Goal: Task Accomplishment & Management: Manage account settings

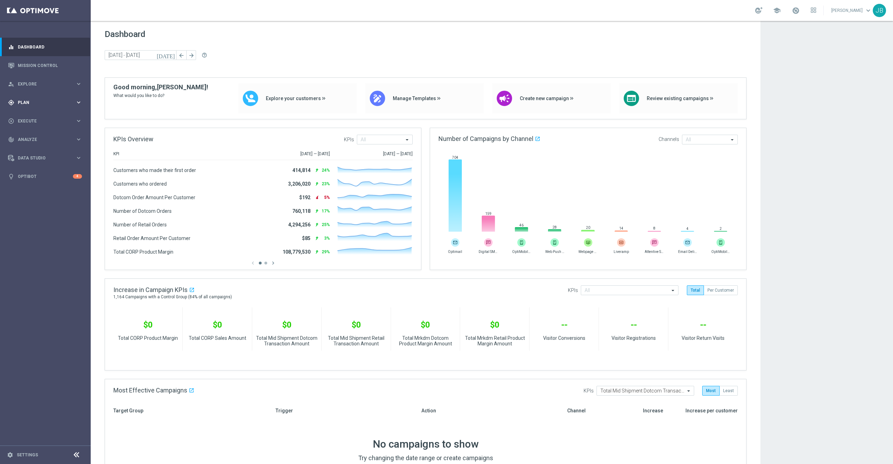
click at [41, 100] on span "Plan" at bounding box center [47, 102] width 58 height 4
click at [41, 118] on link "Target Groups" at bounding box center [45, 117] width 54 height 6
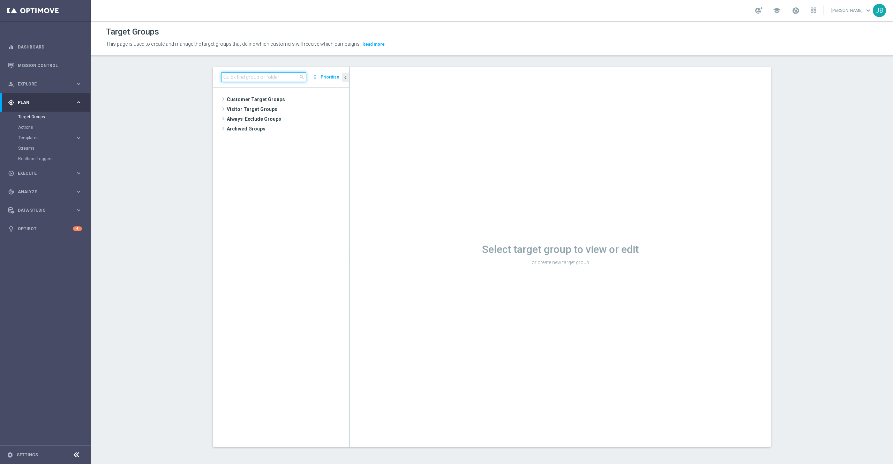
click at [237, 78] on input at bounding box center [263, 77] width 85 height 10
paste input "ER_DC_20240805_ProdRec_THURS"
type input "ER_DC_20240805_ProdRec_THURS"
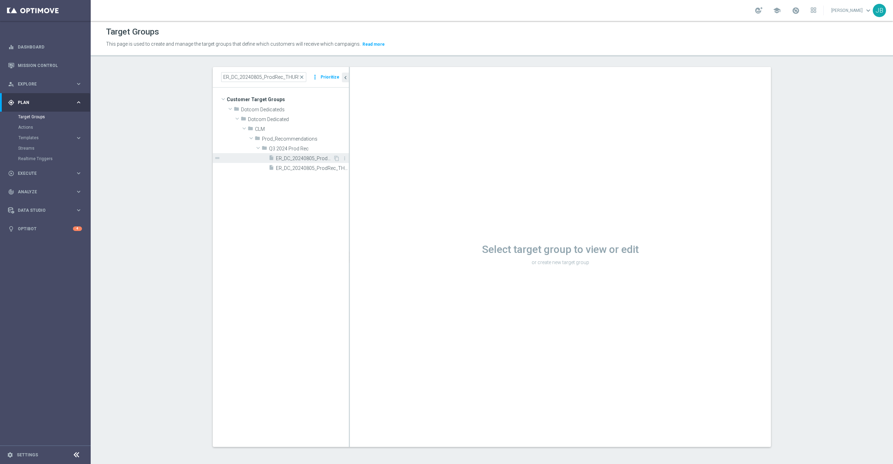
click at [292, 156] on span "ER_DC_20240805_ProdRec_THURS" at bounding box center [304, 159] width 57 height 6
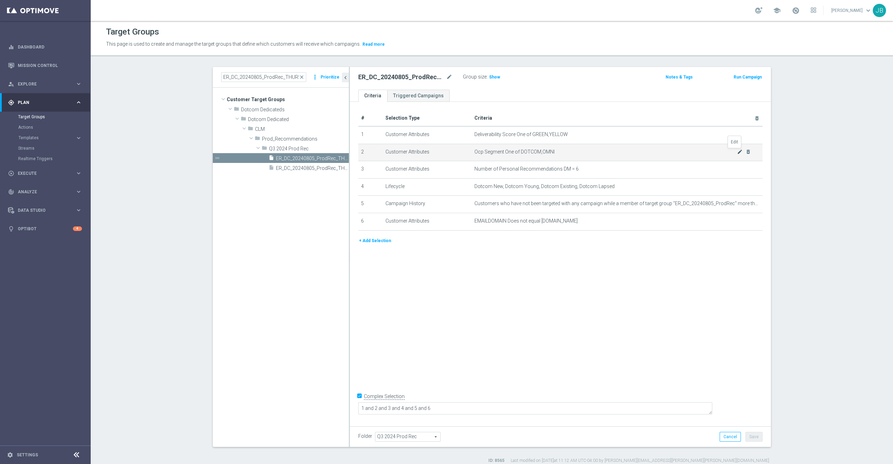
click at [737, 154] on icon "mode_edit" at bounding box center [740, 152] width 6 height 6
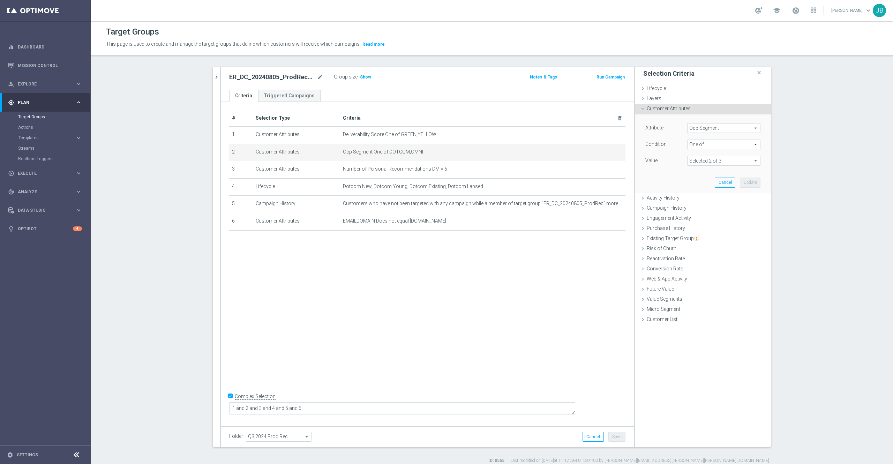
click at [718, 160] on span at bounding box center [724, 160] width 73 height 9
click at [692, 199] on input "RETAIL" at bounding box center [694, 198] width 5 height 5
checkbox input "true"
type input "Selected 3 of 3"
checkbox input "true"
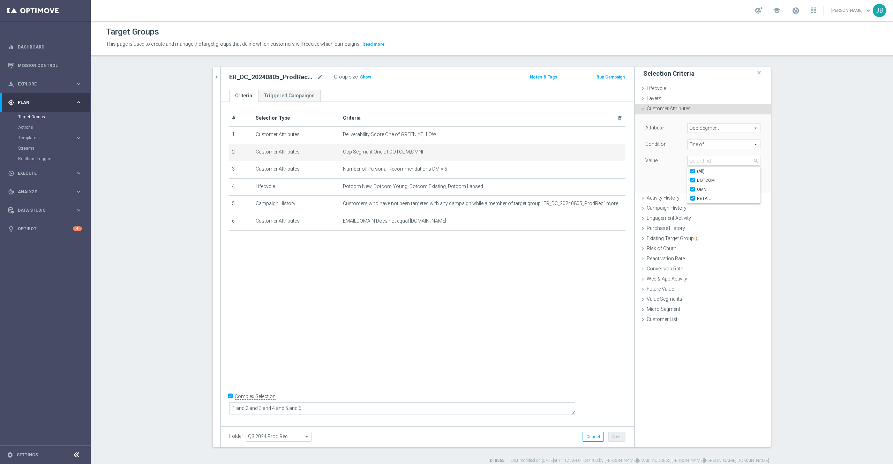
click at [796, 194] on section "ER_DC_20240805_ProdRec_THURS close more_vert Prioritize Customer Target Groups …" at bounding box center [492, 265] width 802 height 397
click at [748, 182] on button "Update" at bounding box center [750, 183] width 21 height 10
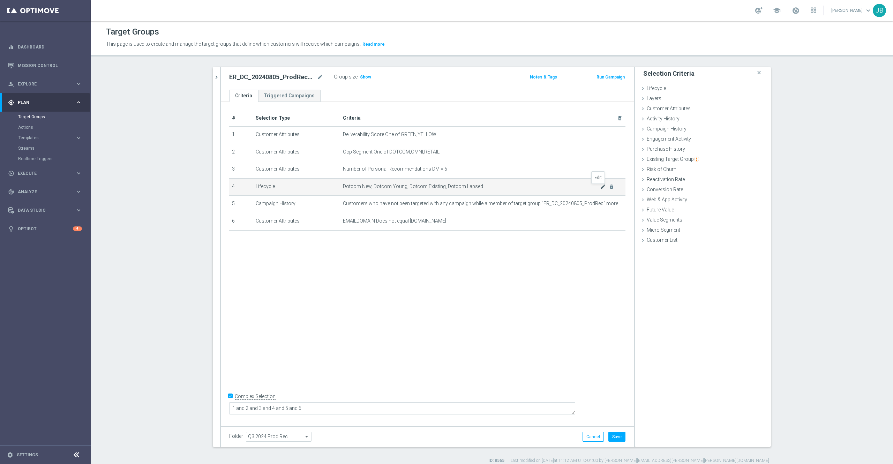
click at [600, 188] on icon "mode_edit" at bounding box center [603, 187] width 6 height 6
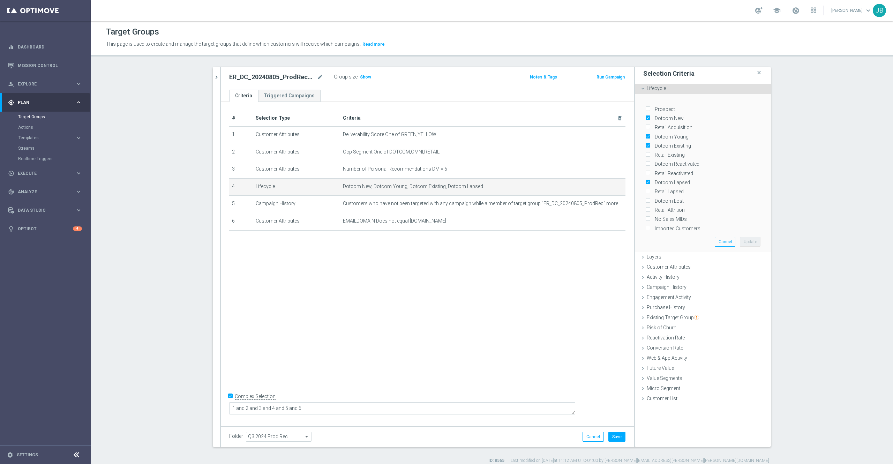
click at [645, 126] on input "Retail Acquisition" at bounding box center [647, 127] width 5 height 5
checkbox input "true"
click at [645, 154] on input "Retail Existing" at bounding box center [647, 155] width 5 height 5
checkbox input "true"
click at [645, 190] on input "Retail Lapsed" at bounding box center [647, 191] width 5 height 5
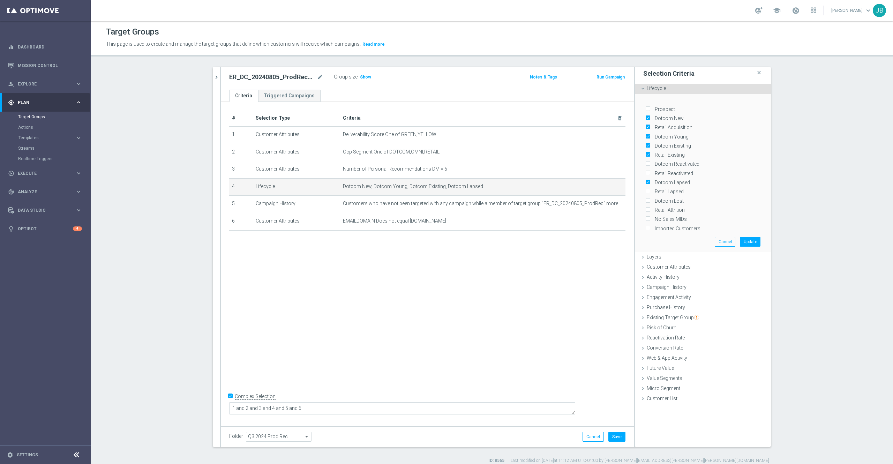
checkbox input "true"
click at [748, 241] on button "Update" at bounding box center [750, 242] width 21 height 10
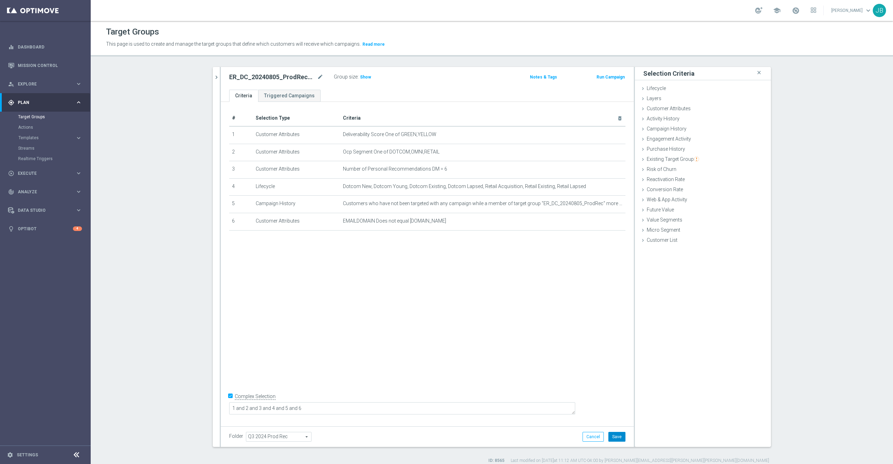
click at [610, 437] on button "Save" at bounding box center [616, 437] width 17 height 10
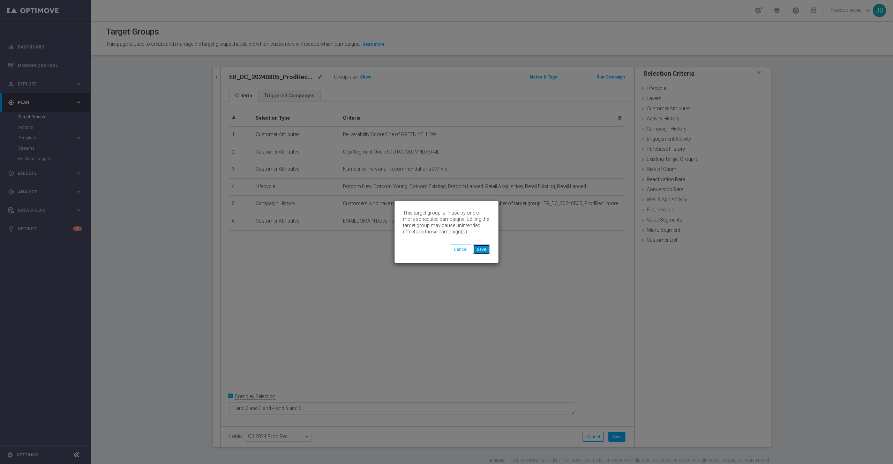
click at [483, 247] on button "Save" at bounding box center [481, 250] width 17 height 10
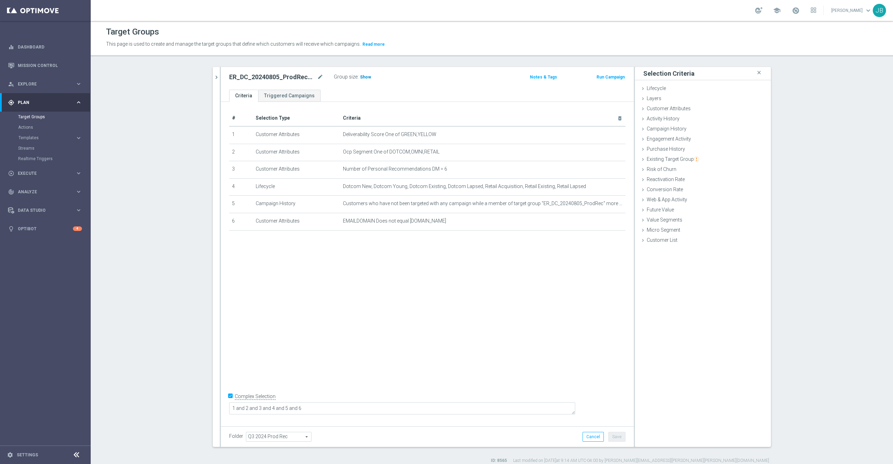
click at [360, 75] on span "Show" at bounding box center [365, 77] width 11 height 5
click at [317, 78] on icon "mode_edit" at bounding box center [320, 77] width 6 height 8
click at [264, 80] on input "ER_DC_20240805_ProdRec_THURS" at bounding box center [276, 78] width 94 height 10
type input "ER_OMNI_ProdRec_THURS"
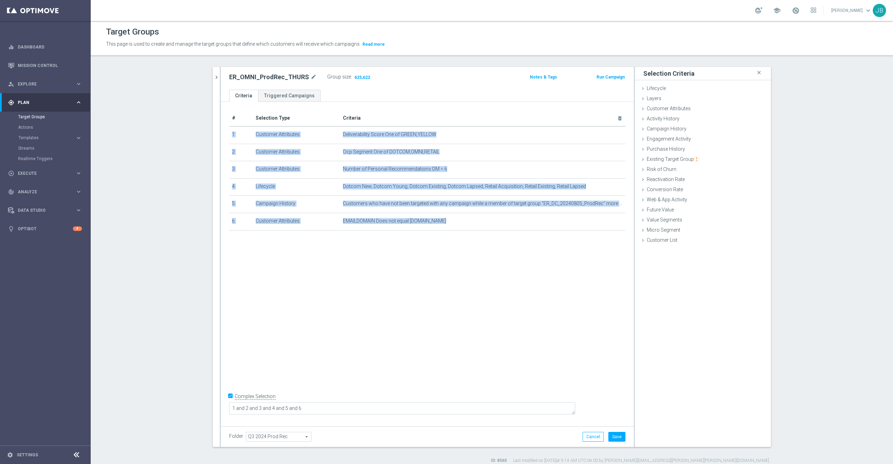
drag, startPoint x: 400, startPoint y: 114, endPoint x: 557, endPoint y: 360, distance: 292.4
click at [557, 360] on div "# Selection Type Criteria delete_forever 1 Customer Attributes Deliverability S…" at bounding box center [427, 262] width 413 height 321
click at [613, 435] on button "Save" at bounding box center [616, 437] width 17 height 10
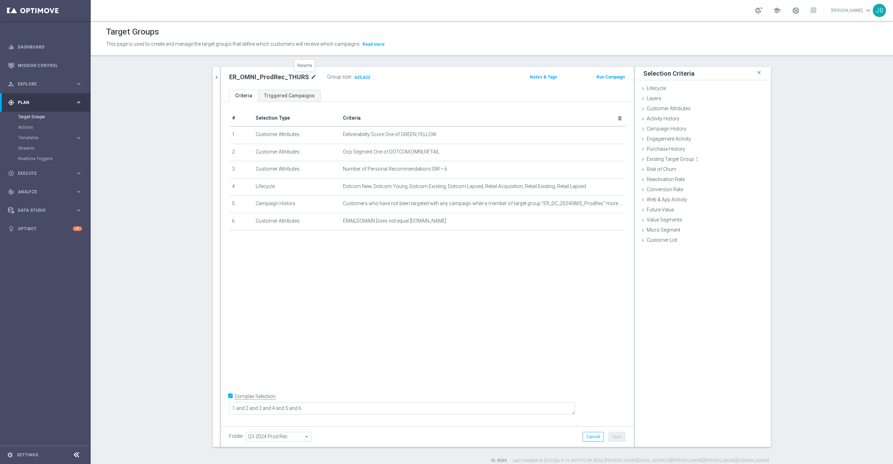
click at [310, 76] on icon "mode_edit" at bounding box center [313, 77] width 6 height 8
click at [213, 78] on icon "chevron_right" at bounding box center [216, 77] width 7 height 7
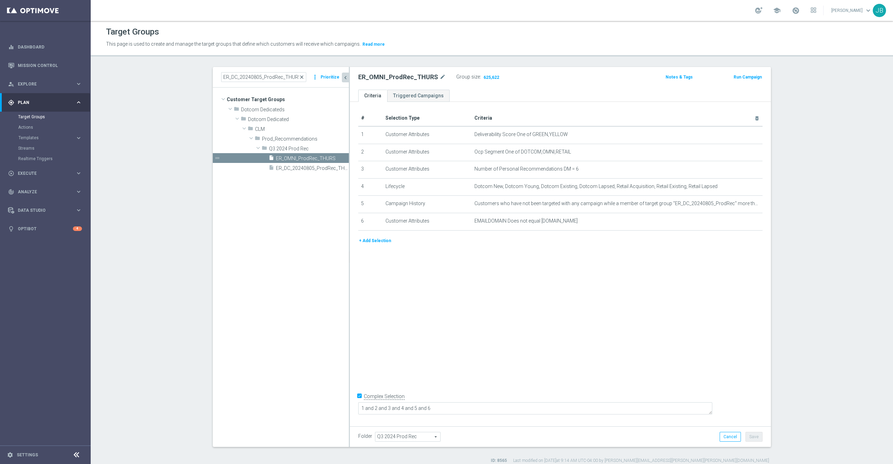
click at [299, 76] on span "close" at bounding box center [302, 77] width 6 height 6
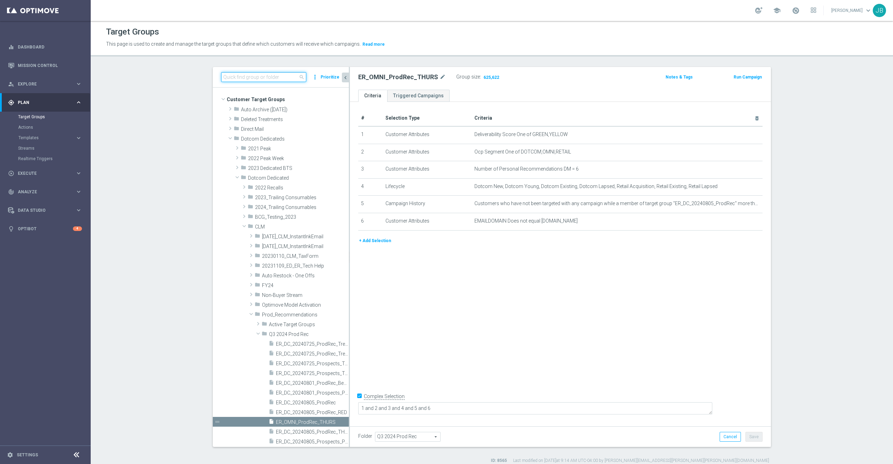
click at [264, 80] on input at bounding box center [263, 77] width 85 height 10
paste input "ER_DC_20240805_ProdRec"
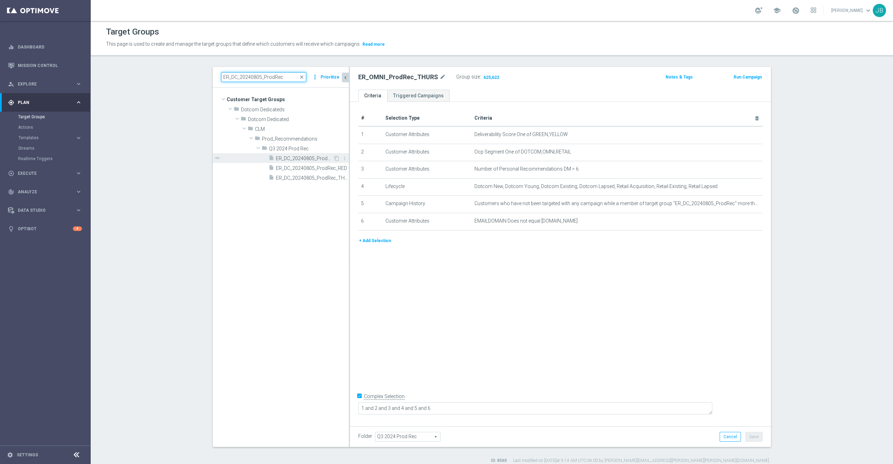
type input "ER_DC_20240805_ProdRec"
click at [298, 157] on span "ER_DC_20240805_ProdRec" at bounding box center [304, 159] width 57 height 6
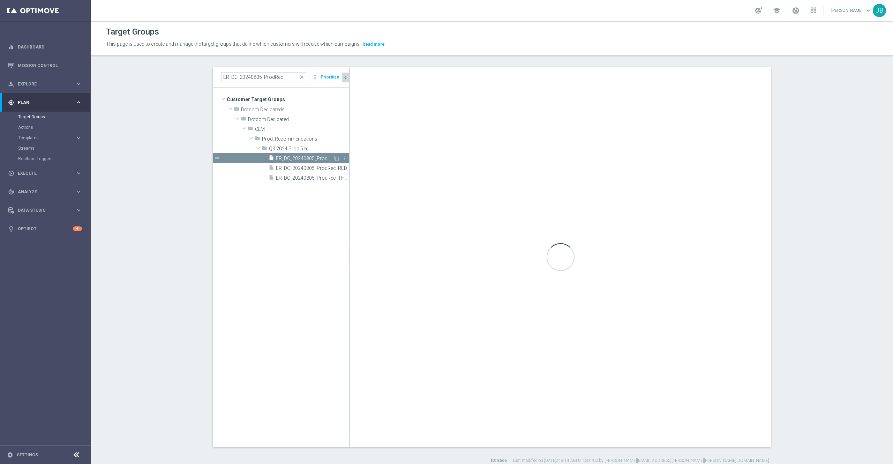
checkbox input "false"
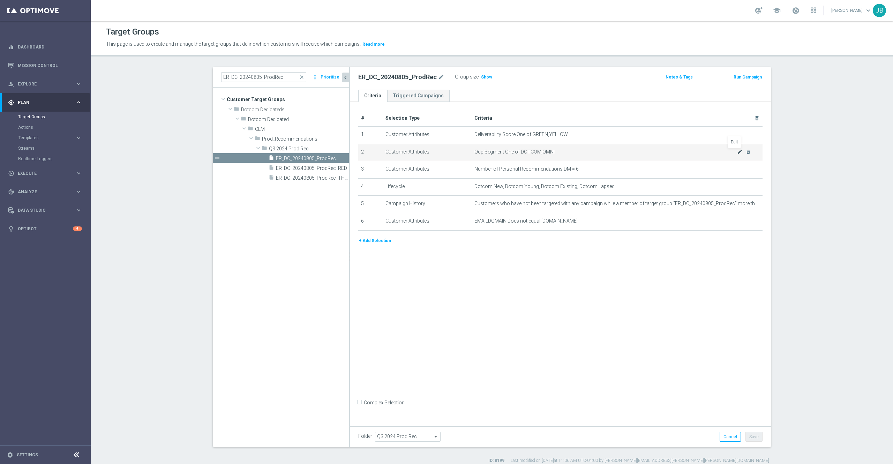
click at [737, 153] on icon "mode_edit" at bounding box center [740, 152] width 6 height 6
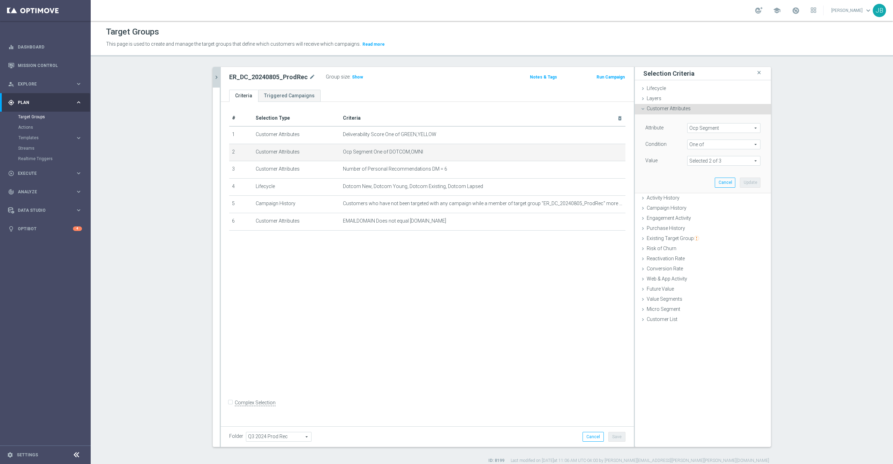
click at [719, 163] on span at bounding box center [724, 160] width 73 height 9
click at [697, 199] on label "RETAIL" at bounding box center [728, 198] width 63 height 9
click at [692, 199] on input "RETAIL" at bounding box center [694, 198] width 5 height 5
checkbox input "true"
type input "Selected 3 of 3"
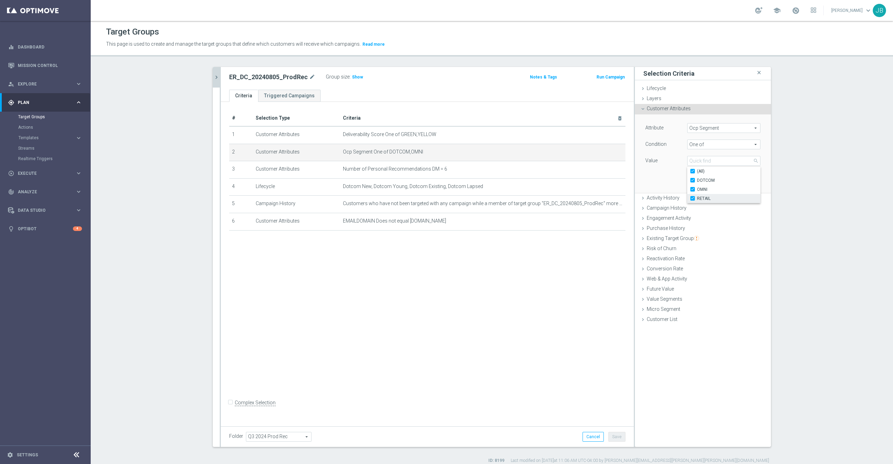
checkbox input "true"
click at [783, 194] on section "ER_DC_20240805_ProdRec close more_vert Prioritize Customer Target Groups librar…" at bounding box center [492, 265] width 802 height 397
click at [741, 181] on button "Update" at bounding box center [750, 183] width 21 height 10
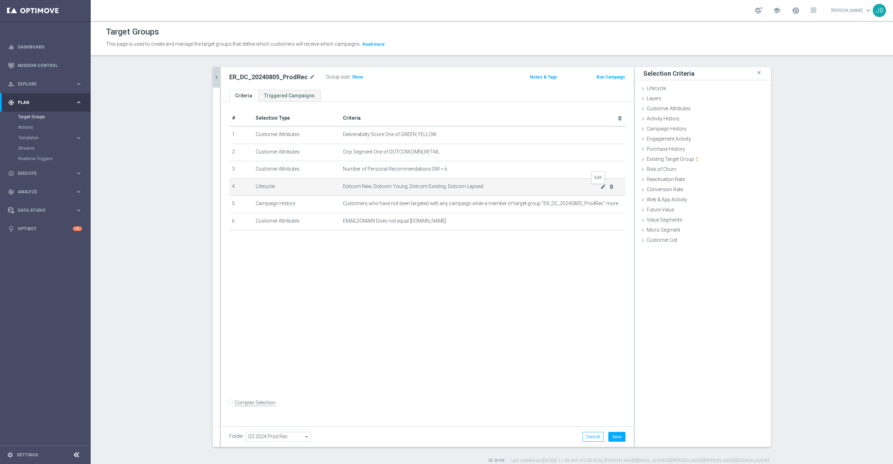
click at [600, 189] on icon "mode_edit" at bounding box center [603, 187] width 6 height 6
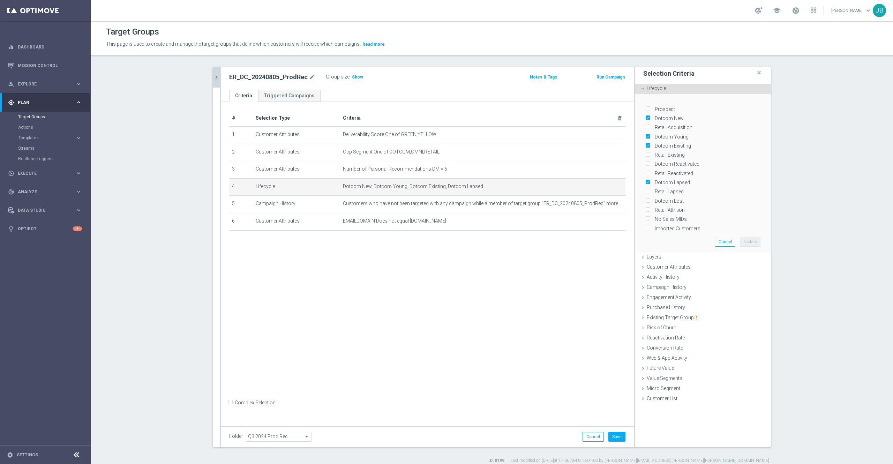
click at [645, 127] on input "Retail Acquisition" at bounding box center [647, 127] width 5 height 5
checkbox input "true"
click at [645, 154] on input "Retail Existing" at bounding box center [647, 155] width 5 height 5
checkbox input "true"
click at [645, 172] on input "Retail Reactivated" at bounding box center [647, 173] width 5 height 5
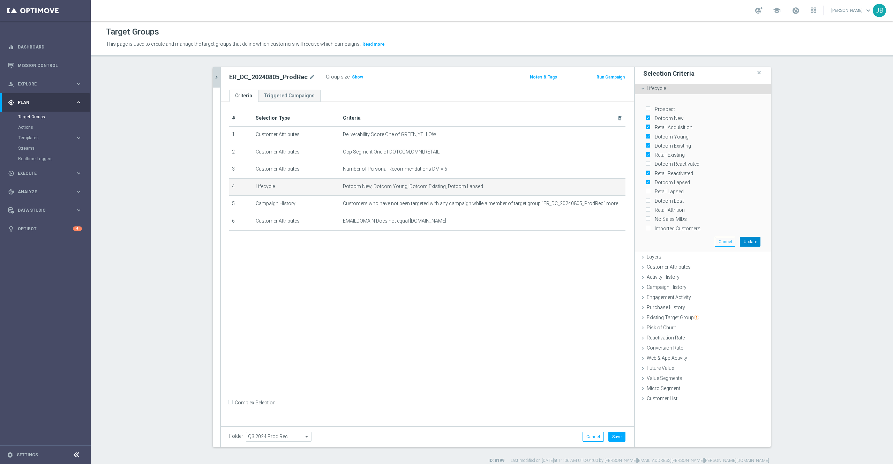
drag, startPoint x: 749, startPoint y: 240, endPoint x: 751, endPoint y: 183, distance: 56.2
click at [751, 183] on div "Prospect Dotcom New Retail Acquisition Dotcom Young Dotcom Existing Retail Exis…" at bounding box center [703, 173] width 126 height 158
click at [645, 171] on input "Retail Reactivated" at bounding box center [647, 173] width 5 height 5
checkbox input "false"
click at [645, 189] on input "Retail Lapsed" at bounding box center [647, 191] width 5 height 5
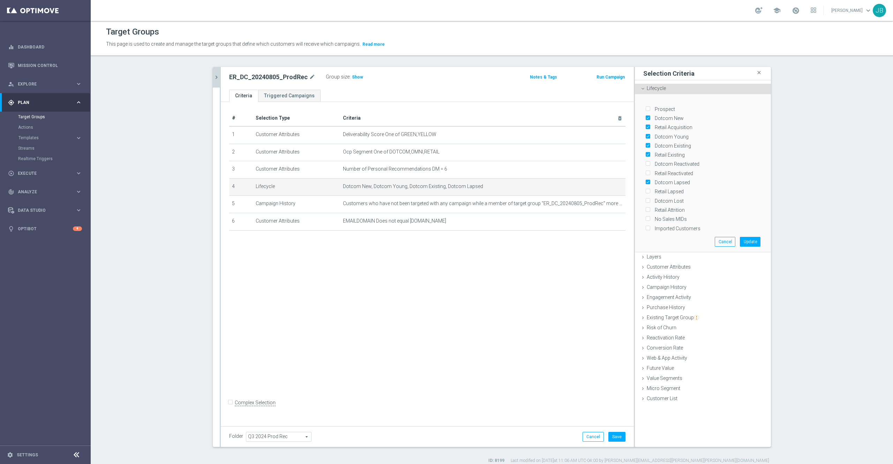
checkbox input "true"
click at [746, 239] on button "Update" at bounding box center [750, 242] width 21 height 10
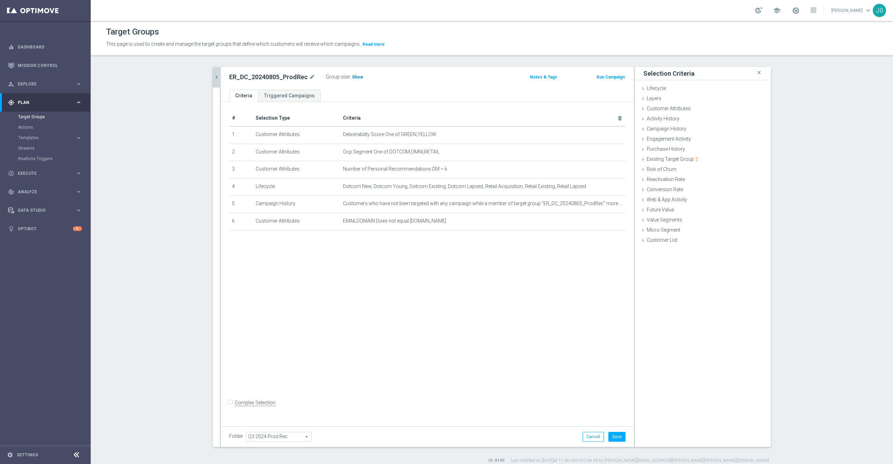
click at [352, 78] on span "Show" at bounding box center [357, 77] width 11 height 5
click at [615, 436] on button "Save" at bounding box center [616, 437] width 17 height 10
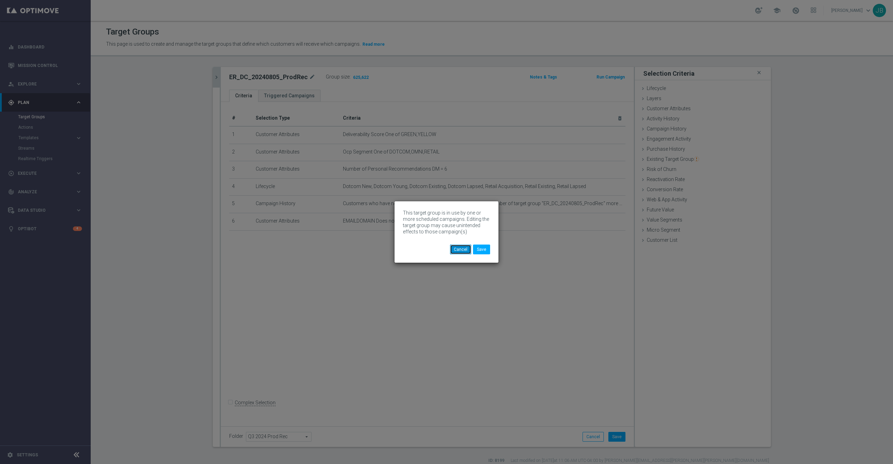
click at [457, 248] on button "Cancel" at bounding box center [460, 250] width 21 height 10
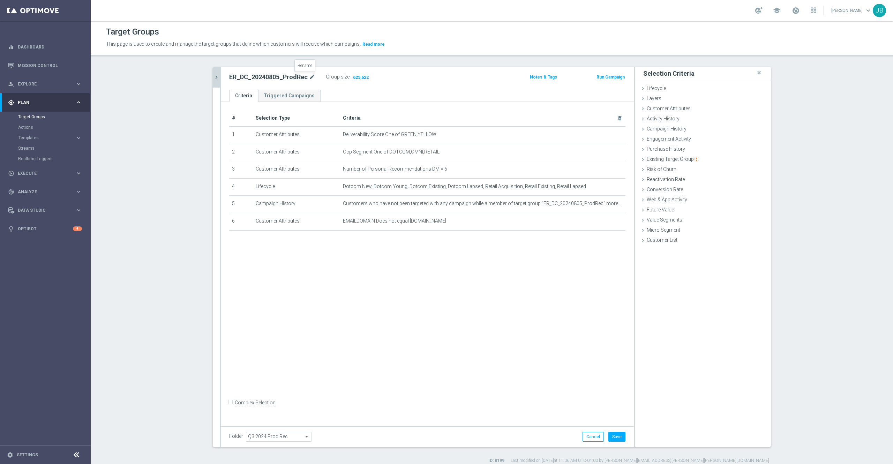
click at [309, 76] on icon "mode_edit" at bounding box center [312, 77] width 6 height 8
click at [262, 76] on input "ER_DC_20240805_ProdRec" at bounding box center [276, 78] width 94 height 10
click at [265, 78] on input "ER_DC_20240805_ProdRec" at bounding box center [276, 78] width 94 height 10
drag, startPoint x: 263, startPoint y: 78, endPoint x: 235, endPoint y: 82, distance: 28.5
click at [235, 82] on input "ER_DC_20240805_ProdRec" at bounding box center [276, 78] width 94 height 10
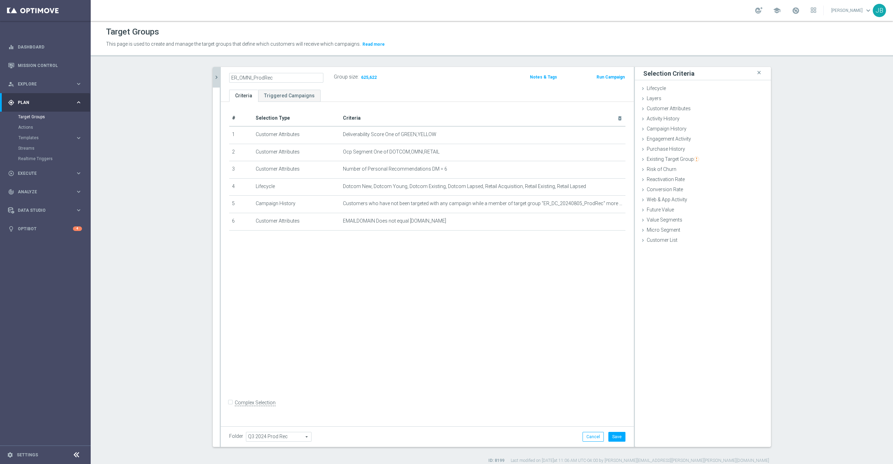
type input "ER_OMNI_ProdRec"
click at [365, 283] on div "# Selection Type Criteria delete_forever 1 Customer Attributes Deliverability S…" at bounding box center [427, 262] width 413 height 321
click at [617, 438] on button "Save" at bounding box center [616, 437] width 17 height 10
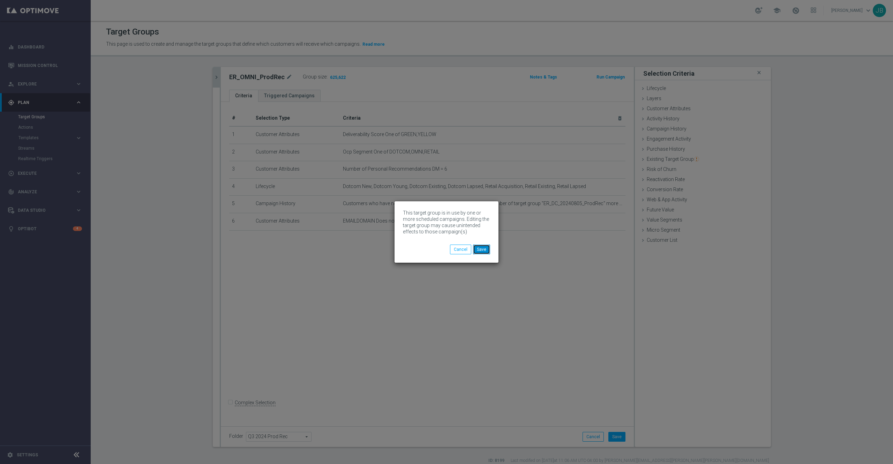
click at [489, 248] on button "Save" at bounding box center [481, 250] width 17 height 10
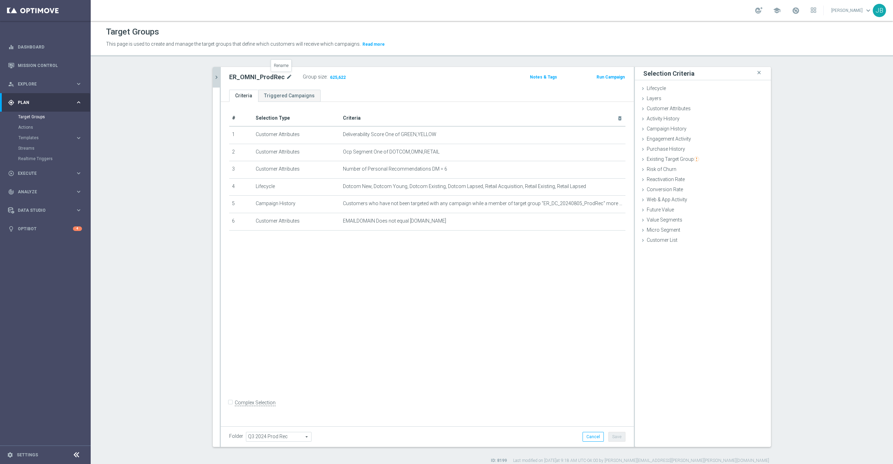
click at [286, 78] on icon "mode_edit" at bounding box center [289, 77] width 6 height 8
drag, startPoint x: 338, startPoint y: 187, endPoint x: 587, endPoint y: 191, distance: 249.1
click at [587, 191] on td "Dotcom New, Dotcom Young, Dotcom Existing, Dotcom Lapsed, Retail Acquisition, R…" at bounding box center [482, 186] width 285 height 17
copy span "Dotcom New, Dotcom Young, Dotcom Existing, Dotcom Lapsed, Retail Acquisition, R…"
click at [600, 206] on icon "mode_edit" at bounding box center [603, 204] width 6 height 6
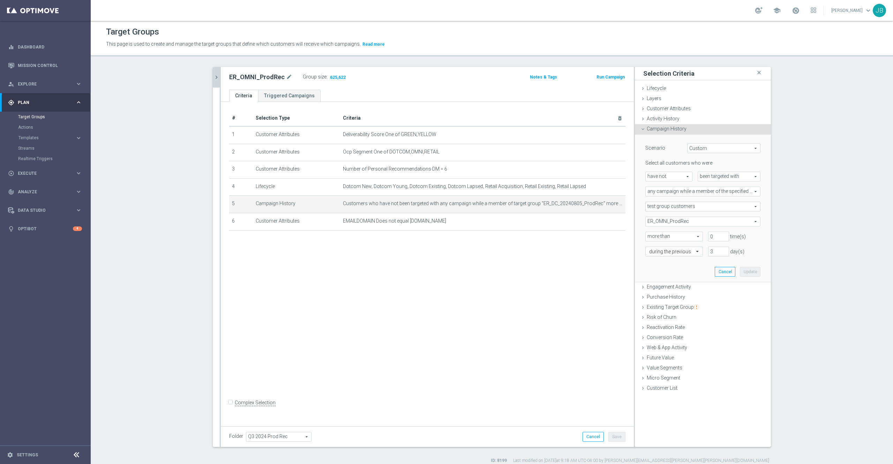
click at [477, 286] on div "# Selection Type Criteria delete_forever 1 Customer Attributes Deliverability S…" at bounding box center [427, 262] width 413 height 321
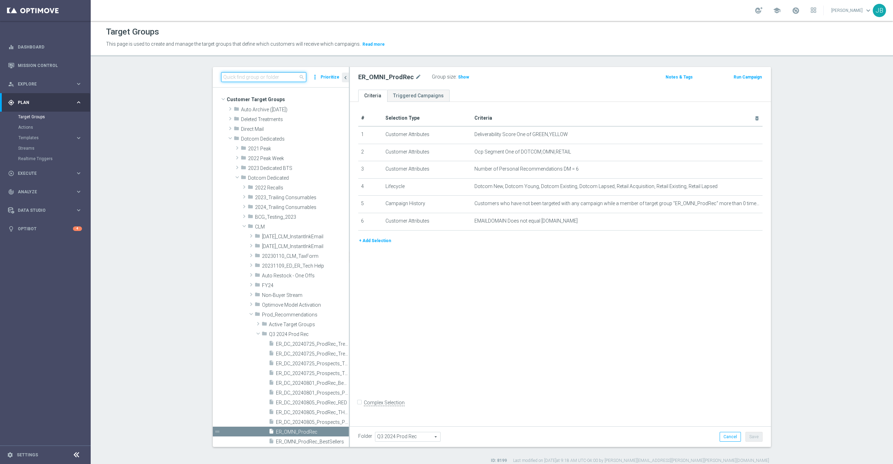
click at [282, 77] on input at bounding box center [263, 77] width 85 height 10
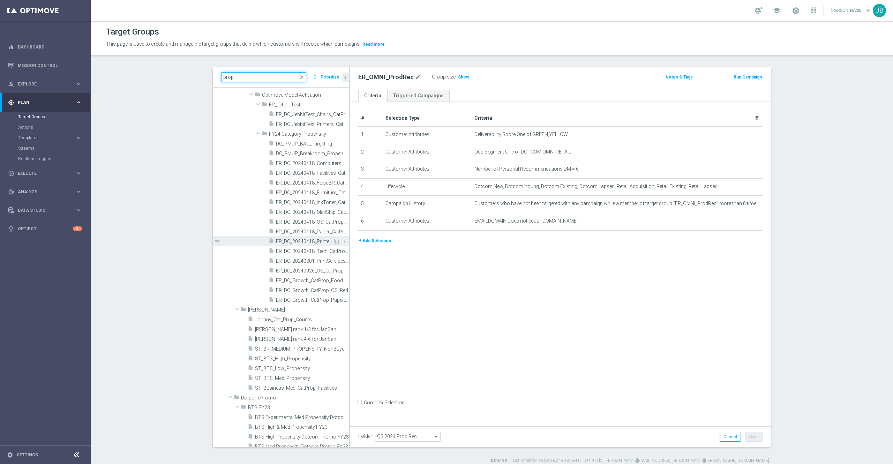
scroll to position [64, 0]
type input "prop"
click at [304, 268] on span "ER_DC_20240926_OS_CatPropensity" at bounding box center [304, 270] width 57 height 6
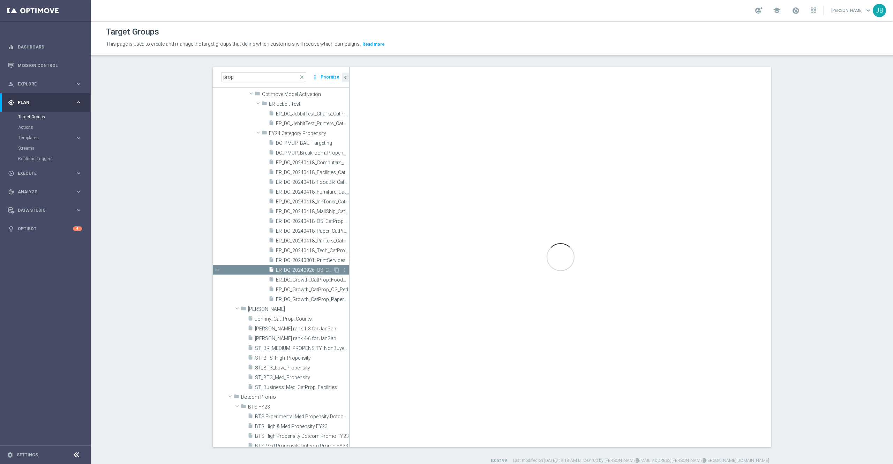
type input "FY24 Category Propensity"
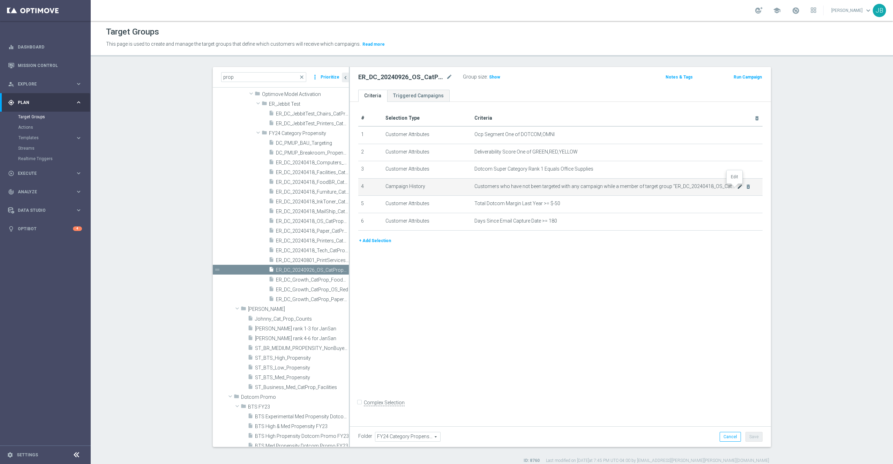
click at [737, 188] on icon "mode_edit" at bounding box center [740, 187] width 6 height 6
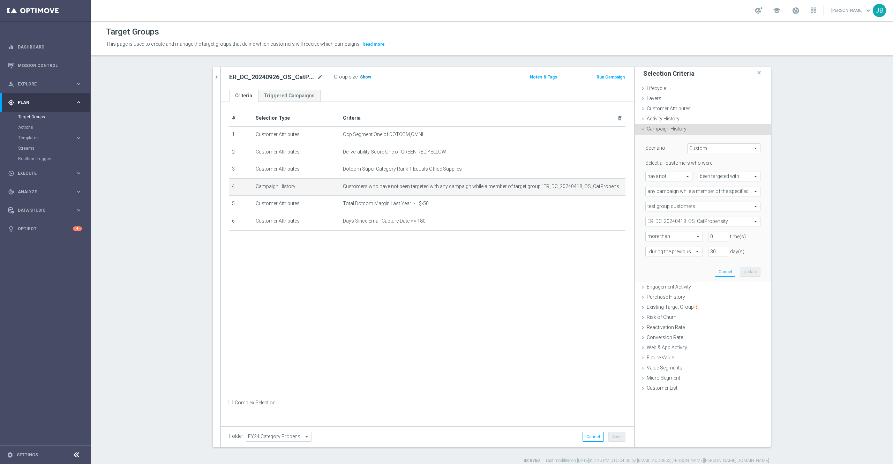
click at [360, 75] on span "Show" at bounding box center [365, 77] width 11 height 5
click at [214, 78] on icon "chevron_right" at bounding box center [216, 77] width 7 height 7
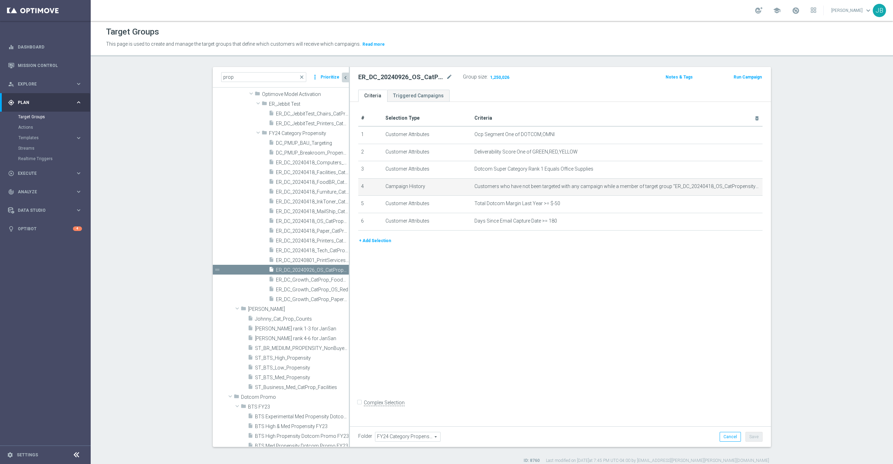
scroll to position [54, 0]
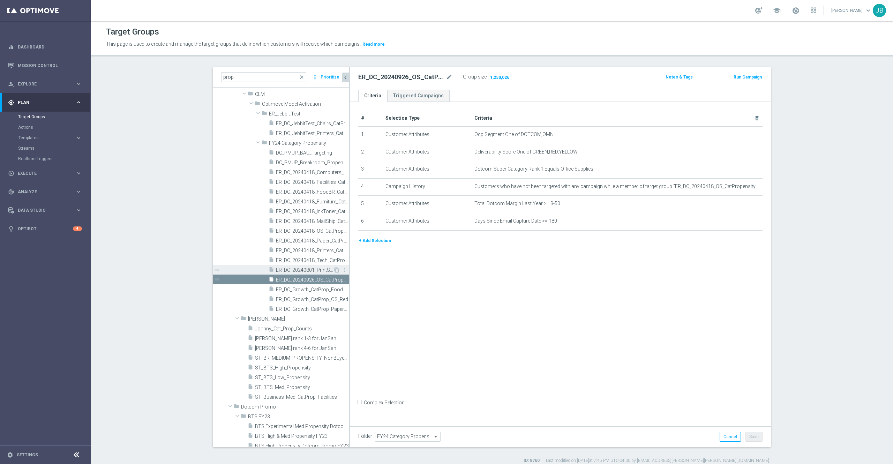
click at [303, 270] on span "ER_DC_20240801_PrintServices_CatPropensity" at bounding box center [304, 270] width 57 height 6
click at [493, 75] on h3 "Show" at bounding box center [494, 77] width 13 height 8
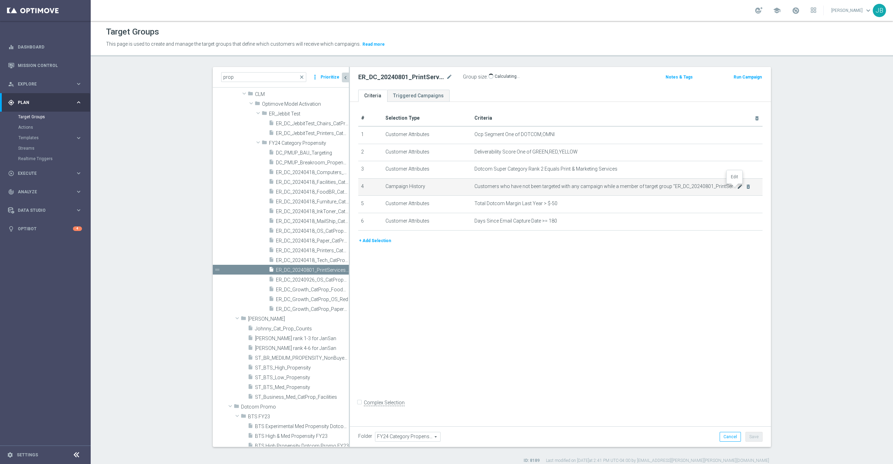
click at [737, 188] on icon "mode_edit" at bounding box center [740, 187] width 6 height 6
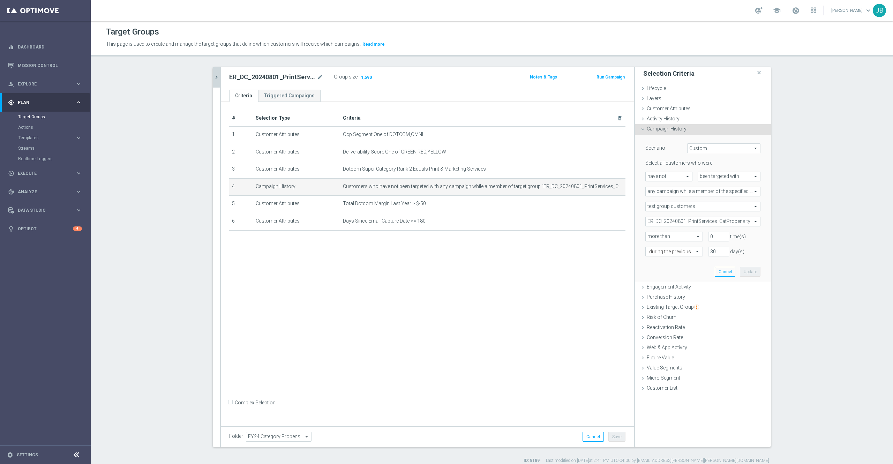
click at [213, 76] on icon "chevron_right" at bounding box center [216, 77] width 7 height 7
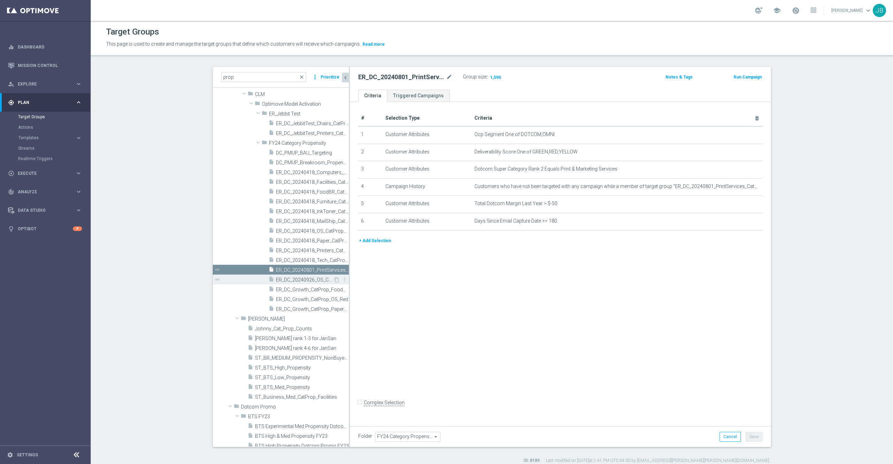
click at [292, 281] on span "ER_DC_20240926_OS_CatPropensity" at bounding box center [304, 280] width 57 height 6
click at [489, 79] on span "Show" at bounding box center [494, 77] width 11 height 5
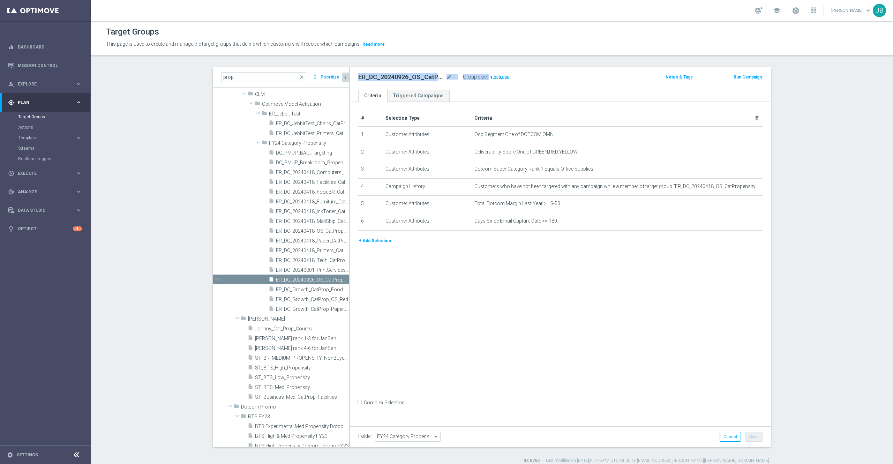
drag, startPoint x: 507, startPoint y: 77, endPoint x: 469, endPoint y: 88, distance: 39.9
click at [469, 88] on div "ER_DC_20240926_OS_CatPropensity mode_edit Group size : 1,250,026 Notes & Tags R…" at bounding box center [560, 78] width 421 height 23
click at [478, 85] on div "ER_DC_20240926_OS_CatPropensity mode_edit Group size : 1,250,026 Notes & Tags R…" at bounding box center [560, 78] width 421 height 23
click at [446, 78] on icon "mode_edit" at bounding box center [449, 77] width 6 height 8
click at [301, 269] on span "ER_DC_20240801_PrintServices_CatPropensity" at bounding box center [304, 270] width 57 height 6
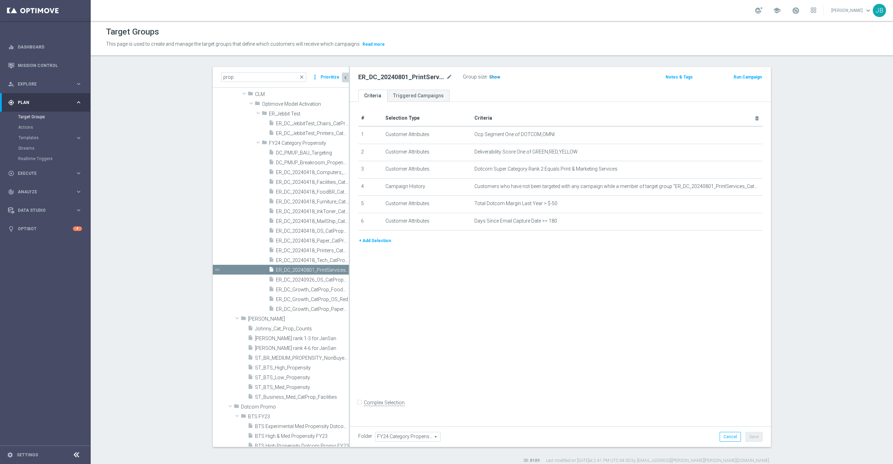
click at [488, 80] on h3 "Show" at bounding box center [494, 77] width 13 height 8
click at [447, 75] on icon "mode_edit" at bounding box center [449, 77] width 6 height 8
click at [291, 258] on span "ER_DC_20240418_Tech_CatPropensity" at bounding box center [304, 260] width 57 height 6
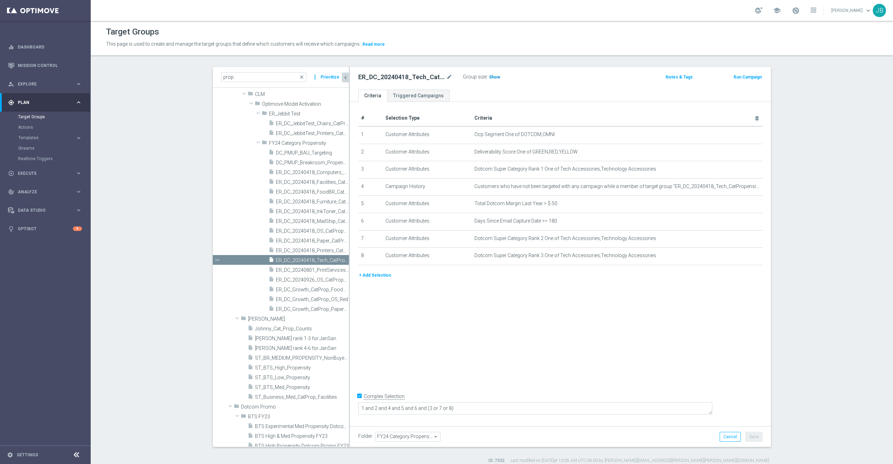
click at [489, 79] on span "Show" at bounding box center [494, 77] width 11 height 5
click at [446, 79] on icon "mode_edit" at bounding box center [449, 77] width 6 height 8
click at [446, 77] on icon "mode_edit" at bounding box center [449, 77] width 6 height 8
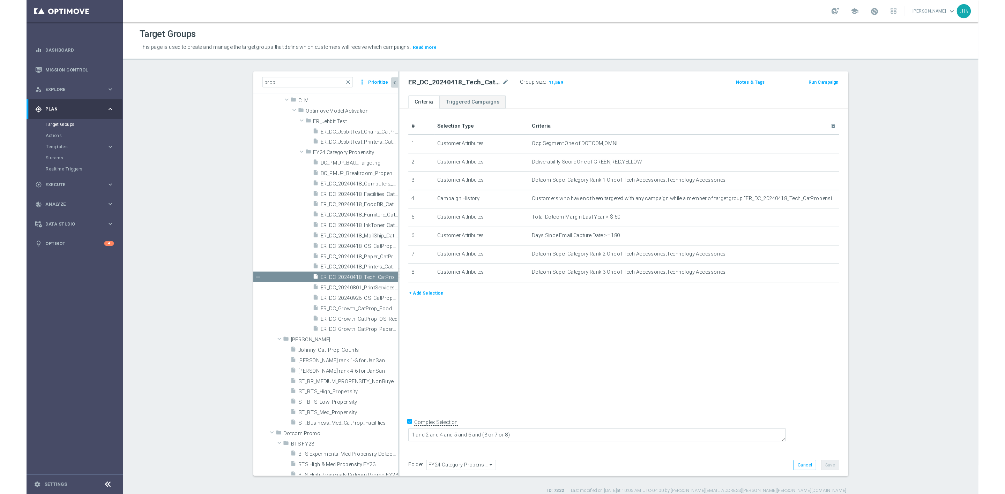
scroll to position [54, 0]
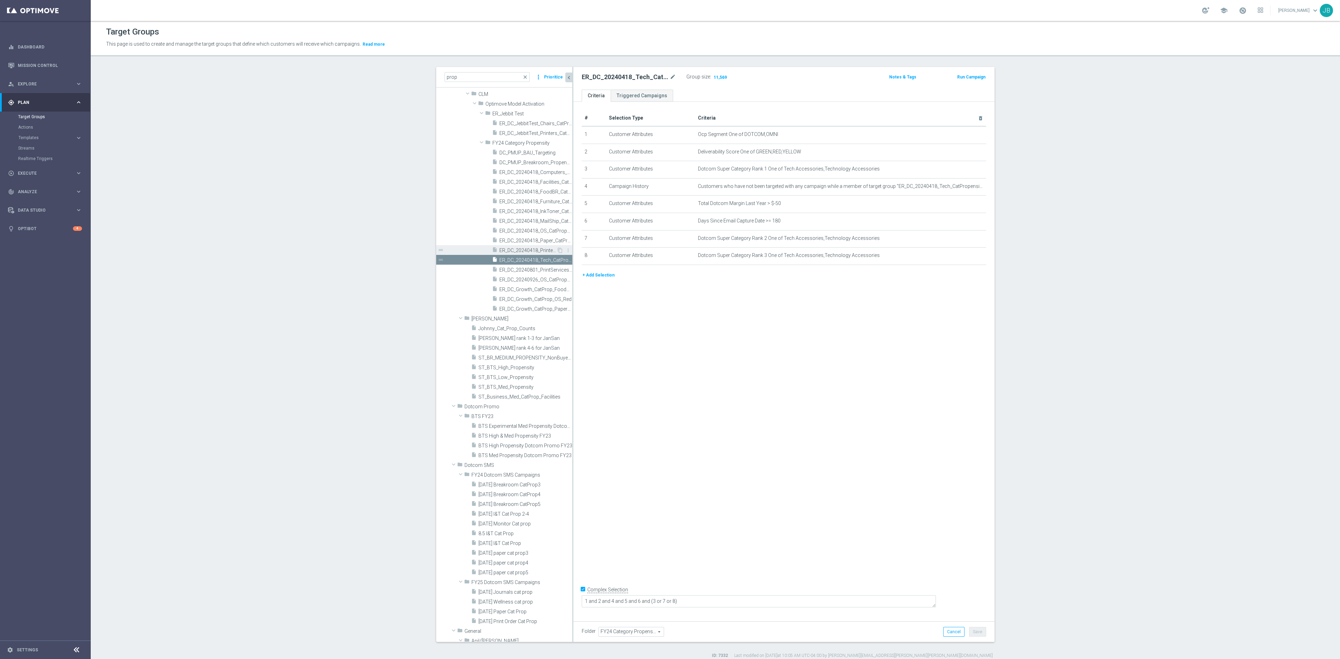
click at [520, 248] on span "ER_DC_20240418_Printers_CatPropensity" at bounding box center [527, 251] width 57 height 6
click at [893, 341] on div "# Selection Type Criteria delete_forever 1 Customer Attributes Ocp Segment One …" at bounding box center [783, 359] width 421 height 515
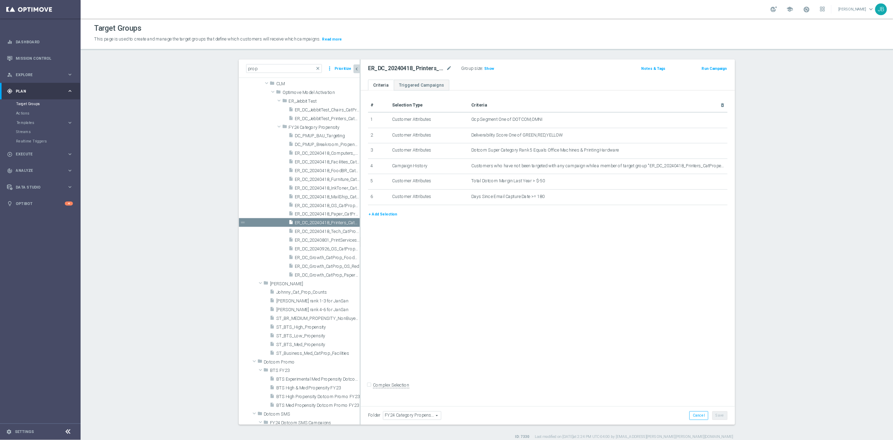
scroll to position [54, 0]
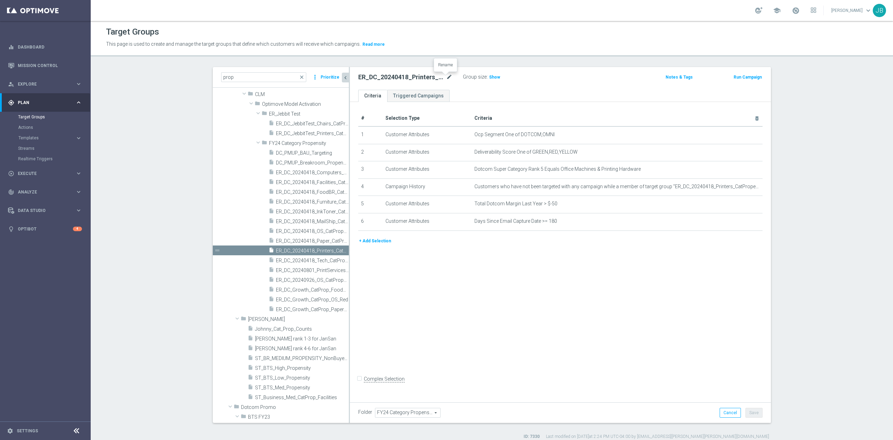
click at [446, 78] on icon "mode_edit" at bounding box center [449, 77] width 6 height 8
click at [492, 77] on span "Show" at bounding box center [494, 77] width 11 height 5
click at [302, 230] on span "ER_DC_20240418_OS_CatPropensity" at bounding box center [304, 231] width 57 height 6
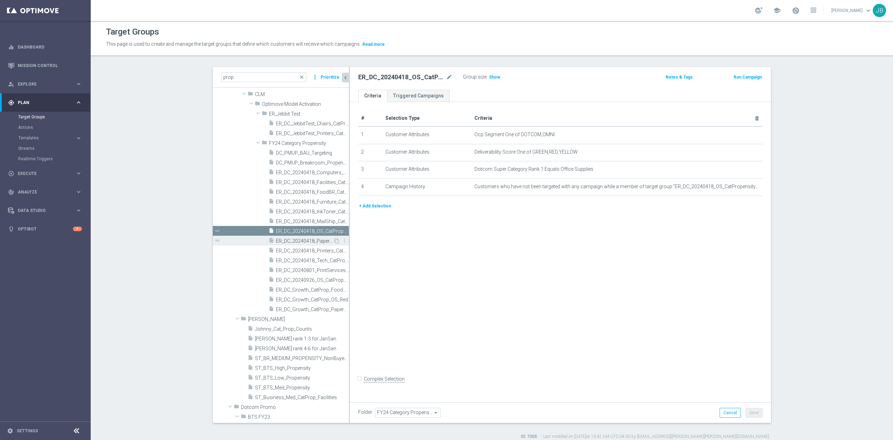
click at [305, 239] on span "ER_DC_20240418_Paper_CatPropensity" at bounding box center [304, 241] width 57 height 6
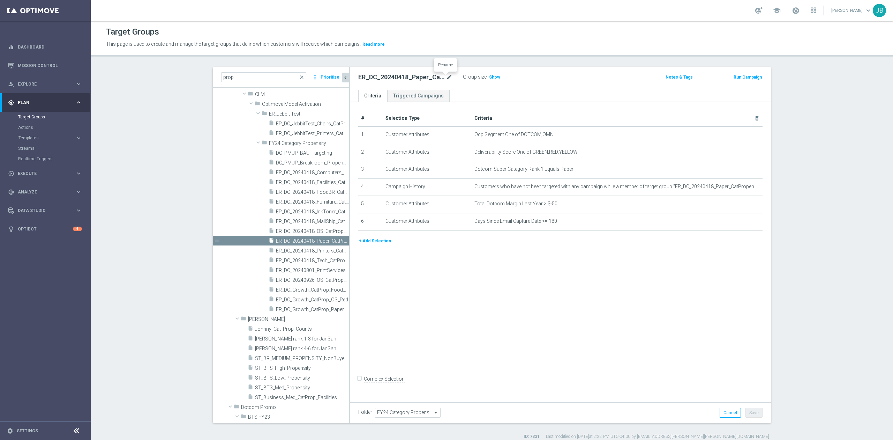
click at [447, 77] on icon "mode_edit" at bounding box center [449, 77] width 6 height 8
click at [491, 75] on span "Show" at bounding box center [494, 77] width 11 height 5
click at [298, 230] on span "ER_DC_20240418_OS_CatPropensity" at bounding box center [304, 231] width 57 height 6
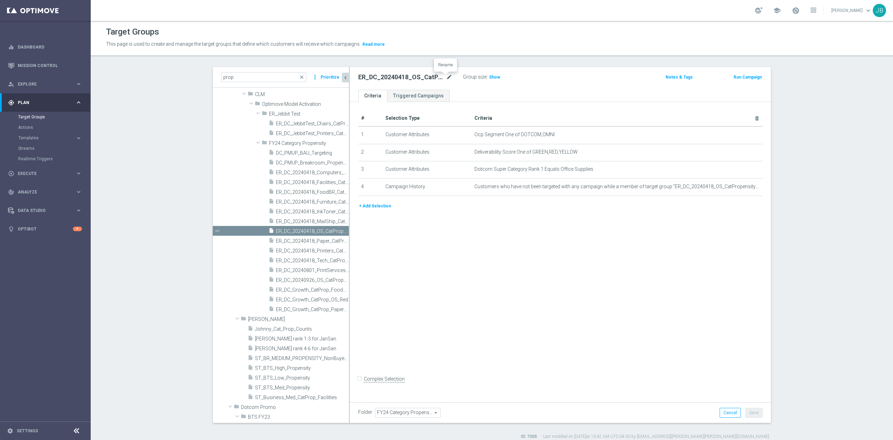
click at [446, 79] on icon "mode_edit" at bounding box center [449, 77] width 6 height 8
click at [300, 220] on span "ER_DC_20240418_MailShip_CatPropensity" at bounding box center [304, 221] width 57 height 6
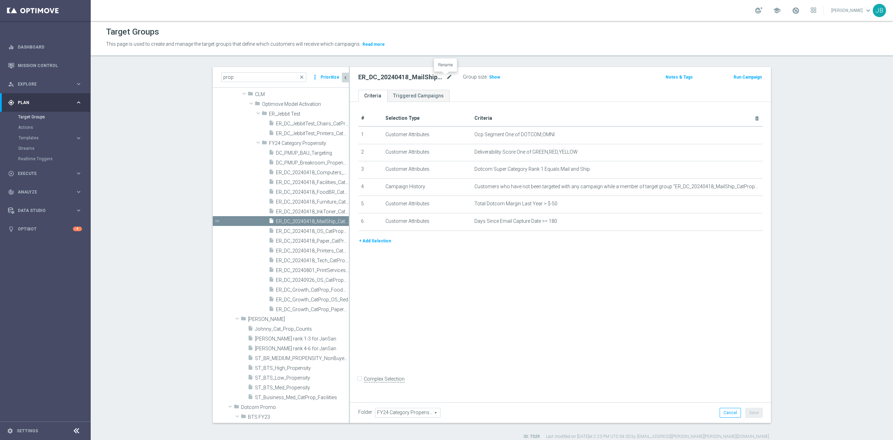
click at [446, 78] on icon "mode_edit" at bounding box center [449, 77] width 6 height 8
click at [489, 77] on span "Show" at bounding box center [494, 77] width 11 height 5
click at [310, 209] on span "ER_DC_20240418_InkToner_CatPropensity" at bounding box center [304, 212] width 57 height 6
click at [446, 77] on icon "mode_edit" at bounding box center [449, 77] width 6 height 8
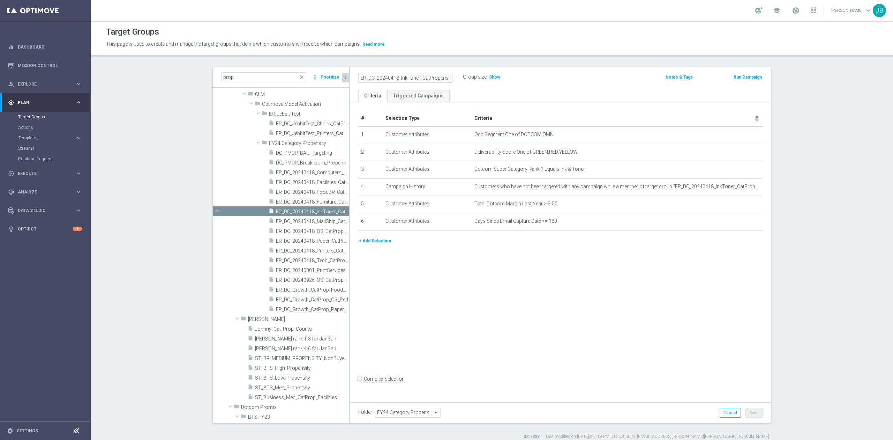
scroll to position [0, 1]
click at [495, 70] on div "ER_DC_20240418_InkToner_CatPropensity mode_edit Group size : Show Notes & Tags …" at bounding box center [560, 78] width 421 height 23
click at [495, 77] on span "Show" at bounding box center [494, 77] width 11 height 5
click at [446, 79] on icon "mode_edit" at bounding box center [449, 77] width 6 height 8
click at [485, 116] on span "Criteria" at bounding box center [483, 118] width 18 height 6
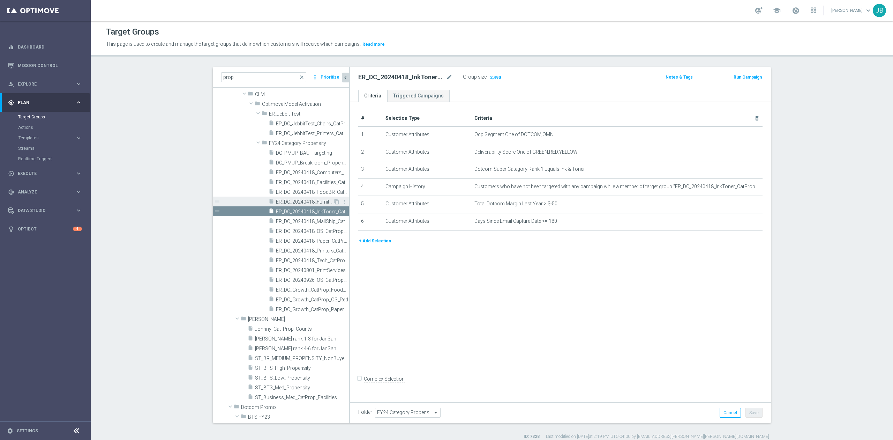
click at [298, 198] on div "insert_drive_file ER_DC_20240418_Furniture_CatPropensity" at bounding box center [301, 201] width 65 height 10
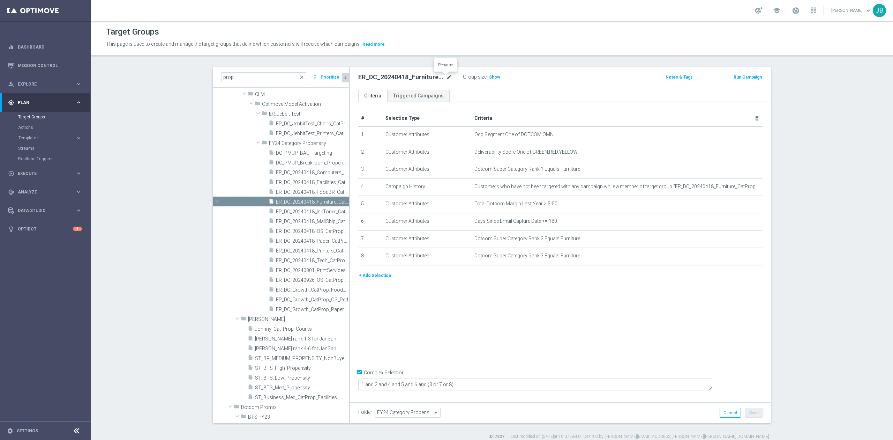
click at [446, 79] on icon "mode_edit" at bounding box center [449, 77] width 6 height 8
click at [489, 76] on span "Show" at bounding box center [494, 77] width 11 height 5
click at [308, 190] on span "ER_DC_20240418_FoodBR_CatPropensity" at bounding box center [304, 192] width 57 height 6
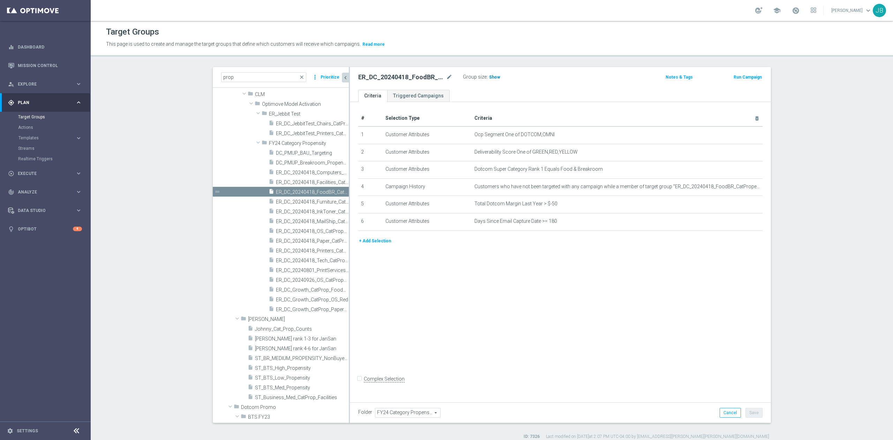
click at [489, 78] on span "Show" at bounding box center [494, 77] width 11 height 5
click at [449, 77] on icon "mode_edit" at bounding box center [449, 77] width 6 height 8
click at [291, 183] on span "ER_DC_20240418_Facilities_CatPropensity" at bounding box center [304, 182] width 57 height 6
click at [446, 77] on icon "mode_edit" at bounding box center [449, 77] width 6 height 8
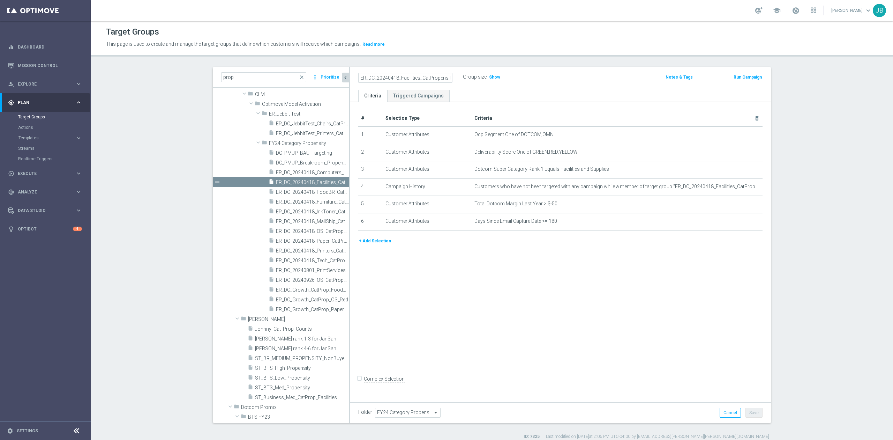
scroll to position [0, 1]
click at [737, 189] on icon "mode_edit" at bounding box center [740, 187] width 6 height 6
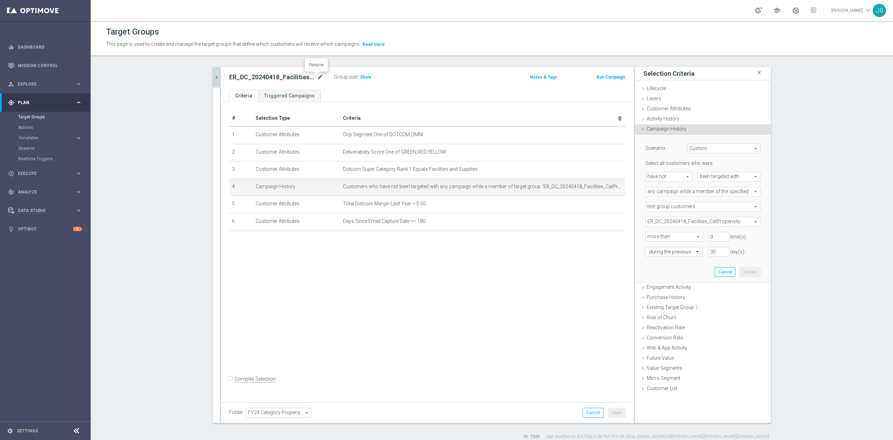
click at [317, 77] on icon "mode_edit" at bounding box center [320, 77] width 6 height 8
click at [360, 77] on span "Show" at bounding box center [365, 77] width 11 height 5
click at [214, 76] on icon "chevron_right" at bounding box center [216, 77] width 7 height 7
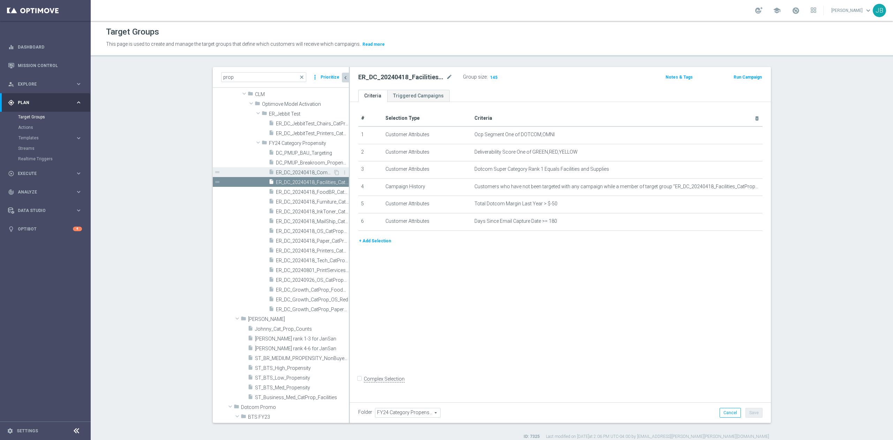
click at [296, 172] on span "ER_DC_20240418_Computers_CatPropensity" at bounding box center [304, 173] width 57 height 6
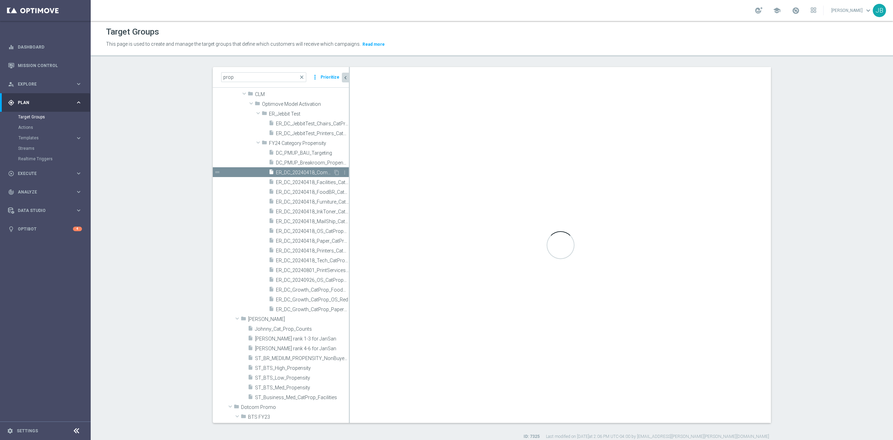
checkbox input "true"
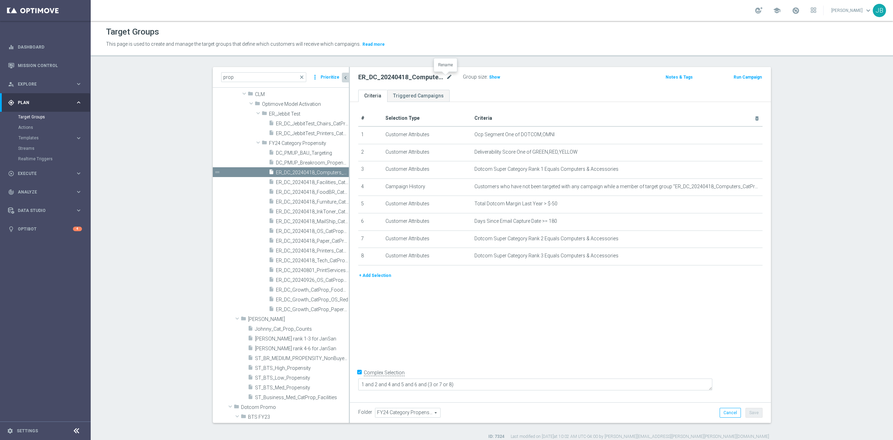
click at [446, 76] on icon "mode_edit" at bounding box center [449, 77] width 6 height 8
click at [489, 78] on span "Show" at bounding box center [494, 77] width 11 height 5
click at [448, 77] on icon "mode_edit" at bounding box center [449, 77] width 6 height 8
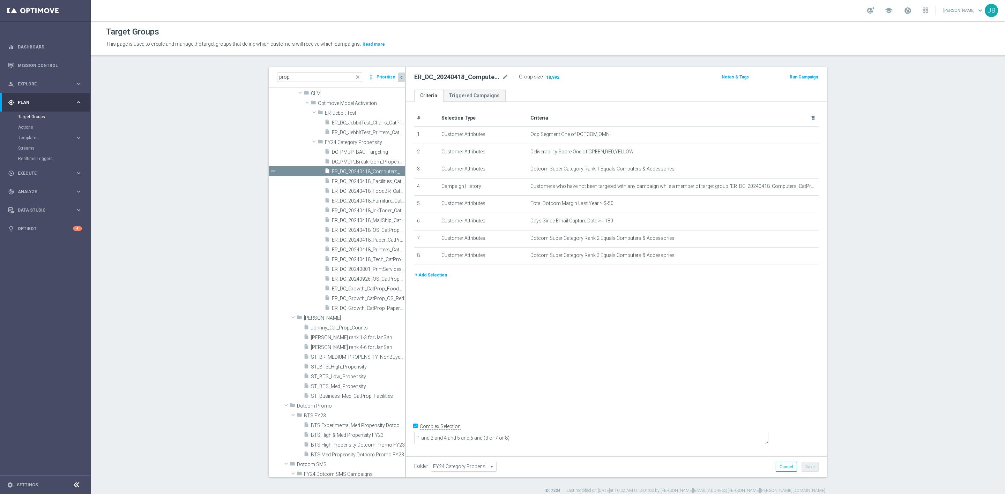
scroll to position [55, 0]
drag, startPoint x: 354, startPoint y: 75, endPoint x: 315, endPoint y: 73, distance: 38.8
click at [355, 75] on span "close" at bounding box center [358, 77] width 6 height 6
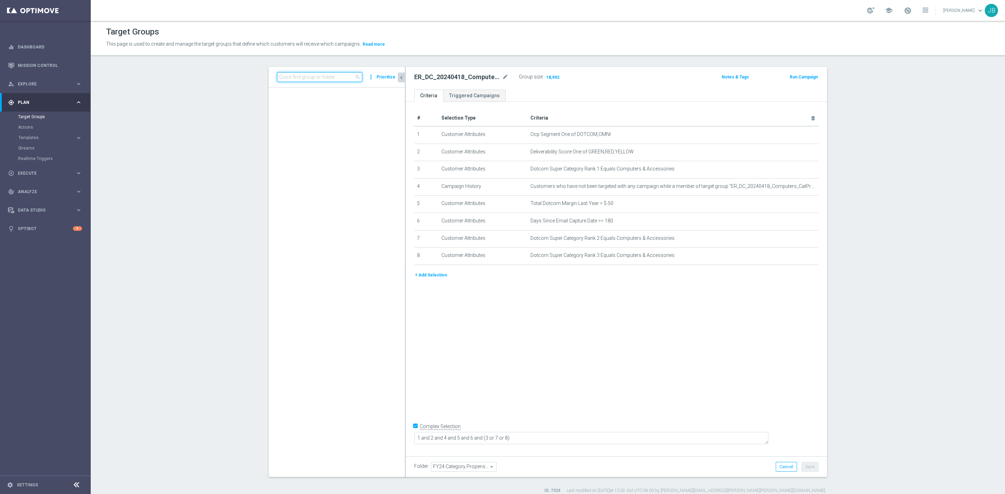
scroll to position [2871, 0]
click at [314, 76] on input at bounding box center [319, 77] width 85 height 10
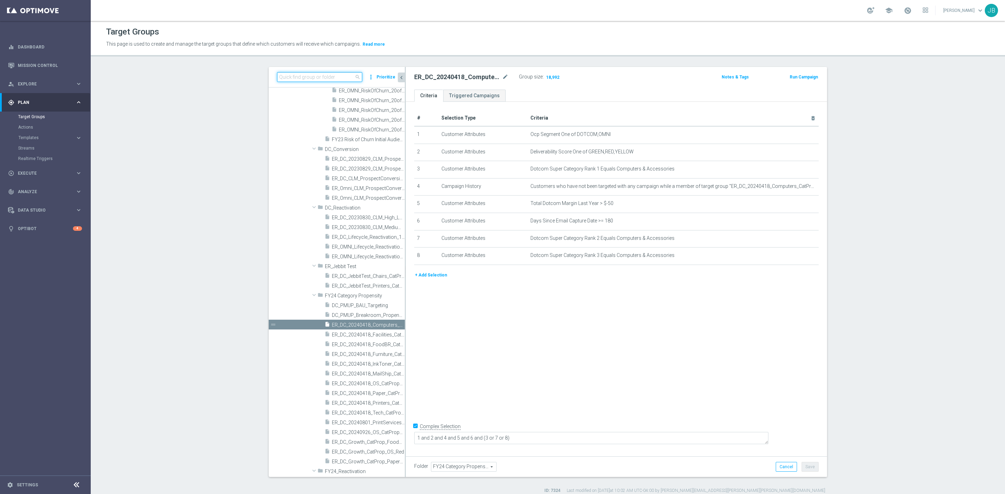
paste input "ER_DC_20240418_Printers_CatPropensity"
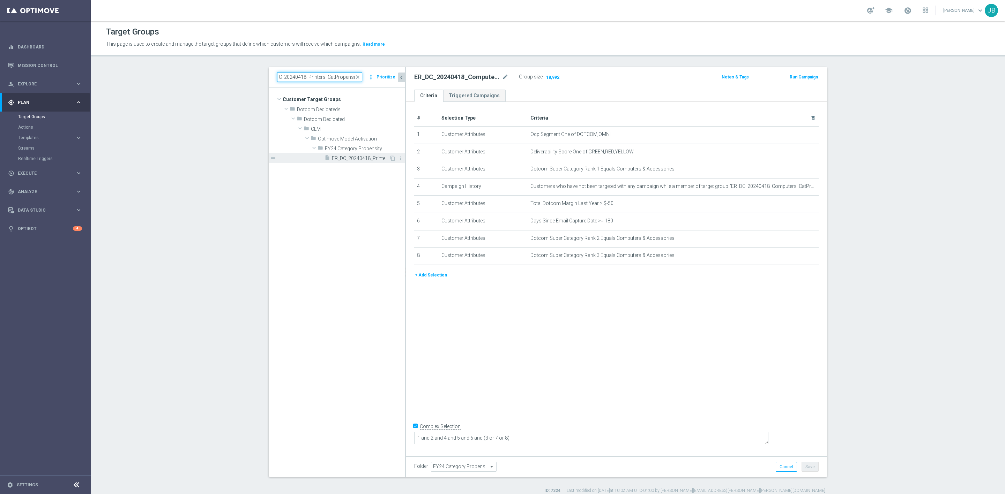
type input "ER_DC_20240418_Printers_CatPropensity"
click at [353, 156] on span "ER_DC_20240418_Printers_CatPropensity" at bounding box center [360, 159] width 57 height 6
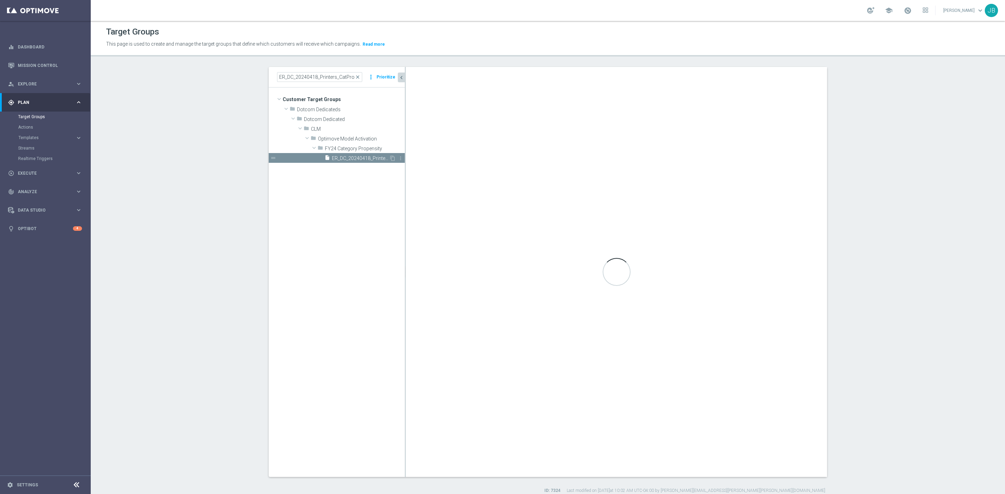
checkbox input "false"
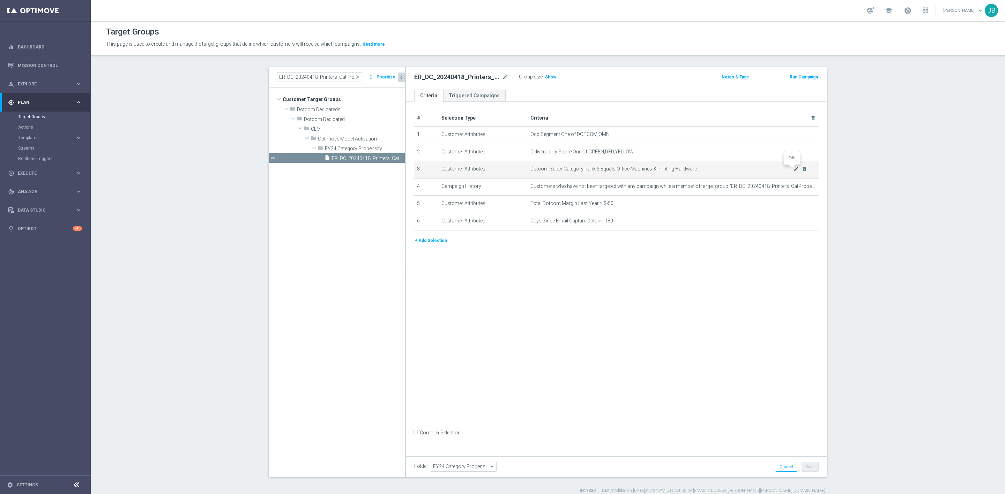
click at [793, 170] on icon "mode_edit" at bounding box center [796, 169] width 6 height 6
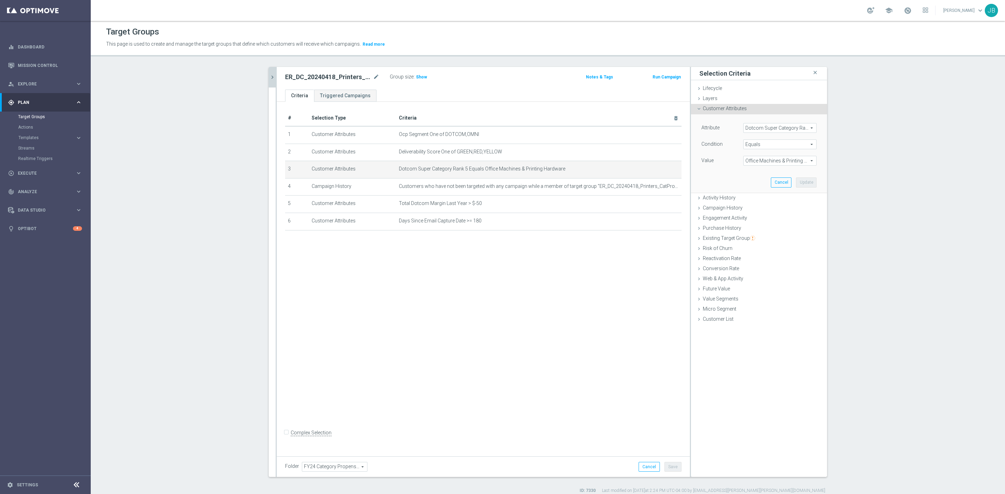
click at [779, 161] on span "Office Machines & Printing Hardware" at bounding box center [779, 160] width 73 height 9
click at [626, 273] on div "# Selection Type Criteria delete_forever 1 Customer Attributes Ocp Segment One …" at bounding box center [483, 277] width 413 height 351
click at [546, 292] on div "# Selection Type Criteria delete_forever 1 Customer Attributes Ocp Segment One …" at bounding box center [483, 277] width 413 height 351
click at [436, 350] on div "# Selection Type Criteria delete_forever 1 Customer Attributes Ocp Segment One …" at bounding box center [483, 277] width 413 height 351
click at [777, 162] on span "Office Machines & Printing Hardware" at bounding box center [779, 160] width 73 height 9
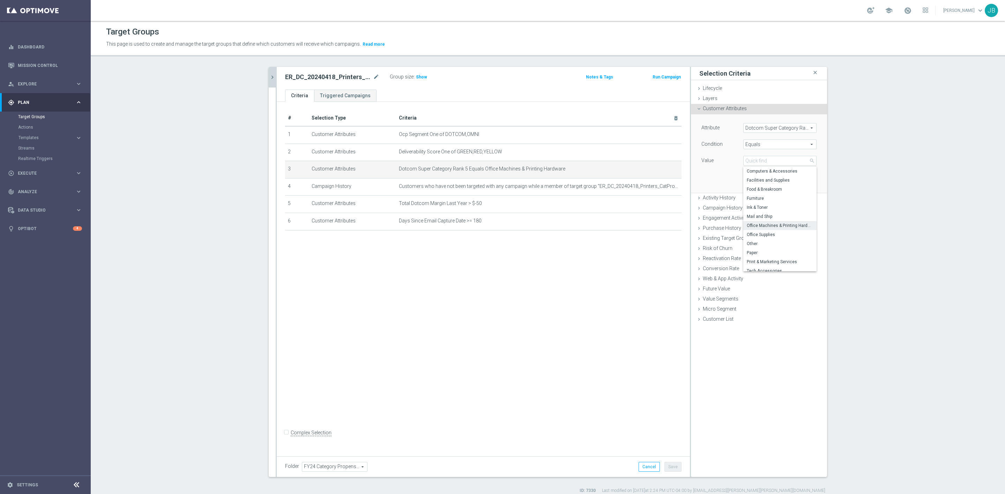
click at [776, 127] on span "Dotcom Super Category Rank 5" at bounding box center [779, 127] width 73 height 9
click at [758, 126] on input "search" at bounding box center [779, 128] width 73 height 10
type input "dotcom super"
click at [776, 148] on span "Dotcom Super Category Rank 1" at bounding box center [780, 148] width 66 height 6
type input "Dotcom Super Category Rank 1"
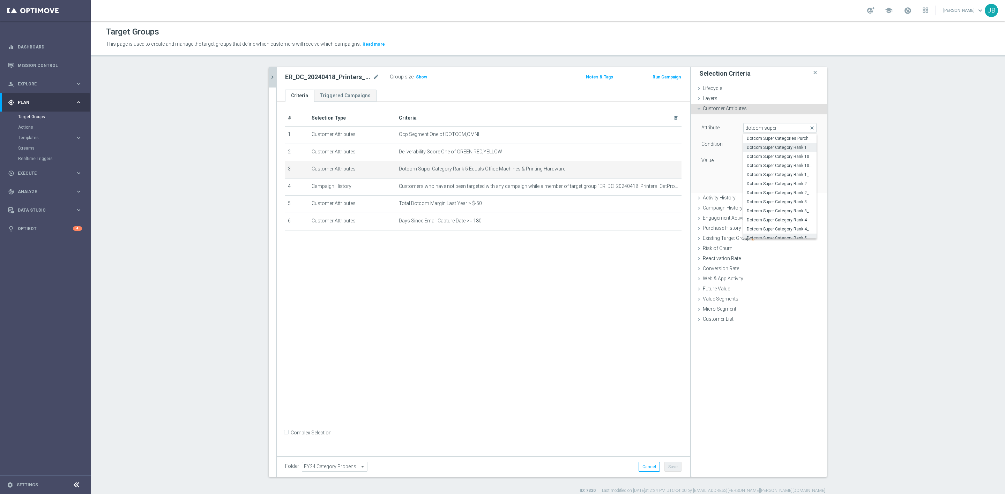
type input "Select"
click at [765, 144] on span "Equals" at bounding box center [779, 144] width 73 height 9
click at [761, 200] on span "Equals" at bounding box center [780, 200] width 66 height 6
click at [763, 157] on span "Office Machines & Printing Hardware" at bounding box center [779, 160] width 73 height 9
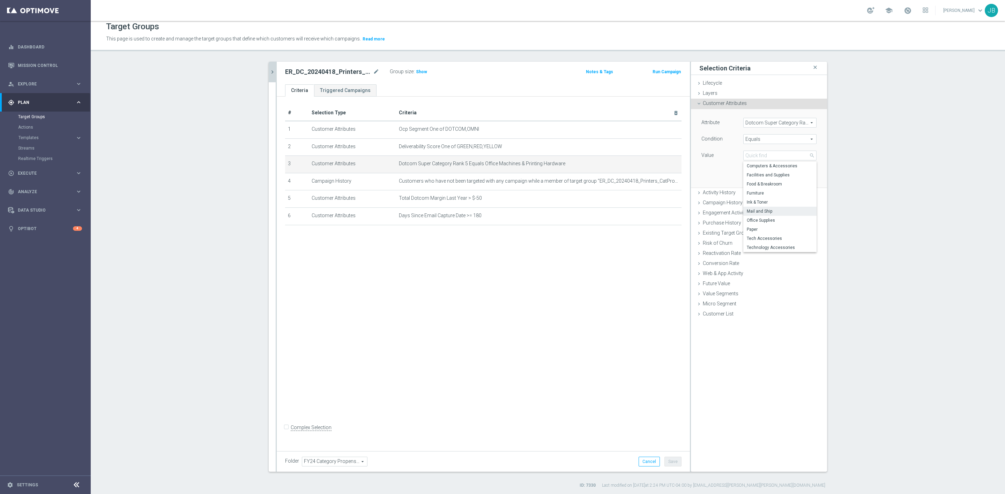
scroll to position [6, 0]
click at [774, 120] on span "Dotcom Super Category Rank 1" at bounding box center [779, 122] width 73 height 9
click at [763, 122] on input "search" at bounding box center [779, 123] width 73 height 10
type input "dotcom super cat"
click at [776, 178] on span "Dotcom Super Category Rank 2" at bounding box center [780, 178] width 66 height 6
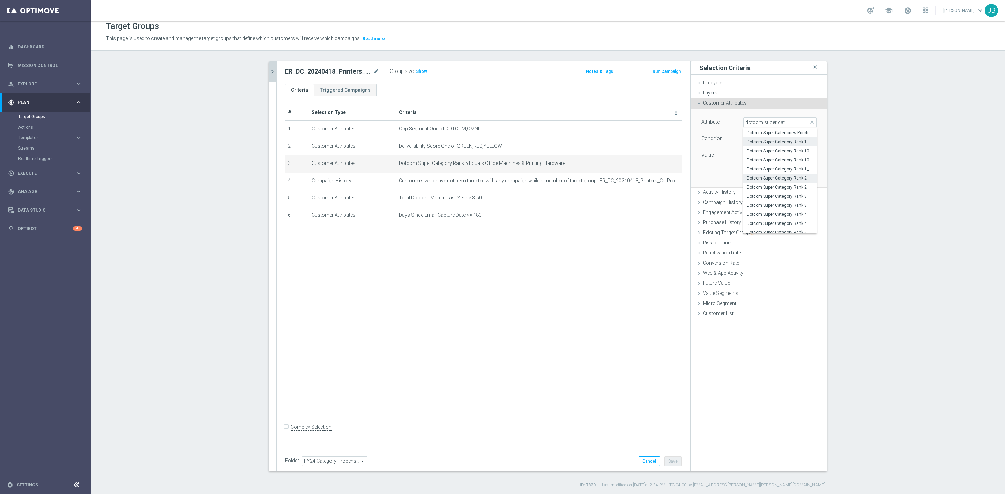
type input "Dotcom Super Category Rank 2"
click at [765, 155] on span "Office Machines & Printing Hardware" at bounding box center [779, 155] width 73 height 9
click at [776, 123] on span "Dotcom Super Category Rank 2" at bounding box center [779, 121] width 73 height 9
click at [773, 121] on input "search" at bounding box center [779, 122] width 73 height 10
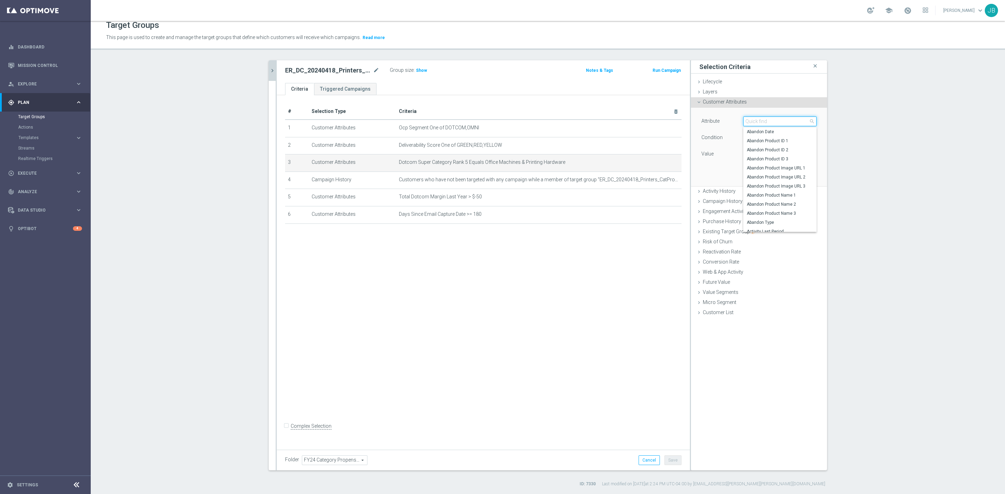
type input "s"
type input "dotcom super category rank 3"
click at [782, 134] on span "Dotcom Super Category Rank 3" at bounding box center [780, 132] width 66 height 6
type input "Dotcom Super Category Rank 3"
click at [765, 158] on span "Office Machines & Printing Hardware" at bounding box center [779, 154] width 73 height 9
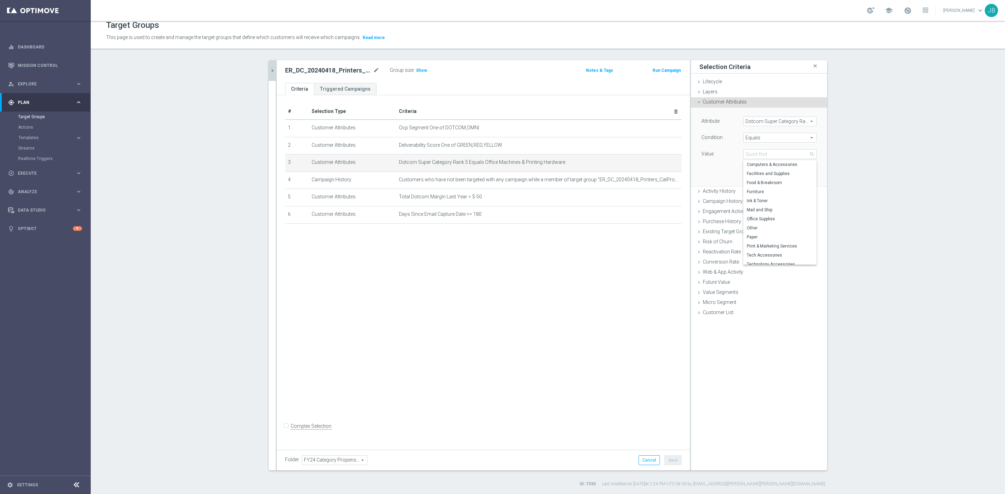
click at [773, 121] on span "Dotcom Super Category Rank 3" at bounding box center [779, 121] width 73 height 9
click at [773, 121] on input "search" at bounding box center [779, 122] width 73 height 10
type input "dotcom super category rank 4"
click at [777, 131] on span "Dotcom Super Category Rank 4" at bounding box center [780, 132] width 66 height 6
type input "Dotcom Super Category Rank 4"
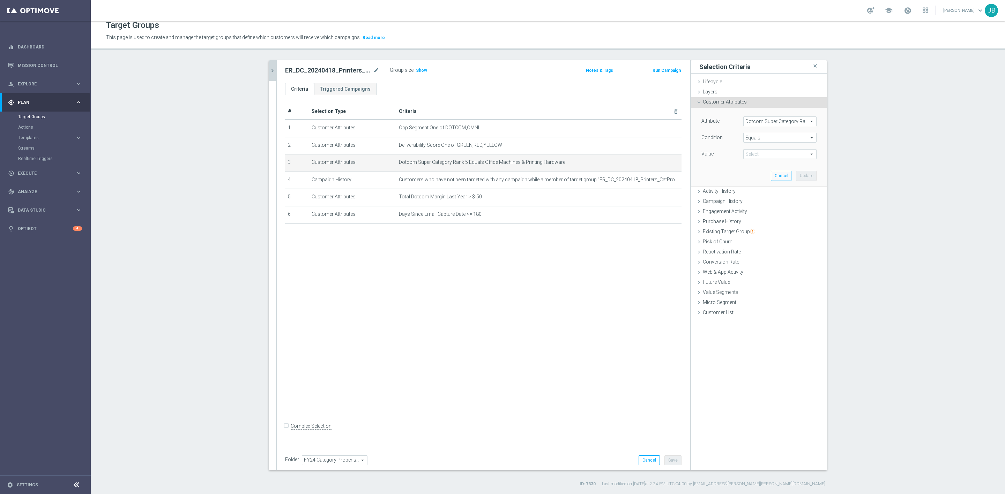
click at [767, 155] on span "Office Machines & Printing Hardware" at bounding box center [779, 154] width 73 height 9
click at [774, 218] on span "Office Machines & Printing Hardware" at bounding box center [780, 219] width 66 height 6
type input "Office Machines & Printing Hardware"
click at [797, 175] on button "Update" at bounding box center [806, 176] width 21 height 10
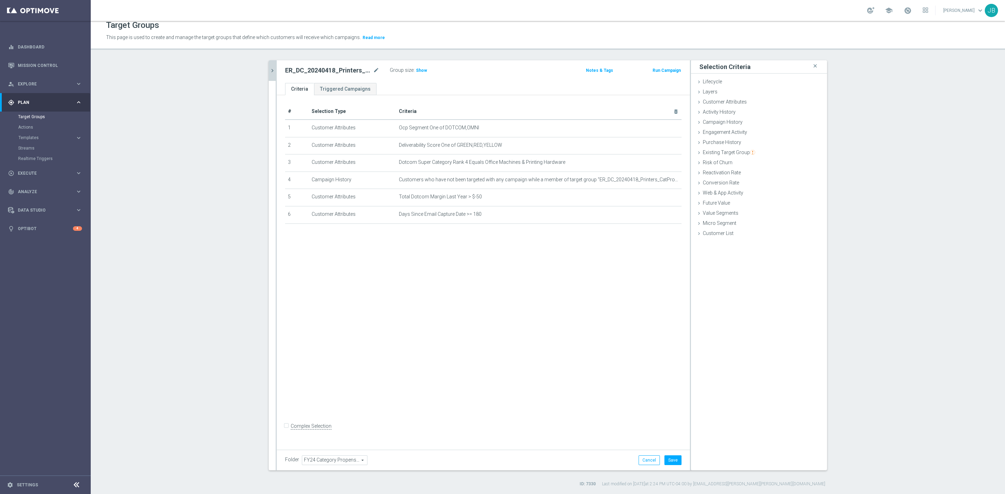
click at [285, 430] on input "Complex Selection" at bounding box center [287, 427] width 5 height 10
checkbox input "true"
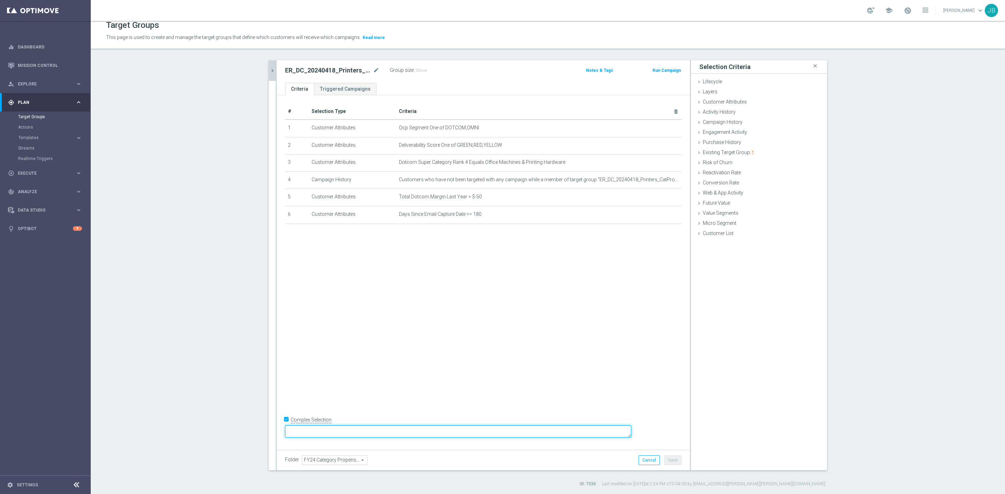
click at [411, 435] on textarea at bounding box center [458, 432] width 346 height 12
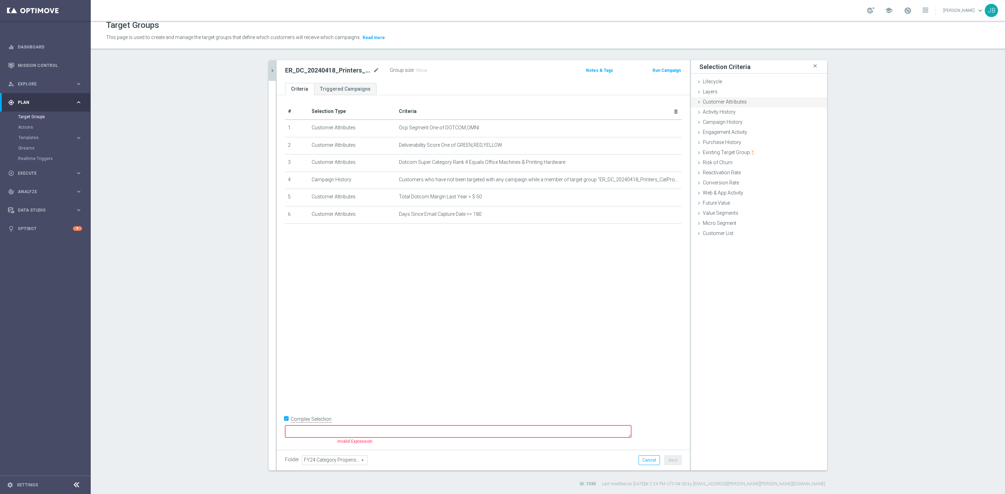
click at [728, 103] on span "Customer Attributes" at bounding box center [725, 102] width 44 height 6
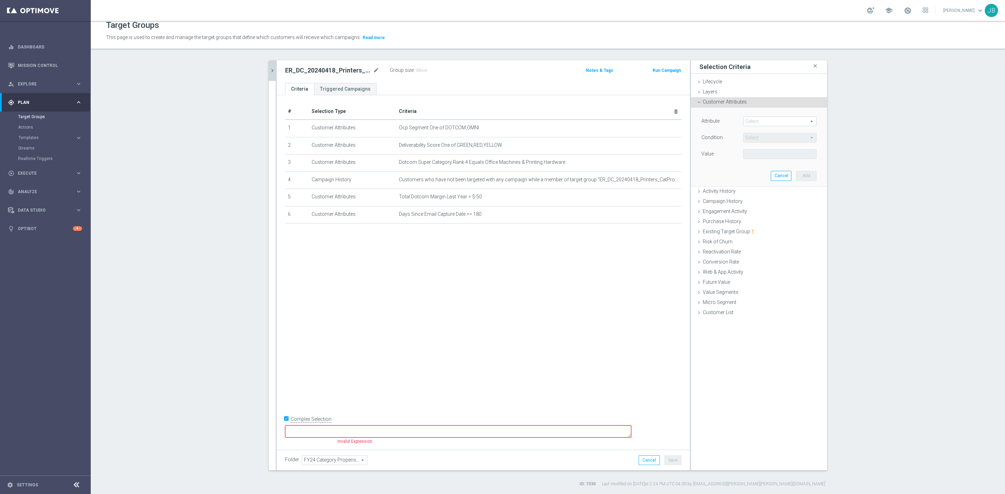
click at [753, 121] on span at bounding box center [779, 121] width 73 height 9
click at [753, 121] on input "search" at bounding box center [779, 122] width 73 height 10
type input "dotcom super category rank"
click at [781, 171] on label "Dotcom Super Category Rank 5" at bounding box center [779, 174] width 73 height 9
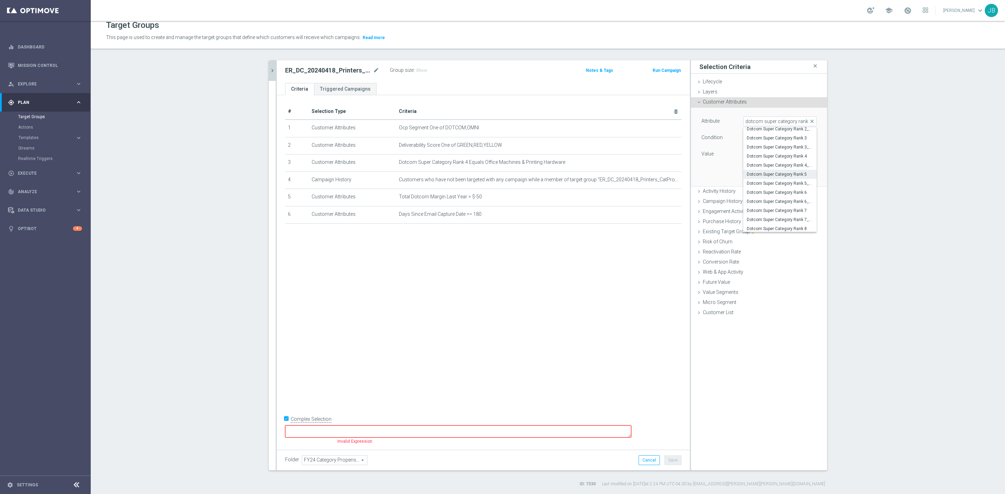
type input "Dotcom Super Category Rank 5"
type input "Equals"
click at [771, 154] on span at bounding box center [779, 154] width 73 height 9
click at [769, 218] on span "Office Machines & Printing Hardware" at bounding box center [780, 219] width 66 height 6
type input "Office Machines & Printing Hardware"
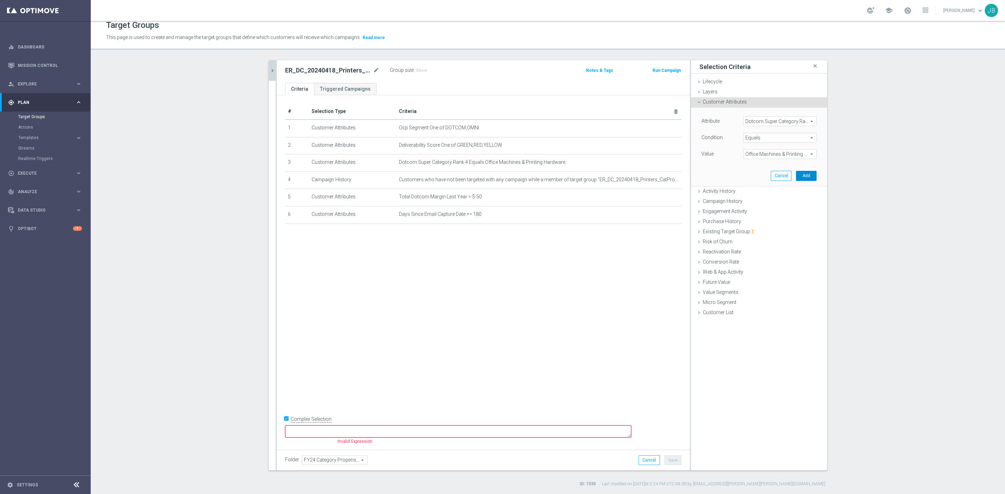
click at [802, 175] on button "Add" at bounding box center [806, 176] width 21 height 10
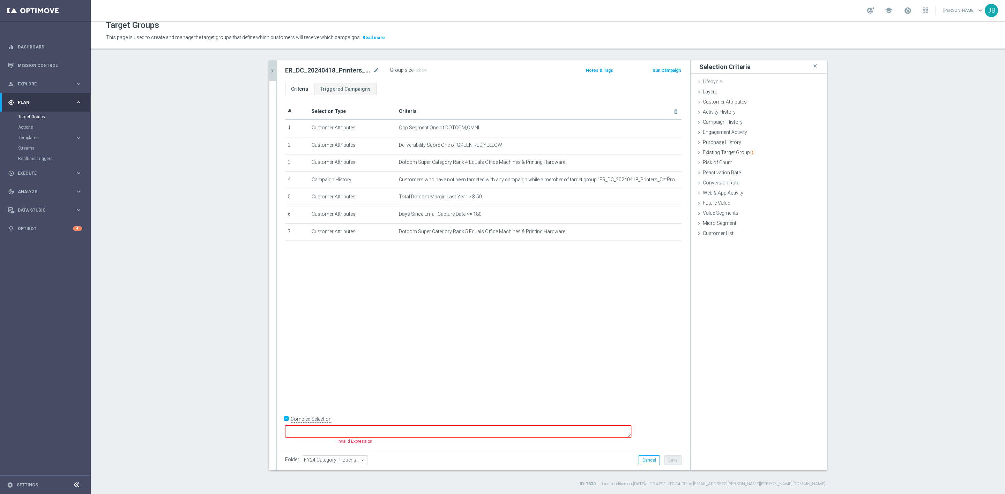
click at [504, 430] on textarea at bounding box center [458, 432] width 346 height 12
click at [738, 103] on span "Customer Attributes" at bounding box center [725, 102] width 44 height 6
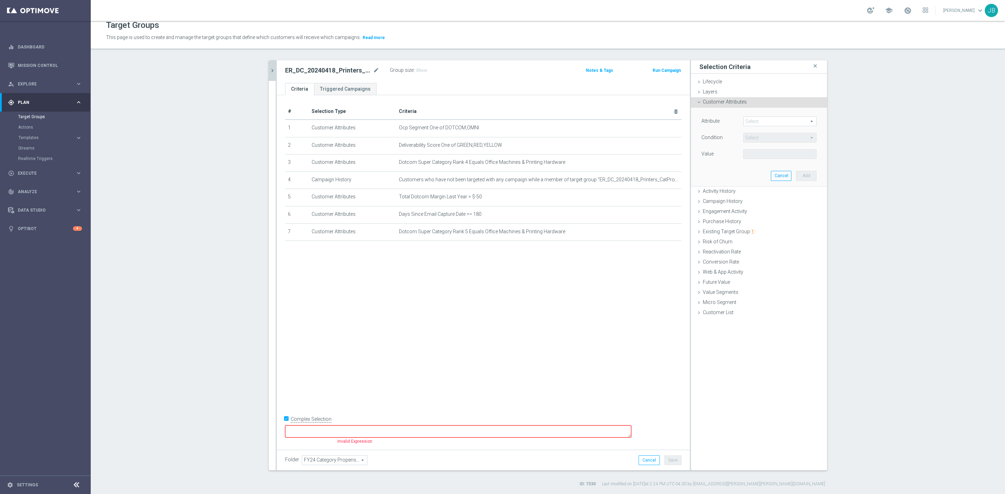
click at [762, 120] on span at bounding box center [779, 121] width 73 height 9
click at [762, 120] on input "search" at bounding box center [779, 122] width 73 height 10
type input "dotcom super category rank 6"
click at [779, 132] on span "Dotcom Super Category Rank 6" at bounding box center [780, 132] width 66 height 6
type input "Dotcom Super Category Rank 6"
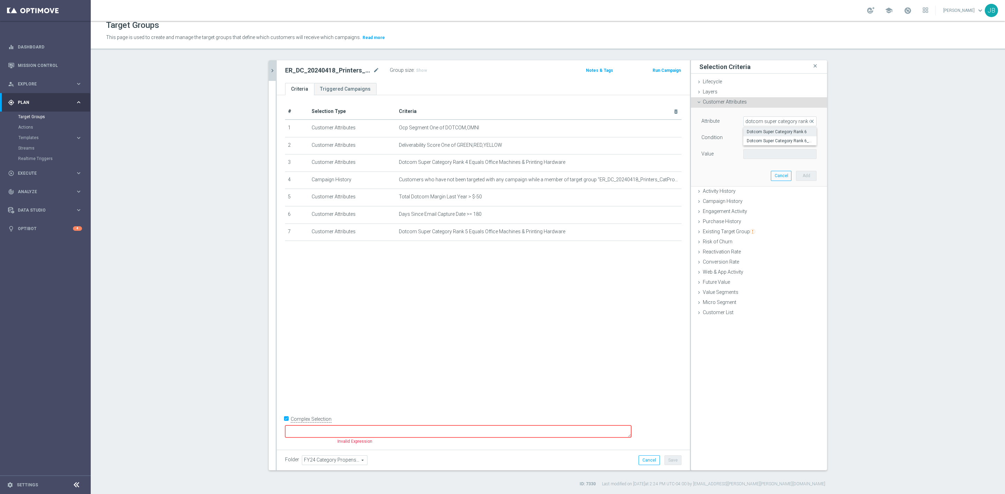
type input "Equals"
click at [777, 153] on span at bounding box center [779, 154] width 73 height 9
click at [774, 221] on span "Office Machines & Printing Hardware" at bounding box center [780, 219] width 66 height 6
type input "Office Machines & Printing Hardware"
click at [799, 173] on button "Add" at bounding box center [806, 176] width 21 height 10
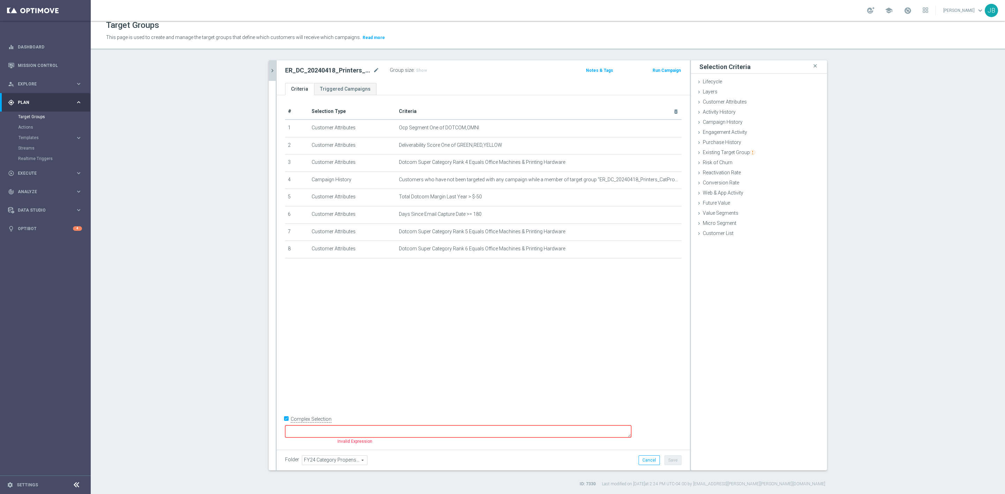
click at [352, 431] on textarea at bounding box center [458, 432] width 346 height 12
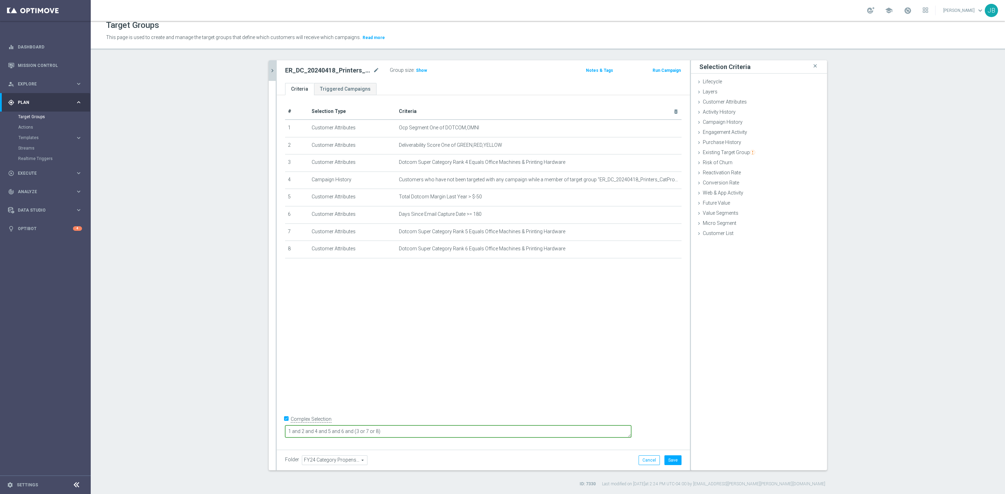
type textarea "1 and 2 and 4 and 5 and 6 and (3 or 7 or 8)"
click at [407, 372] on div "# Selection Type Criteria delete_forever 1 Customer Attributes Ocp Segment One …" at bounding box center [483, 270] width 413 height 351
click at [420, 68] on span "Show" at bounding box center [421, 70] width 11 height 5
click at [737, 103] on span "Customer Attributes" at bounding box center [725, 102] width 44 height 6
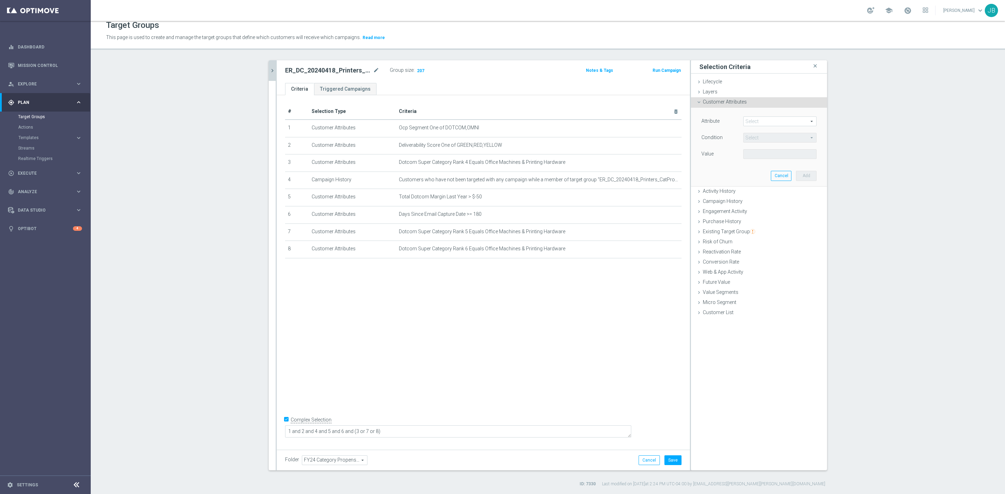
click at [761, 123] on span at bounding box center [779, 121] width 73 height 9
click at [761, 122] on input "search" at bounding box center [779, 122] width 73 height 10
type input "dotcom super ca"
click at [785, 226] on span "Dotcom Super Category Rank 7" at bounding box center [780, 229] width 66 height 6
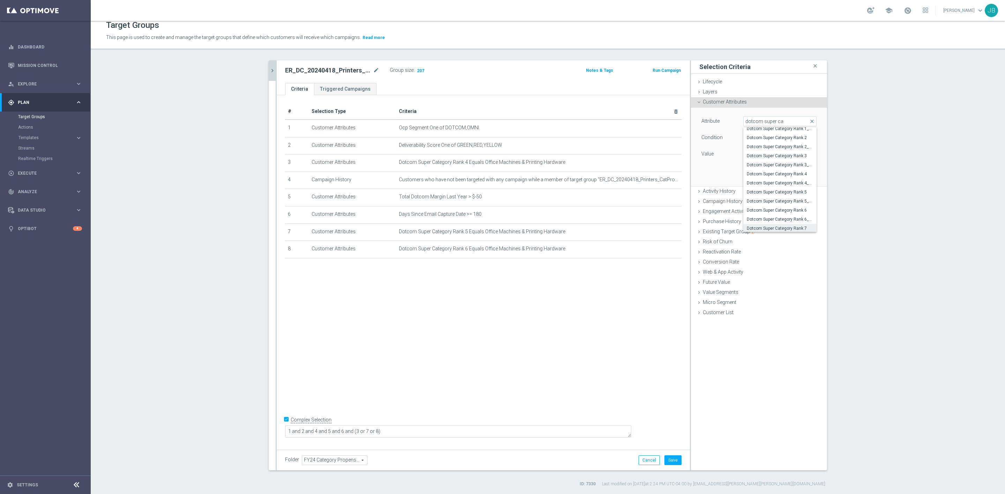
type input "Dotcom Super Category Rank 7"
type input "Equals"
click at [767, 153] on span at bounding box center [779, 154] width 73 height 9
click at [771, 221] on span "Office Machines & Printing Hardware" at bounding box center [780, 219] width 66 height 6
type input "Office Machines & Printing Hardware"
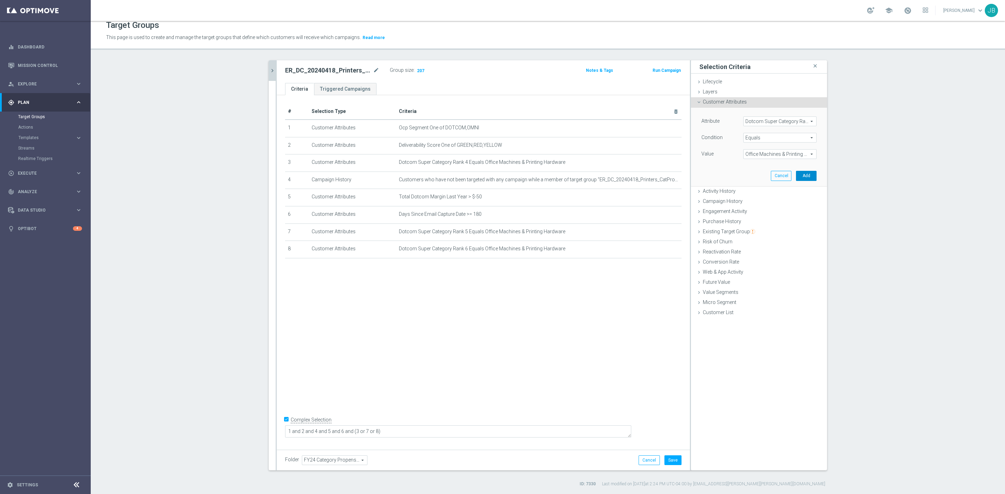
click at [804, 176] on button "Add" at bounding box center [806, 176] width 21 height 10
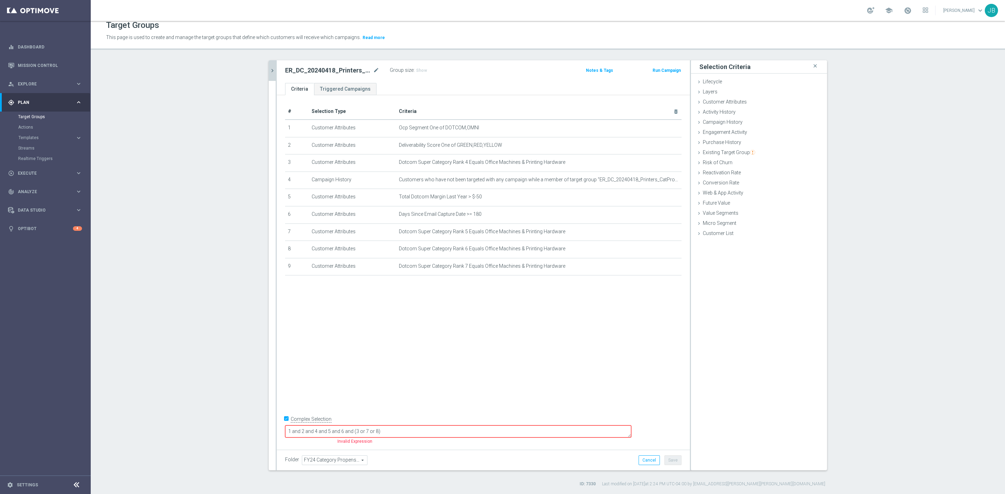
click at [422, 432] on textarea "1 and 2 and 4 and 5 and 6 and (3 or 7 or 8)" at bounding box center [458, 432] width 346 height 12
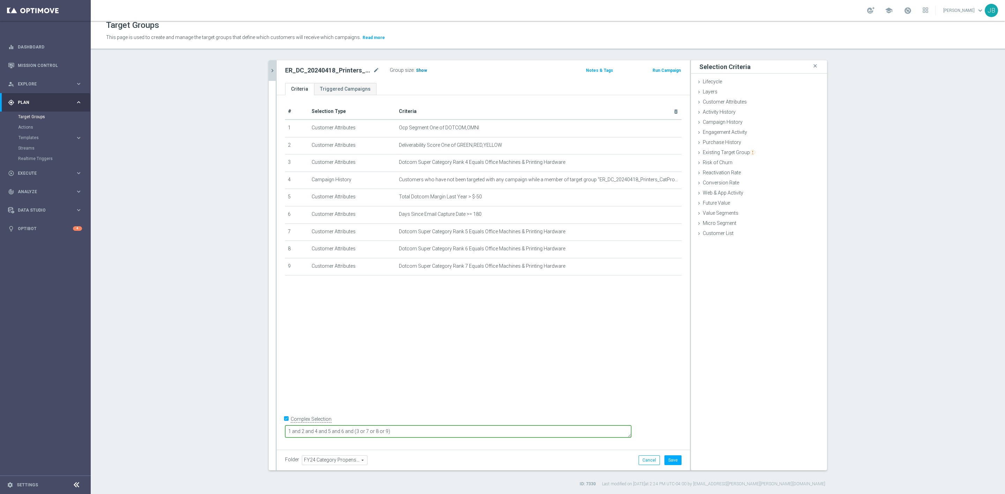
type textarea "1 and 2 and 4 and 5 and 6 and (3 or 7 or 8 or 9)"
click at [416, 70] on span "Show" at bounding box center [421, 70] width 11 height 5
click at [741, 104] on span "Customer Attributes" at bounding box center [725, 102] width 44 height 6
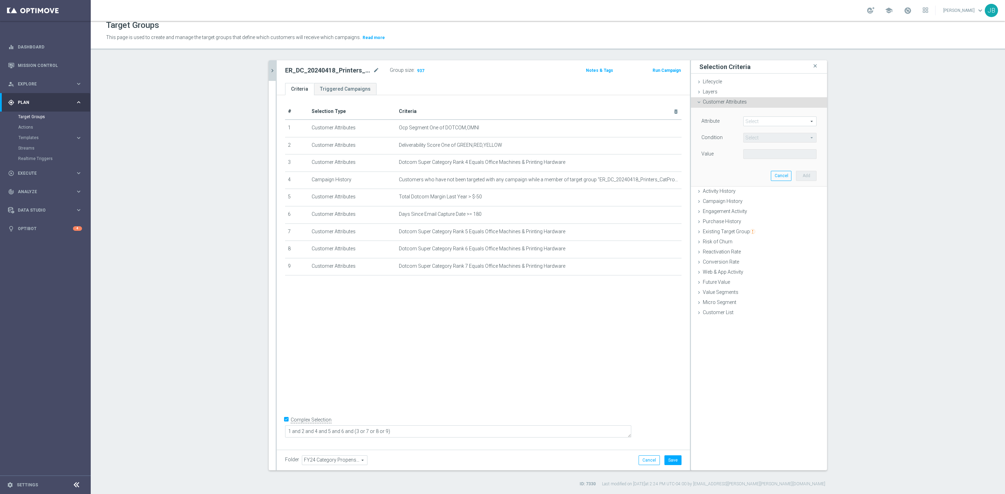
click at [751, 119] on span at bounding box center [779, 121] width 73 height 9
click at [751, 119] on input "search" at bounding box center [779, 122] width 73 height 10
type input "dotcom super category rank 8"
click at [772, 132] on span "Dotcom Super Category Rank 8" at bounding box center [780, 132] width 66 height 6
type input "Dotcom Super Category Rank 8"
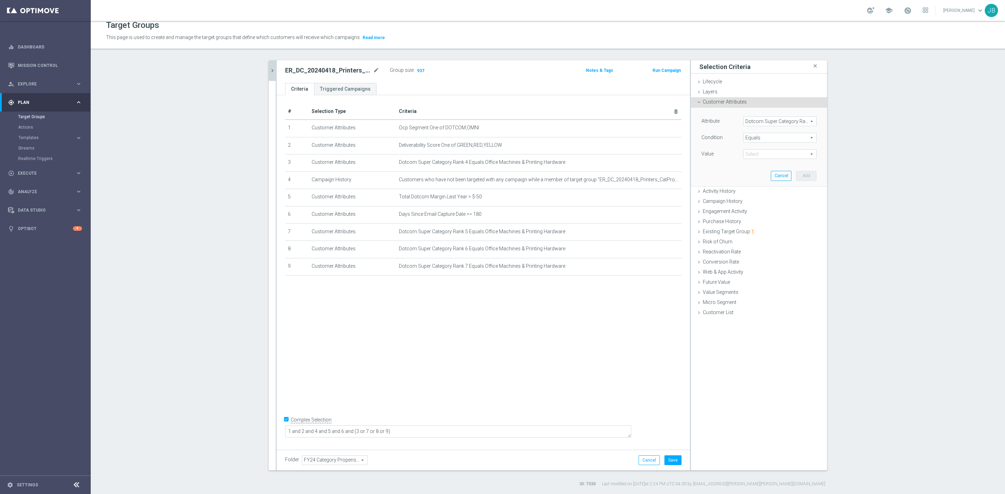
click at [765, 138] on span "Equals" at bounding box center [779, 137] width 73 height 9
click at [761, 230] on span "One of" at bounding box center [780, 230] width 66 height 6
click at [759, 154] on span at bounding box center [779, 154] width 73 height 9
click at [760, 135] on span "One of" at bounding box center [779, 137] width 73 height 9
click at [757, 195] on span "Equals" at bounding box center [780, 194] width 66 height 6
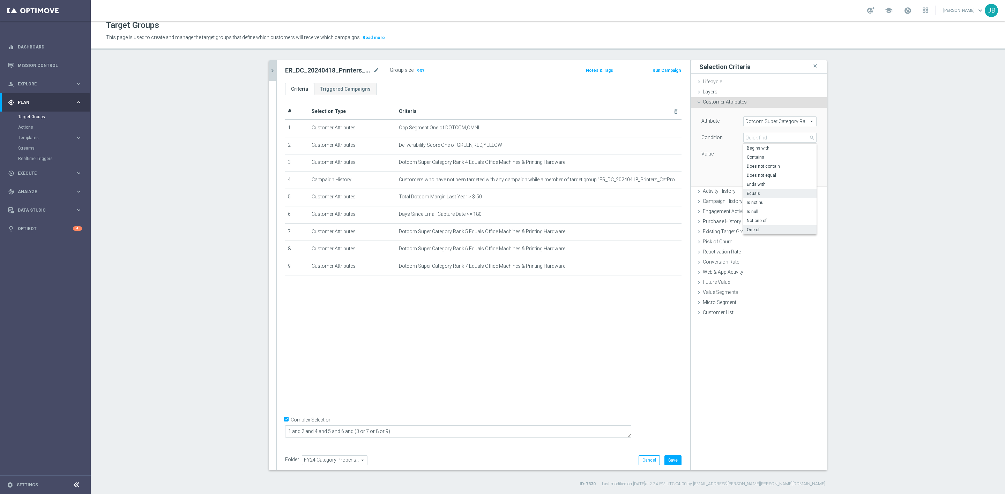
type input "Equals"
click at [753, 154] on span at bounding box center [779, 154] width 73 height 9
click at [766, 205] on span "Office Machines & Printing Hardware" at bounding box center [780, 206] width 66 height 6
type input "Office Machines & Printing Hardware"
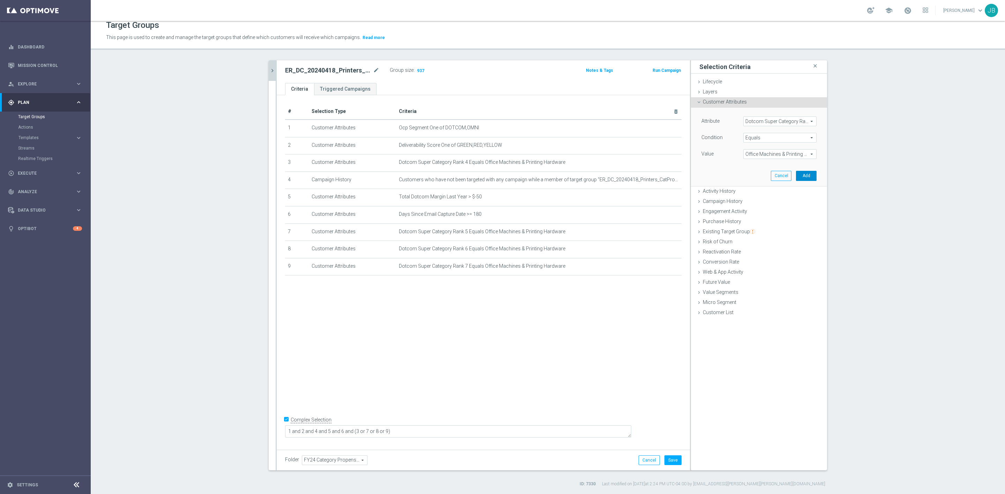
click at [796, 178] on button "Add" at bounding box center [806, 176] width 21 height 10
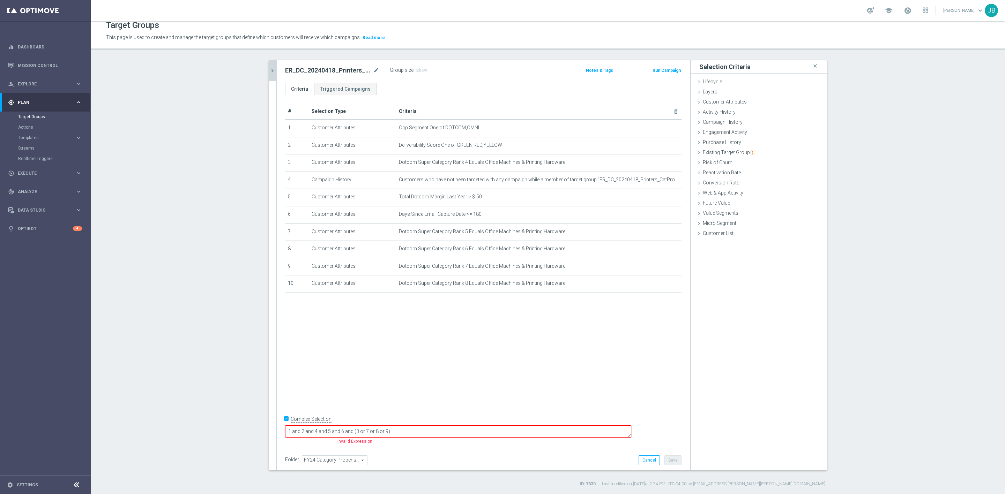
click at [433, 429] on textarea "1 and 2 and 4 and 5 and 6 and (3 or 7 or 8 or 9)" at bounding box center [458, 432] width 346 height 12
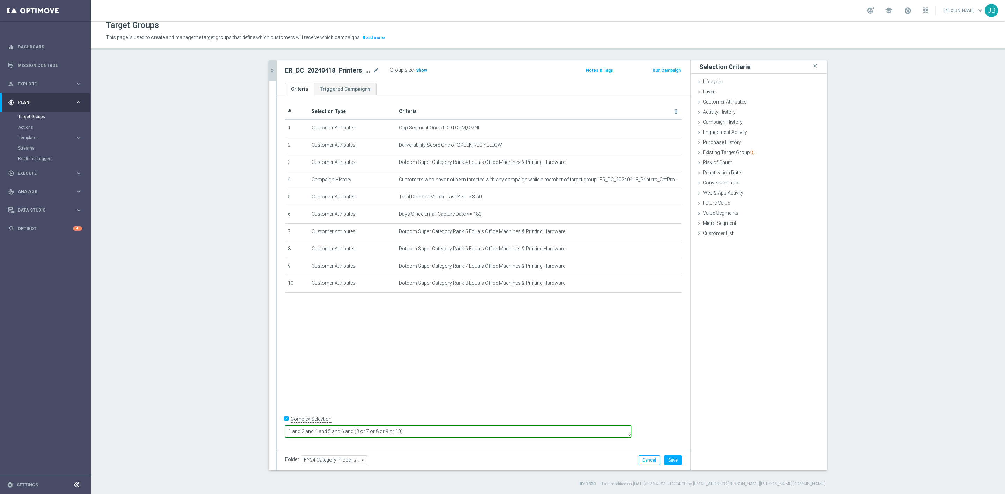
type textarea "1 and 2 and 4 and 5 and 6 and (3 or 7 or 8 or 9 or 10)"
click at [417, 69] on span "Show" at bounding box center [421, 70] width 11 height 5
click at [734, 101] on span "Customer Attributes" at bounding box center [725, 102] width 44 height 6
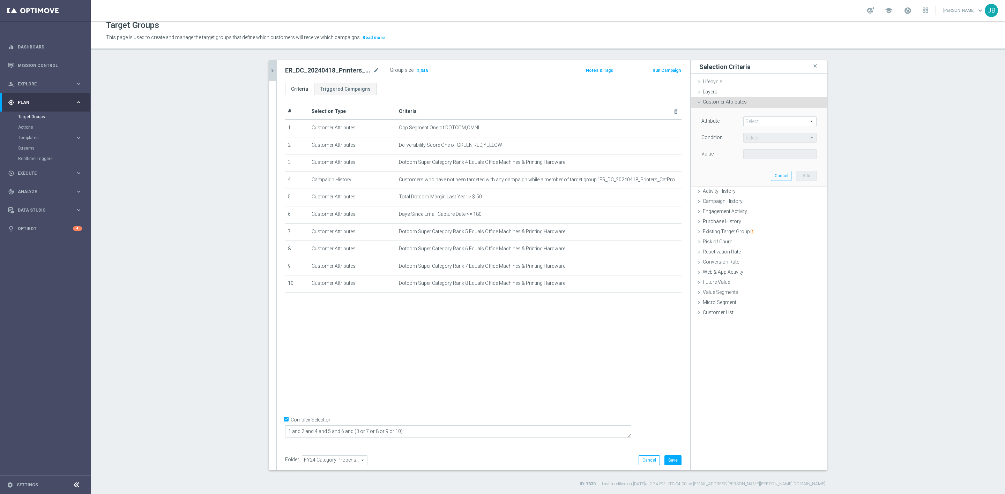
click at [746, 119] on span at bounding box center [779, 121] width 73 height 9
click at [746, 119] on input "search" at bounding box center [779, 122] width 73 height 10
type input "dotcom super"
click at [774, 215] on label "Dotcom Super Category Rank 9" at bounding box center [779, 218] width 73 height 9
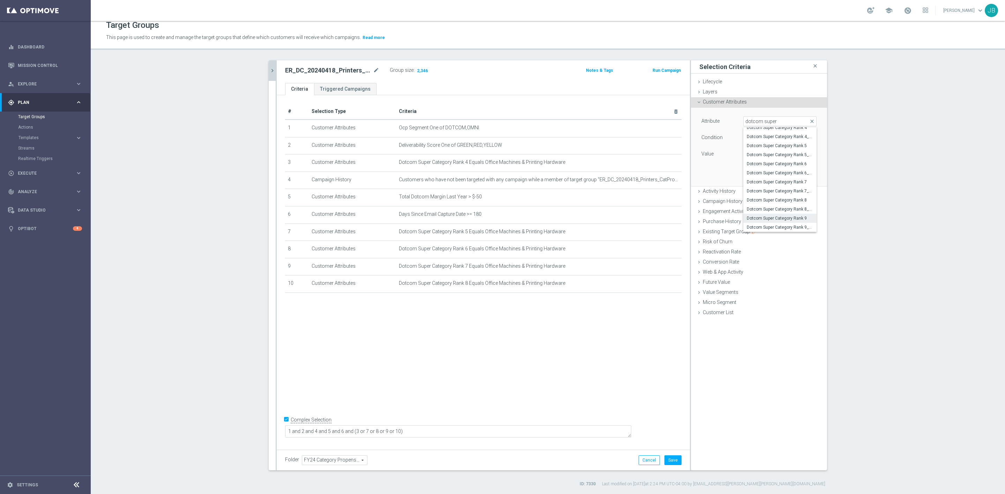
type input "Dotcom Super Category Rank 9"
type input "Equals"
click at [771, 154] on span at bounding box center [779, 154] width 73 height 9
click at [771, 205] on span "Office Machines & Printing Hardware" at bounding box center [780, 206] width 66 height 6
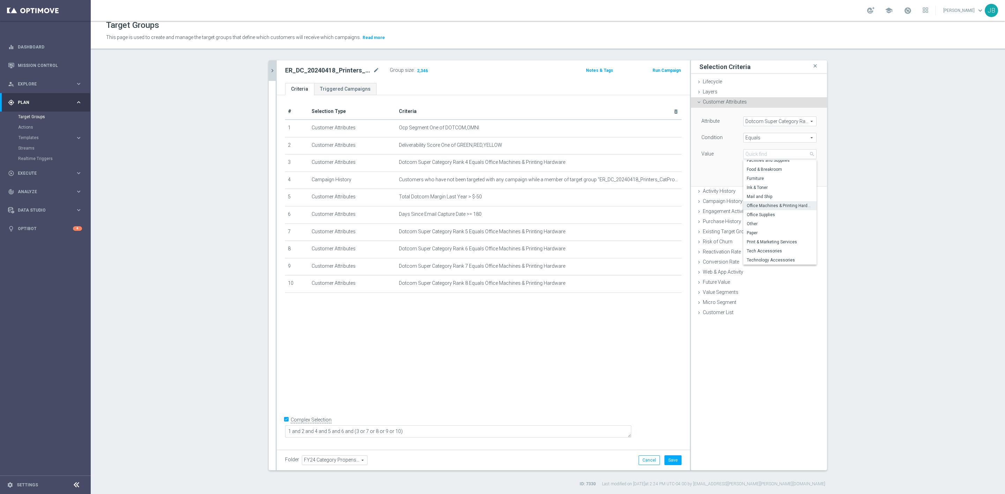
type input "Office Machines & Printing Hardware"
click at [805, 174] on button "Add" at bounding box center [806, 176] width 21 height 10
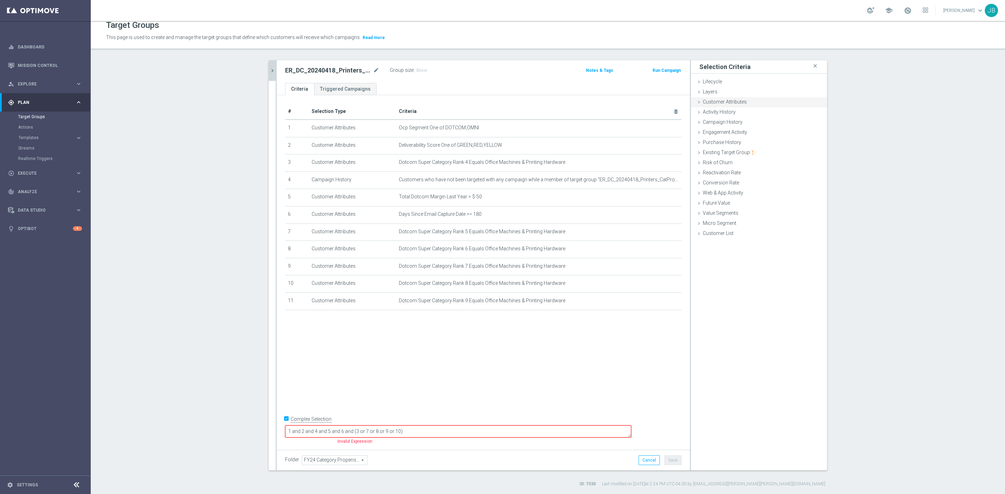
click at [732, 102] on span "Customer Attributes" at bounding box center [725, 102] width 44 height 6
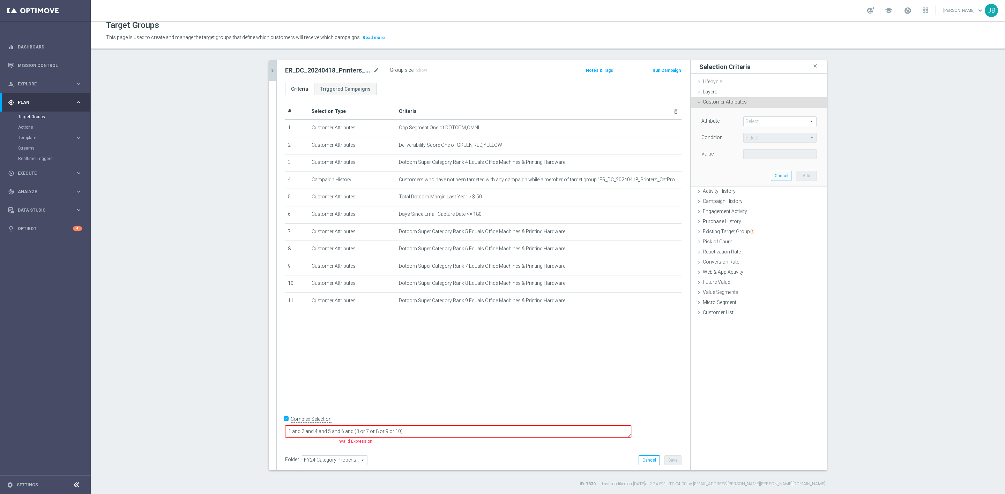
click at [759, 122] on span at bounding box center [779, 121] width 73 height 9
click at [759, 122] on input "search" at bounding box center [779, 122] width 73 height 10
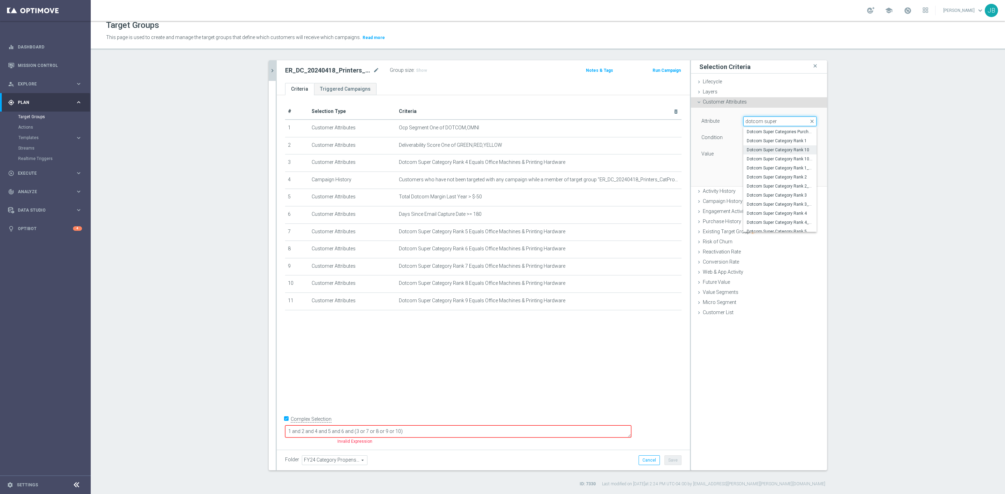
type input "dotcom super"
click at [777, 148] on span "Dotcom Super Category Rank 10" at bounding box center [780, 150] width 66 height 6
type input "Dotcom Super Category Rank 10"
type input "Equals"
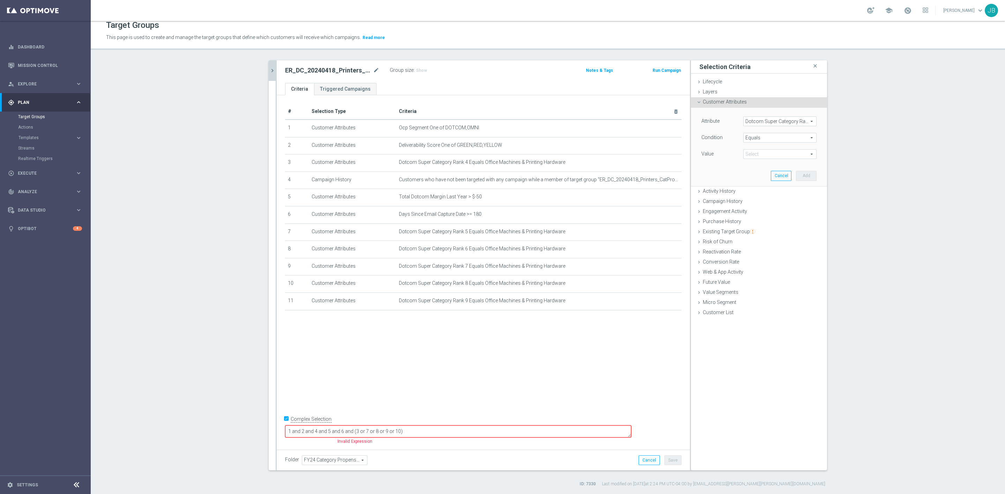
click at [762, 136] on span "Equals" at bounding box center [779, 137] width 73 height 9
drag, startPoint x: 757, startPoint y: 226, endPoint x: 752, endPoint y: 194, distance: 33.2
click at [752, 194] on div "Begins with Contains Does not contain Does not equal Ends with Equals Is not nu…" at bounding box center [779, 189] width 73 height 91
click at [752, 194] on span "Equals" at bounding box center [780, 194] width 66 height 6
click at [762, 156] on span at bounding box center [779, 154] width 73 height 9
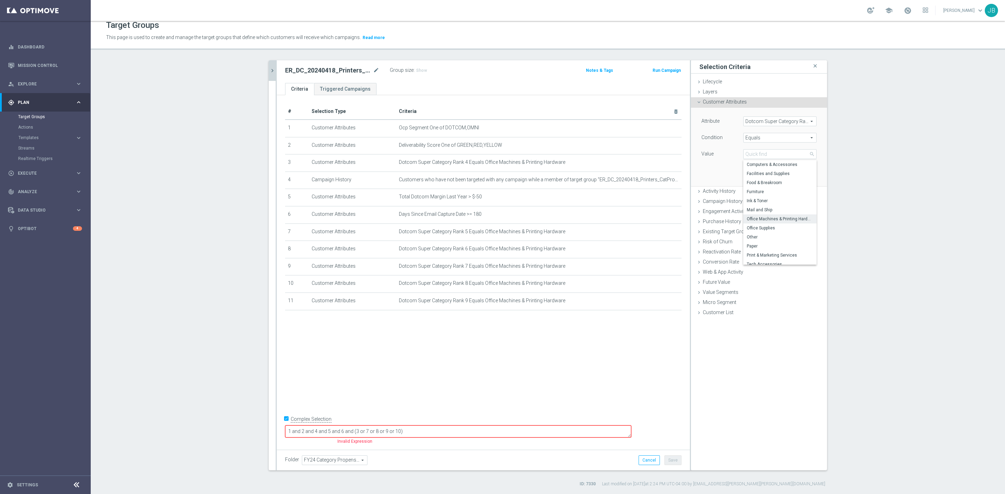
click at [760, 220] on span "Office Machines & Printing Hardware" at bounding box center [780, 219] width 66 height 6
type input "Office Machines & Printing Hardware"
click at [800, 175] on button "Add" at bounding box center [806, 176] width 21 height 10
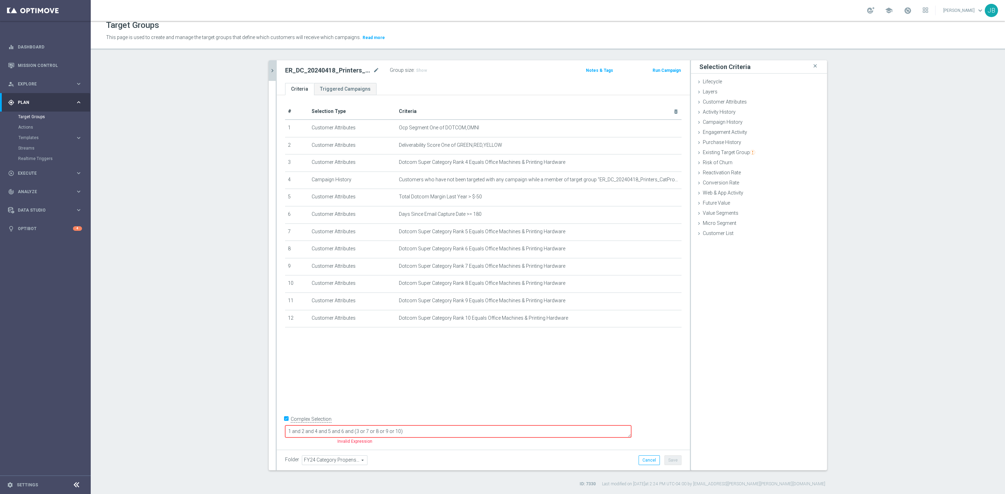
click at [446, 428] on textarea "1 and 2 and 4 and 5 and 6 and (3 or 7 or 8 or 9 or 10)" at bounding box center [458, 432] width 346 height 12
click at [445, 433] on textarea "1 and 2 and 4 and 5 and 6 and (3 or 7 or 8 or 9 or 10)" at bounding box center [458, 432] width 346 height 12
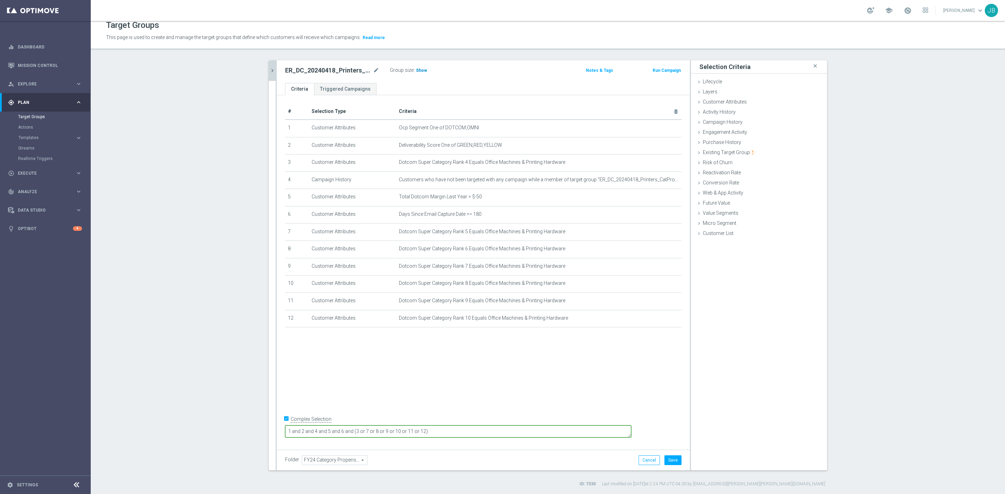
type textarea "1 and 2 and 4 and 5 and 6 and (3 or 7 or 8 or 9 or 10 or 11 or 12)"
click at [415, 73] on h3 "Show" at bounding box center [421, 71] width 13 height 8
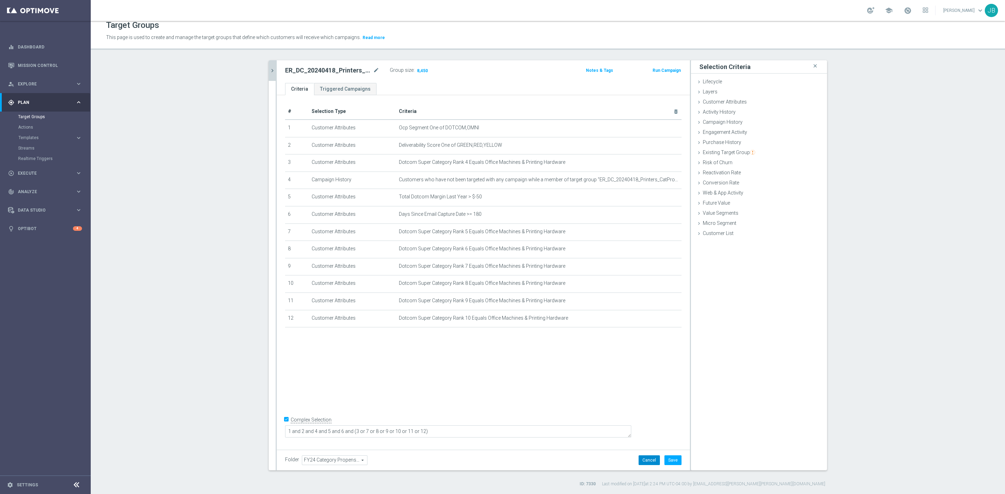
click at [641, 463] on button "Cancel" at bounding box center [648, 461] width 21 height 10
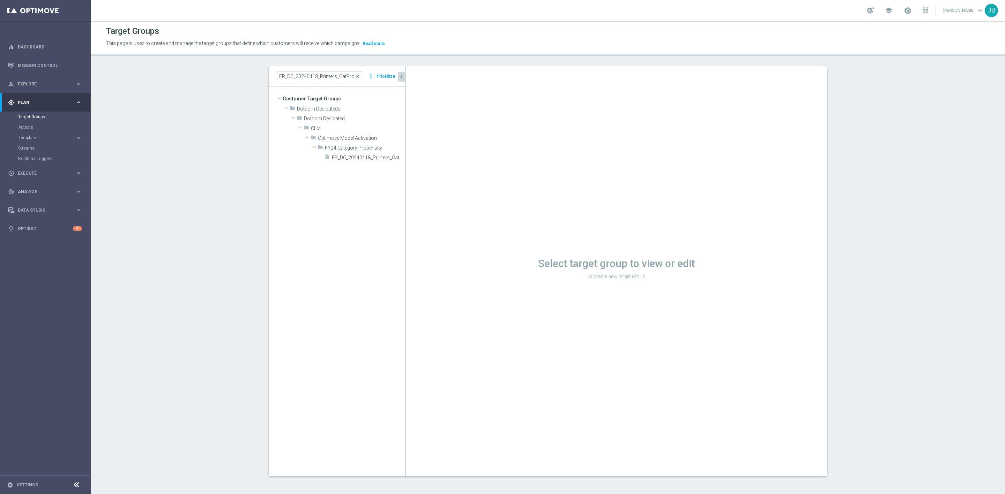
scroll to position [0, 0]
drag, startPoint x: 355, startPoint y: 75, endPoint x: 341, endPoint y: 76, distance: 13.7
click at [355, 75] on span "close" at bounding box center [358, 77] width 6 height 6
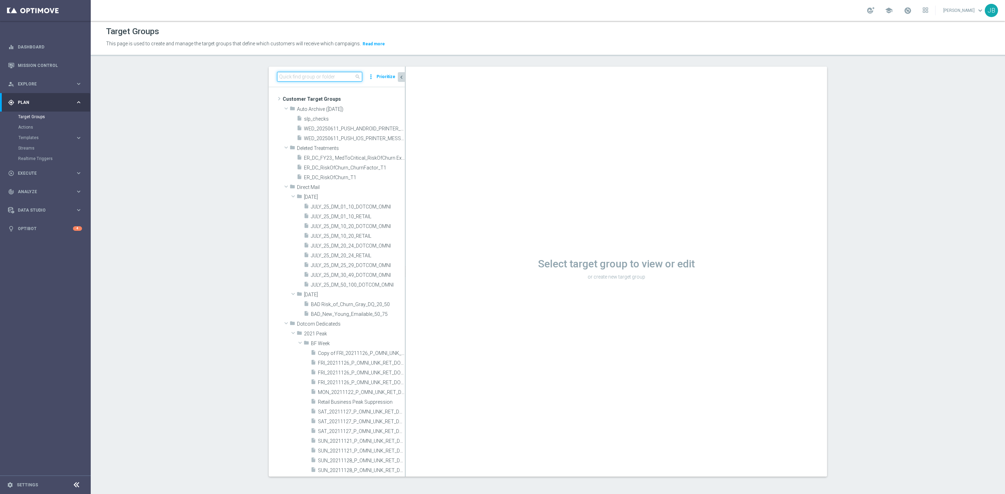
click at [333, 76] on input at bounding box center [319, 77] width 85 height 10
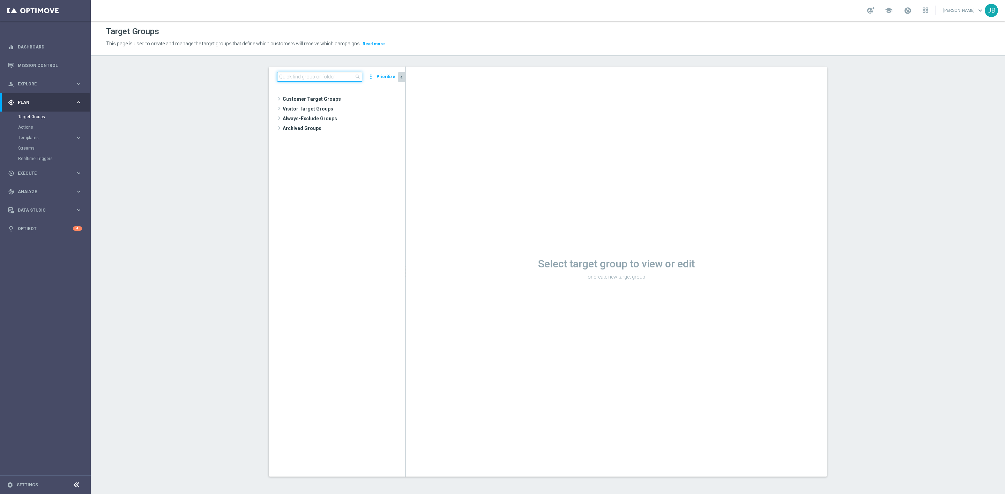
paste input "ER_DC_20240418_MailShip_CatPropensity"
type input "ER_DC_20240418_MailShip_CatPropensity"
click at [365, 158] on span "ER_DC_20240418_MailShip_CatPropensity" at bounding box center [360, 158] width 57 height 6
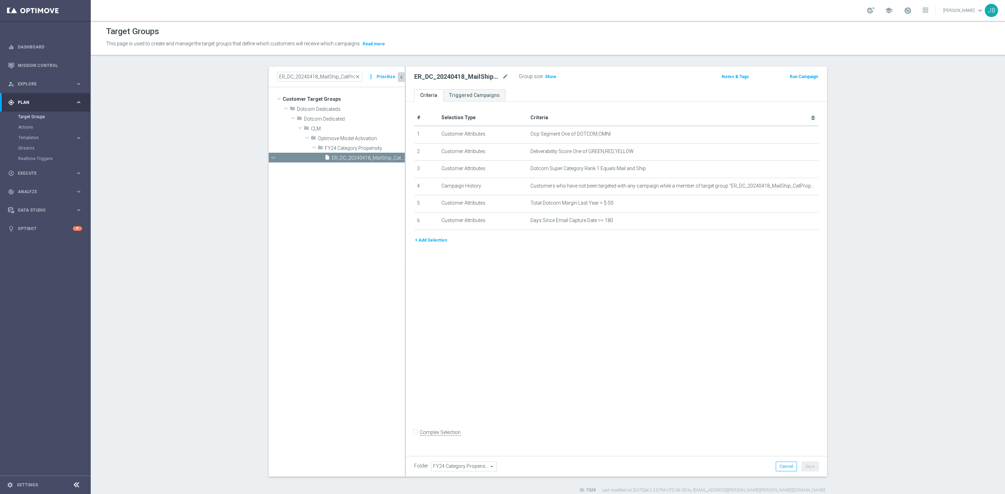
click at [432, 240] on button "+ Add Selection" at bounding box center [430, 241] width 33 height 8
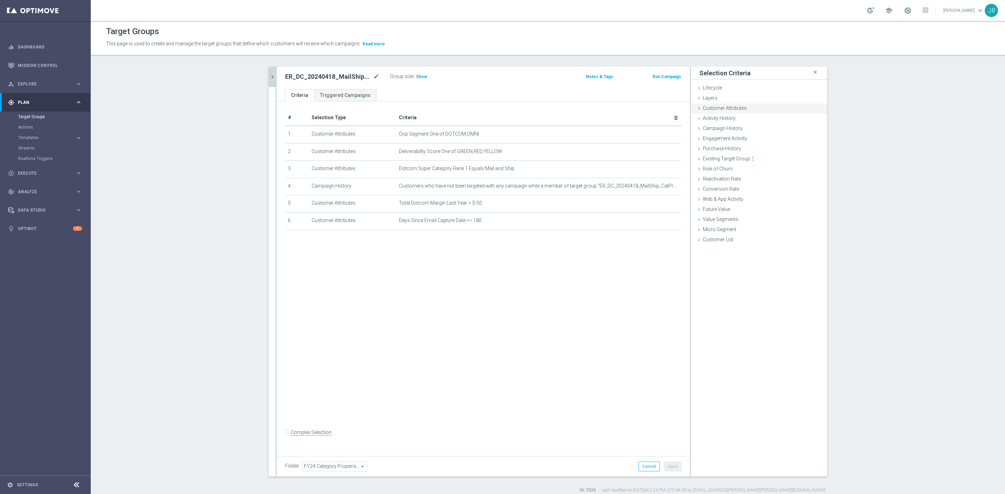
click at [729, 109] on span "Customer Attributes" at bounding box center [725, 108] width 44 height 6
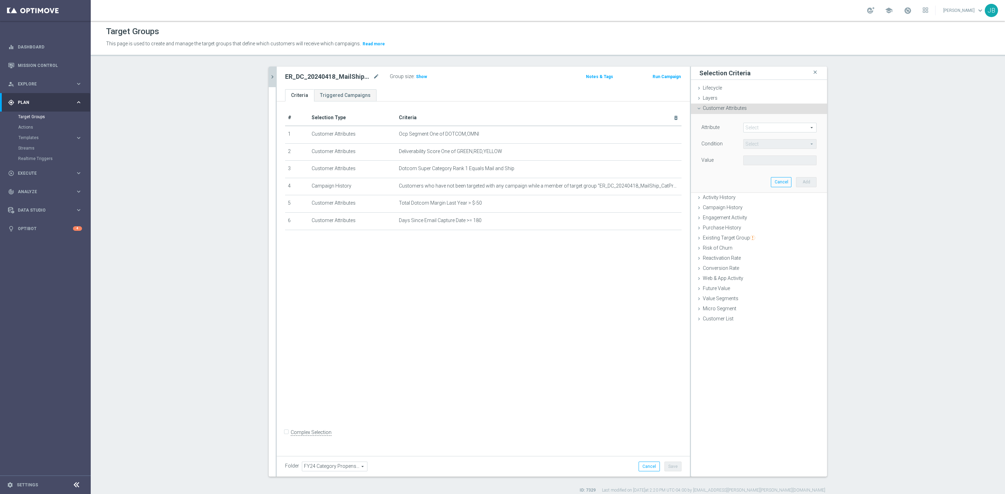
click at [761, 127] on span at bounding box center [779, 127] width 73 height 9
click at [761, 127] on input "search" at bounding box center [779, 128] width 73 height 10
type input "dotcom super"
drag, startPoint x: 781, startPoint y: 199, endPoint x: 771, endPoint y: 188, distance: 14.8
click at [771, 188] on div "Dotcom Super Categories Purchase, Last Year Dotcom Super Category Rank 1 Dotcom…" at bounding box center [779, 186] width 73 height 105
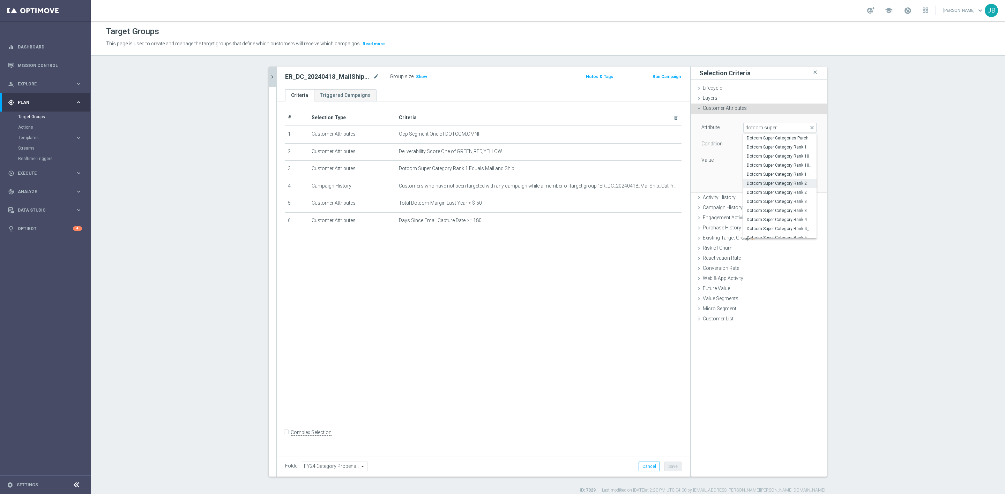
click at [762, 183] on span "Dotcom Super Category Rank 2" at bounding box center [780, 184] width 66 height 6
type input "Dotcom Super Category Rank 2"
type input "Equals"
click at [760, 158] on span at bounding box center [779, 160] width 73 height 9
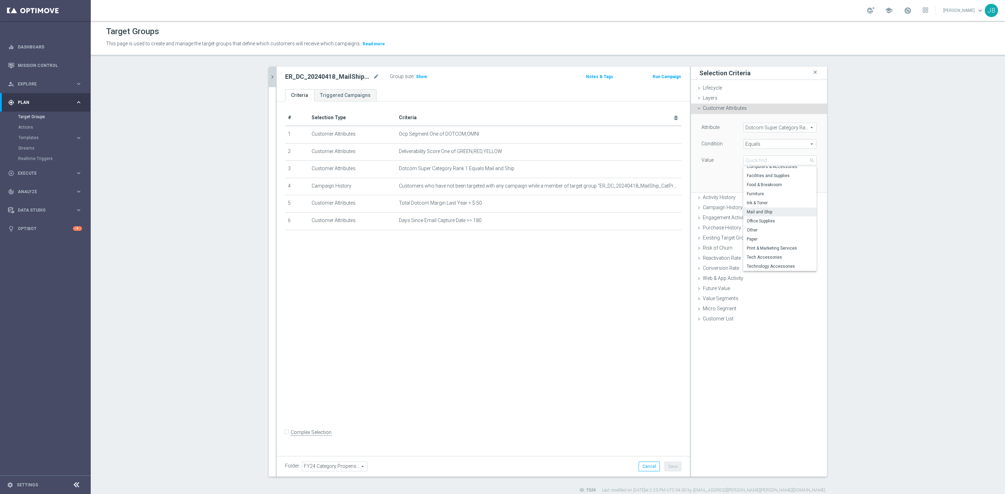
click at [760, 212] on span "Mail and Ship" at bounding box center [780, 212] width 66 height 6
type input "Mail and Ship"
click at [801, 179] on button "Add" at bounding box center [806, 182] width 21 height 10
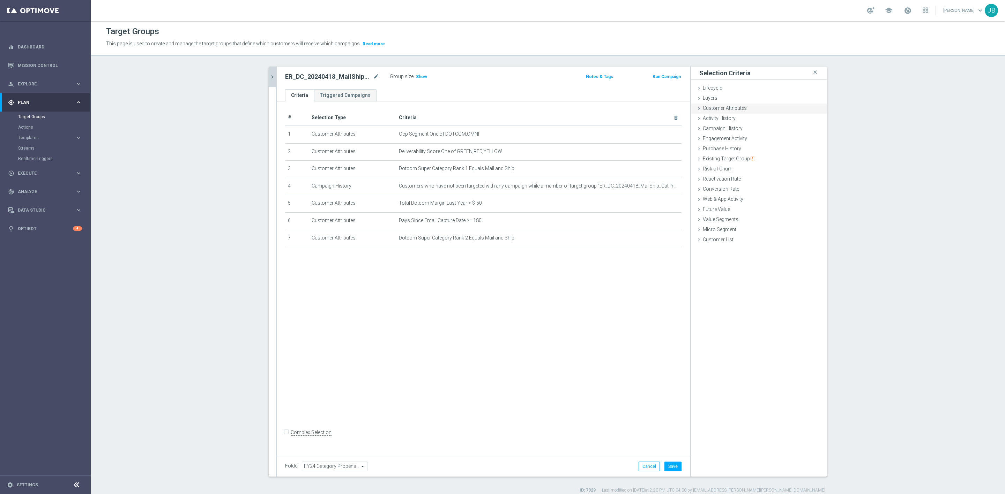
click at [729, 110] on span "Customer Attributes" at bounding box center [725, 108] width 44 height 6
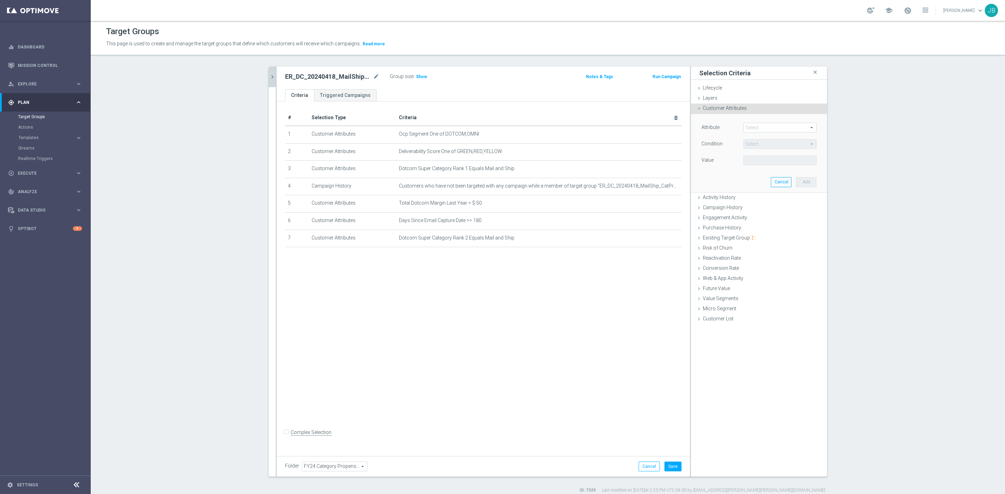
click at [754, 127] on span at bounding box center [779, 127] width 73 height 9
click at [754, 127] on input "search" at bounding box center [779, 128] width 73 height 10
type input "dotcom super category rank 3"
click at [782, 139] on label "Dotcom Super Category Rank 3" at bounding box center [779, 138] width 73 height 9
type input "Dotcom Super Category Rank 3"
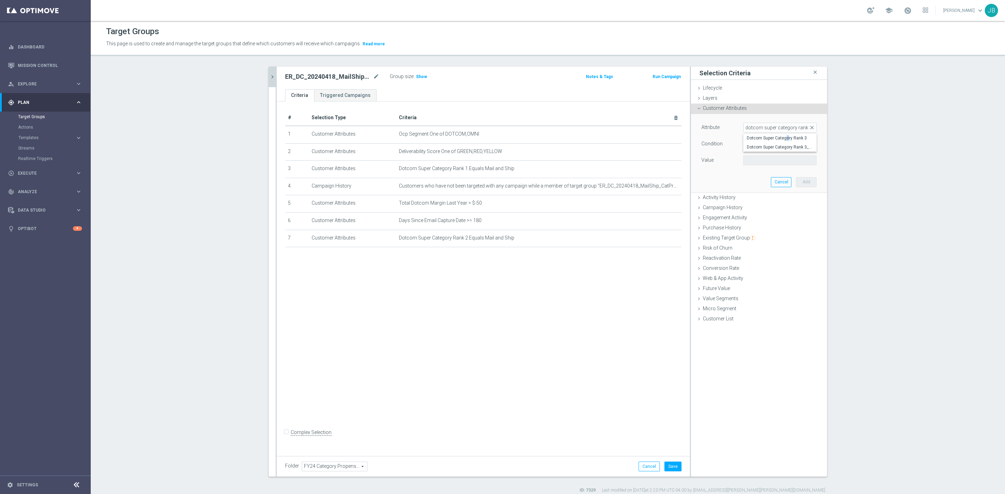
type input "Equals"
click at [766, 144] on span "Equals" at bounding box center [779, 144] width 73 height 9
click at [712, 174] on div "Attribute Dotcom Super Category Rank 3 Dotcom Super Category Rank 3 arrow_drop_…" at bounding box center [759, 153] width 126 height 78
click at [758, 159] on span at bounding box center [779, 160] width 73 height 9
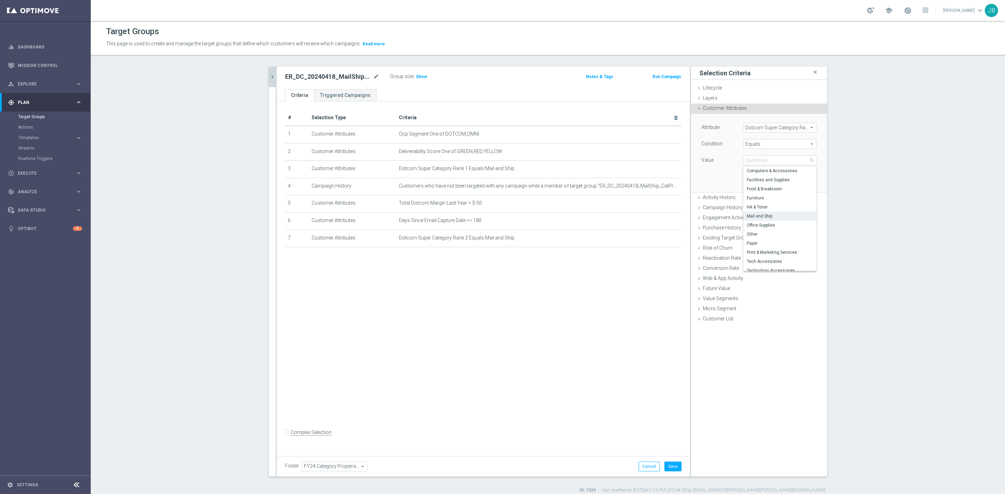
click at [766, 215] on span "Mail and Ship" at bounding box center [780, 217] width 66 height 6
type input "Mail and Ship"
click at [803, 180] on button "Add" at bounding box center [806, 182] width 21 height 10
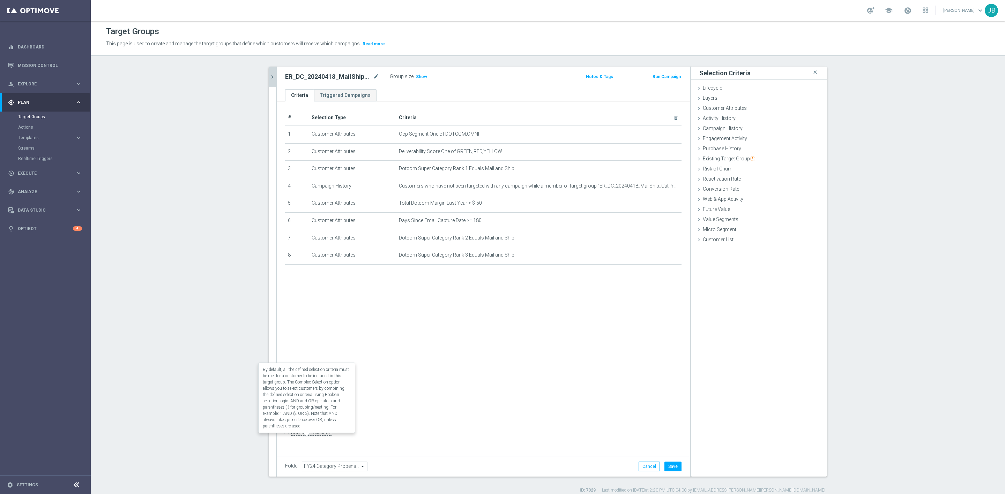
click at [291, 436] on label "Complex Selection" at bounding box center [311, 432] width 41 height 7
click at [285, 438] on input "Complex Selection" at bounding box center [287, 433] width 5 height 10
checkbox input "true"
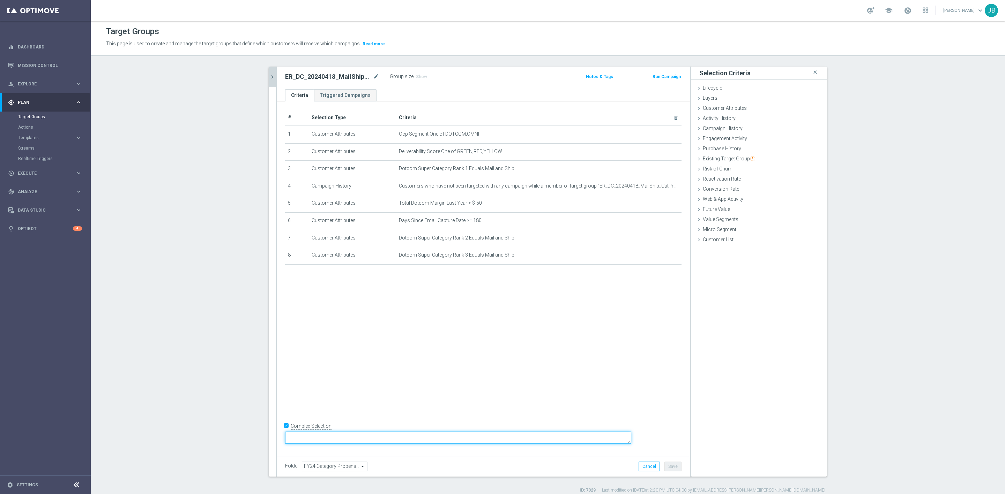
click at [345, 441] on textarea at bounding box center [458, 438] width 346 height 12
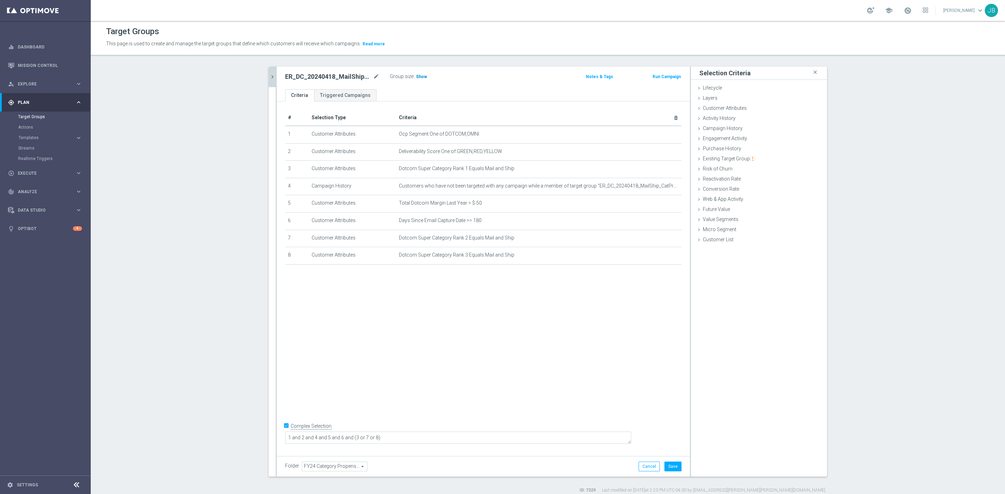
click at [416, 76] on span "Show" at bounding box center [421, 76] width 11 height 5
click at [665, 256] on icon "delete_forever" at bounding box center [668, 256] width 6 height 6
drag, startPoint x: 424, startPoint y: 438, endPoint x: 416, endPoint y: 437, distance: 8.4
click at [416, 437] on textarea "1 and 2 and 4 and 5 and 6 and (3 or 7 or 8)" at bounding box center [458, 438] width 346 height 12
type textarea "1 and 2 and 4 and 5 and 6 and (3 or 7)"
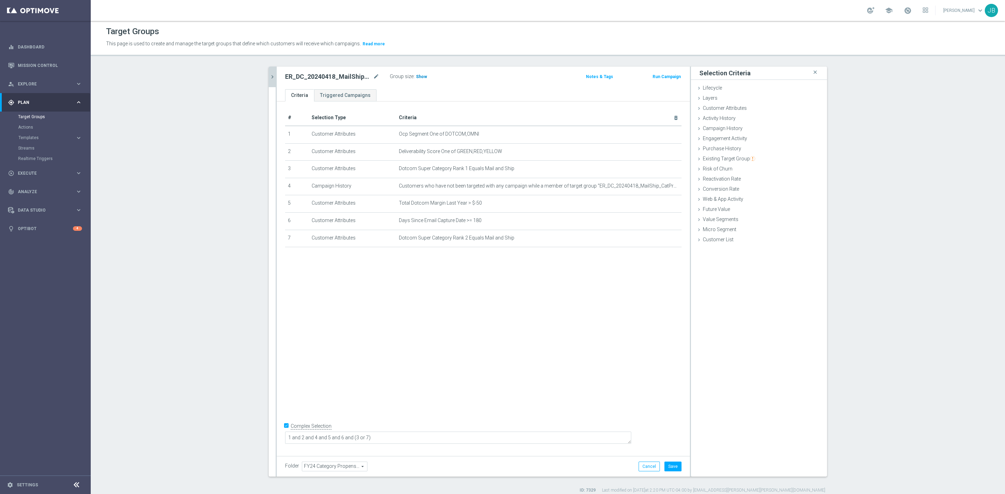
click at [416, 78] on span "Show" at bounding box center [421, 76] width 11 height 5
click at [648, 464] on button "Cancel" at bounding box center [648, 467] width 21 height 10
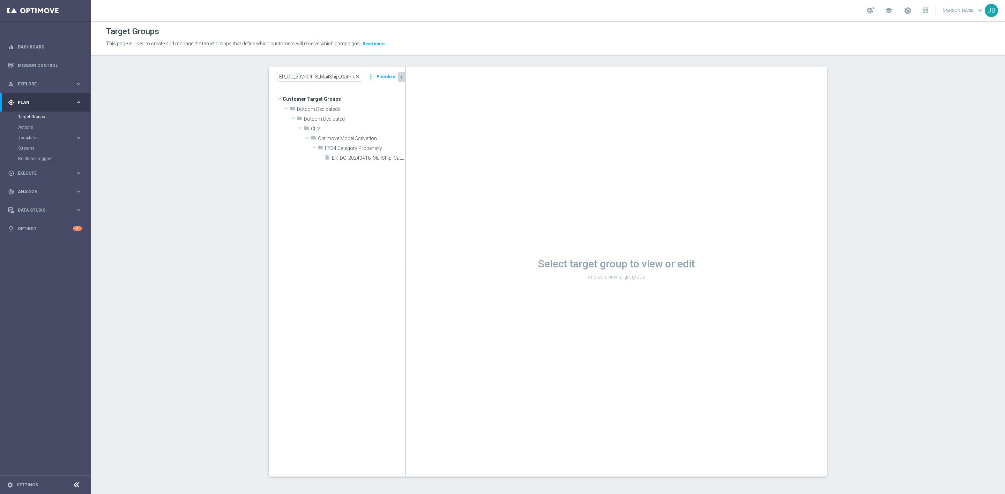
click at [355, 76] on span "close" at bounding box center [358, 77] width 6 height 6
click at [320, 77] on input at bounding box center [319, 77] width 85 height 10
paste input "ER_DC_20240418_InkToner_CatPropensity"
type input "ER_DC_20240418_InkToner_CatPropensity"
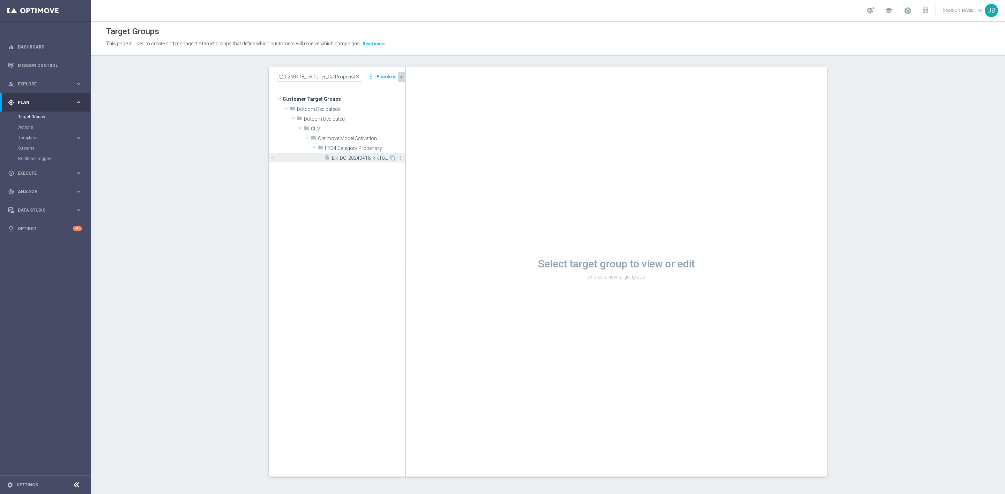
click at [344, 159] on span "ER_DC_20240418_InkToner_CatPropensity" at bounding box center [360, 158] width 57 height 6
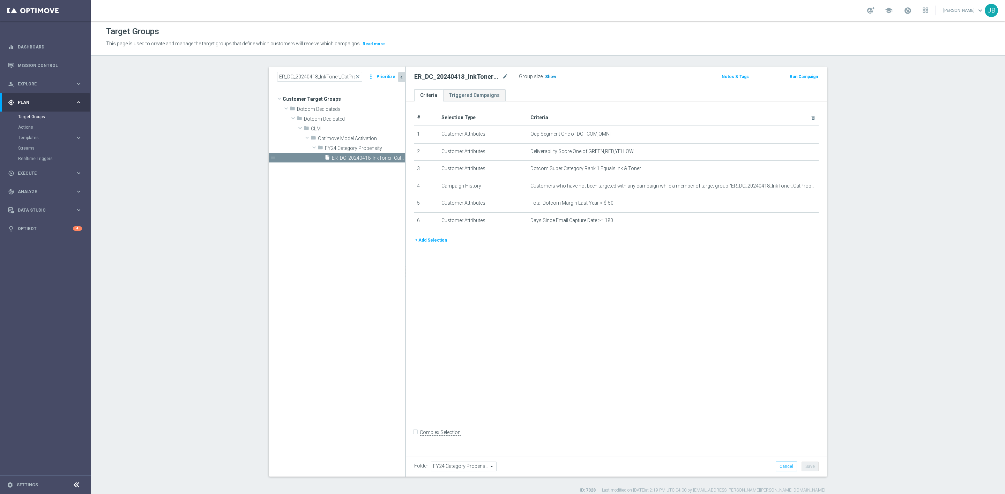
click at [545, 79] on span "Show" at bounding box center [550, 76] width 11 height 5
click at [357, 76] on span "close" at bounding box center [358, 77] width 6 height 6
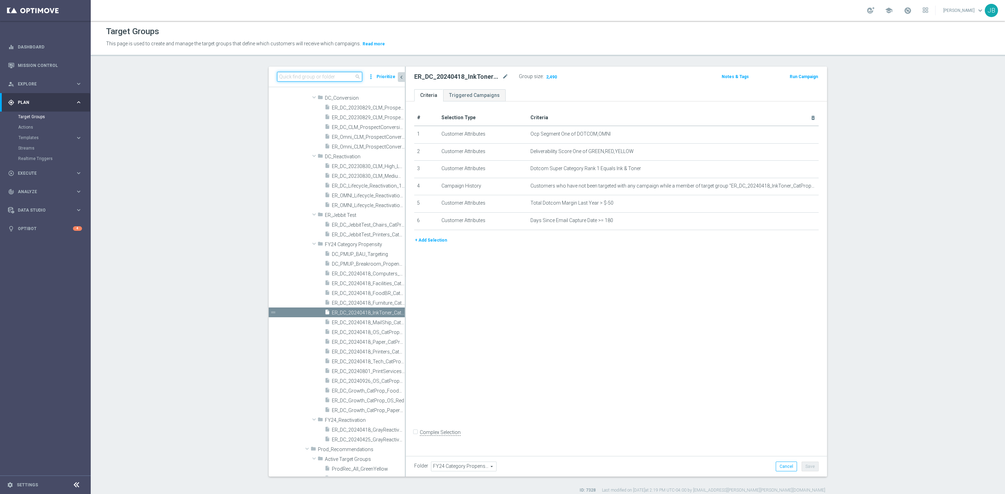
click at [331, 77] on input at bounding box center [319, 77] width 85 height 10
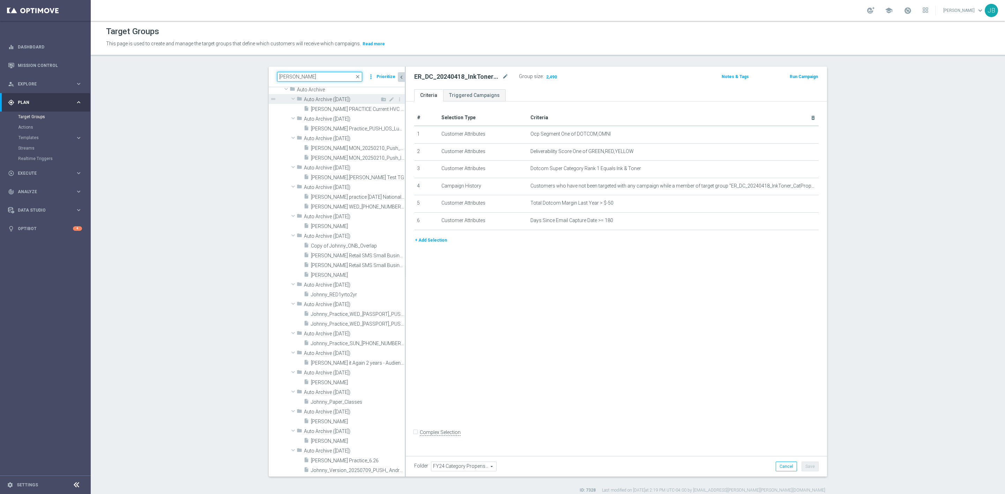
scroll to position [2484, 0]
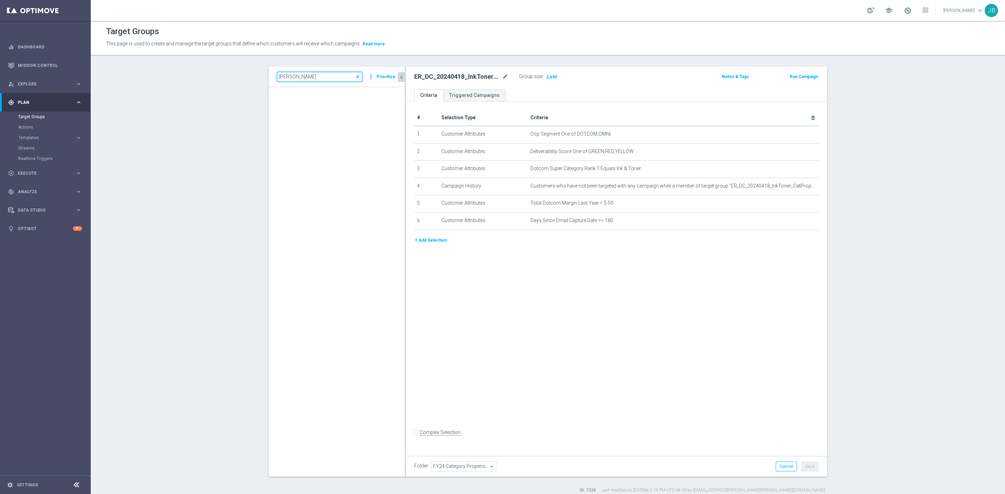
type input "johnny"
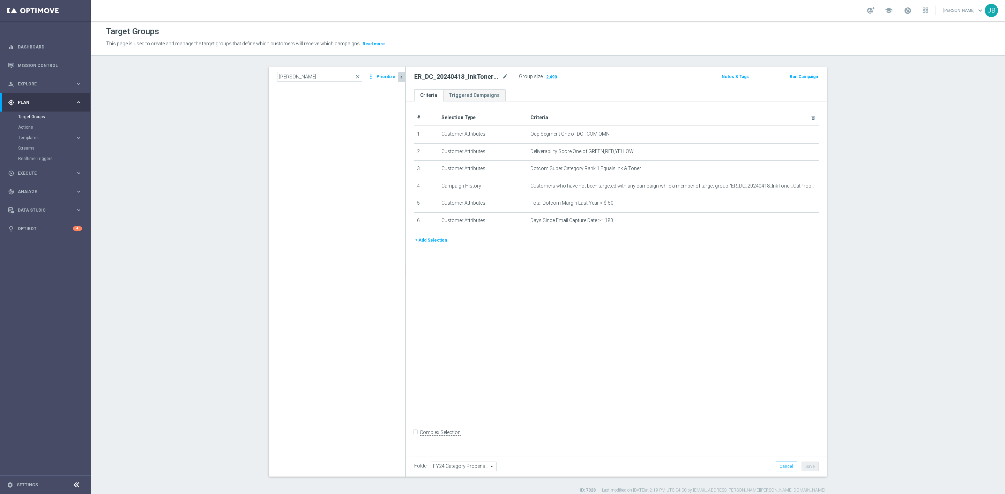
type input "Johnny"
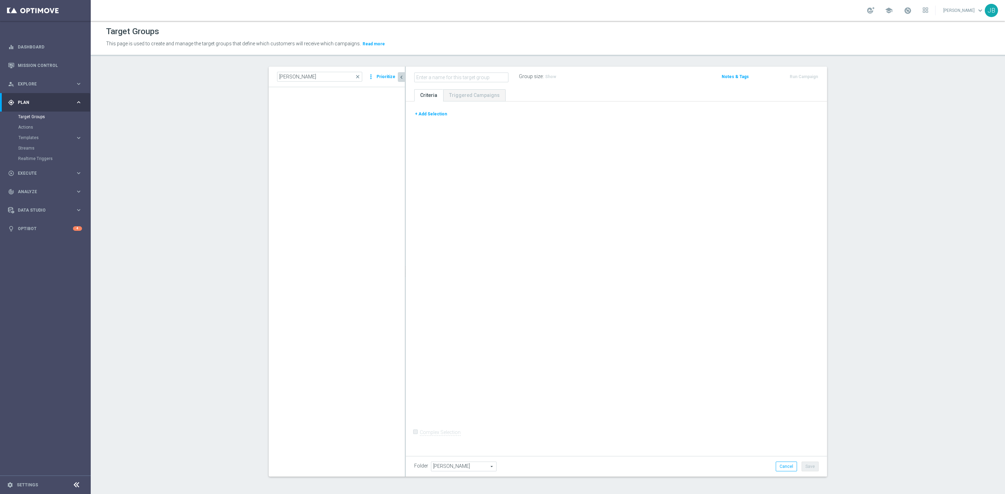
click at [430, 82] on input "text" at bounding box center [461, 78] width 94 height 10
click at [430, 78] on input "text" at bounding box center [461, 78] width 94 height 10
click at [429, 77] on input "text" at bounding box center [461, 78] width 94 height 10
type input "ED_OMNI_09.29_LOYALTY_HERO_OFFER"
click at [451, 117] on div "+ Add Selection" at bounding box center [616, 114] width 415 height 8
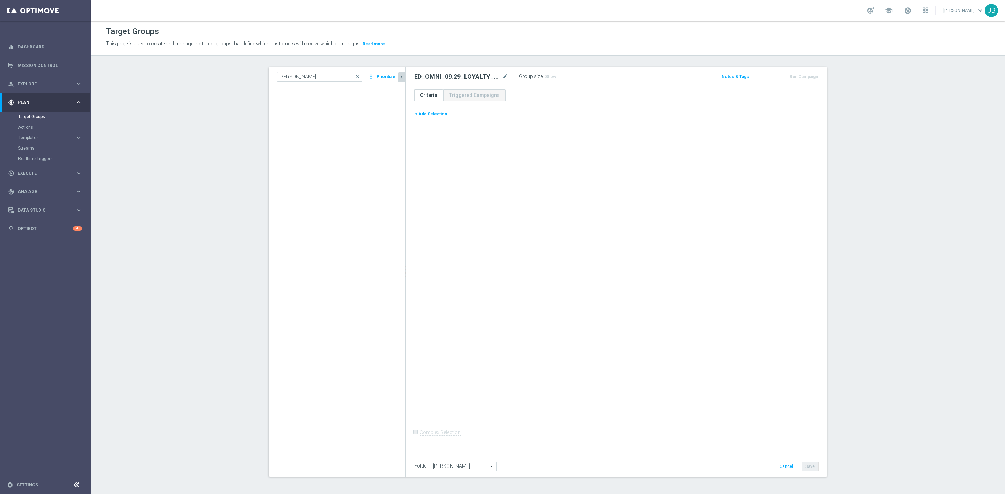
click at [434, 112] on button "+ Add Selection" at bounding box center [430, 114] width 33 height 8
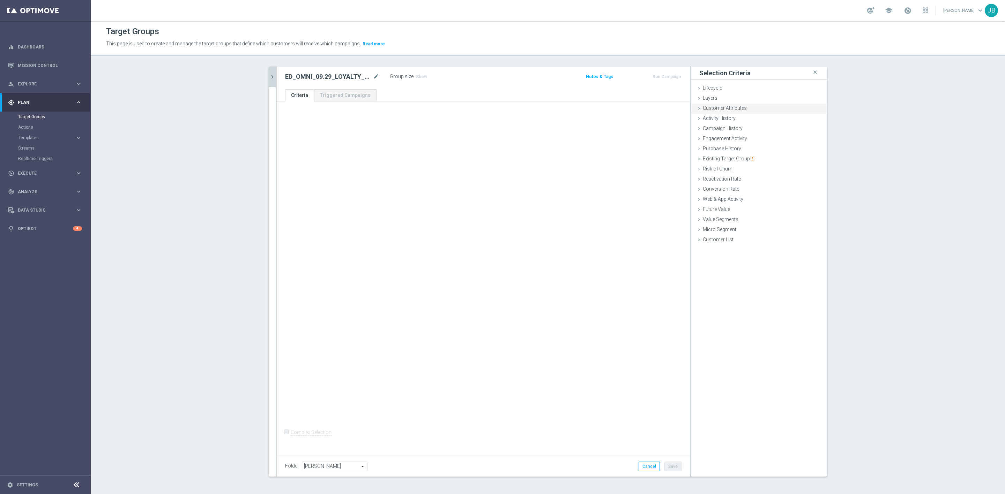
click at [721, 107] on span "Customer Attributes" at bounding box center [725, 108] width 44 height 6
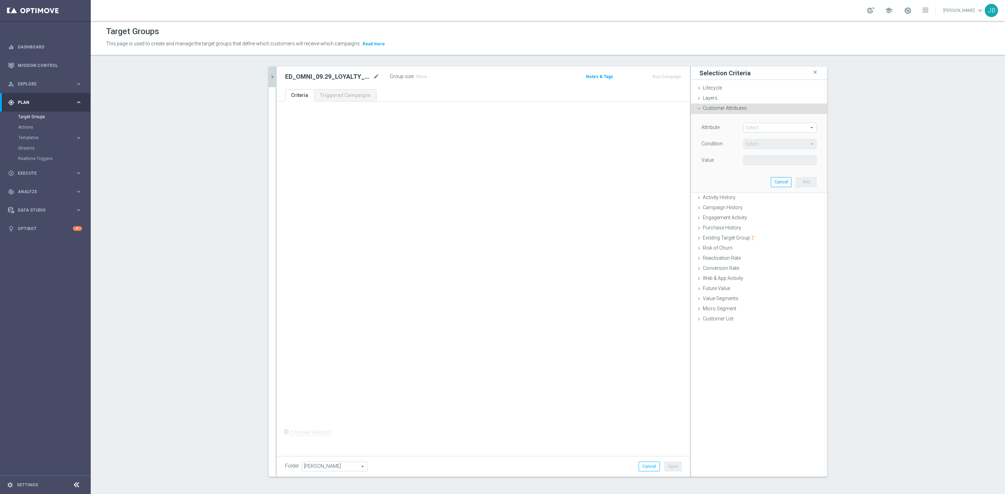
click at [757, 123] on div "Select arrow_drop_down search" at bounding box center [779, 128] width 73 height 10
click at [758, 130] on input "search" at bounding box center [779, 128] width 73 height 10
click at [757, 130] on input "search" at bounding box center [779, 128] width 73 height 10
type input "ocp"
click at [764, 137] on span "Ocp Segment" at bounding box center [780, 138] width 66 height 6
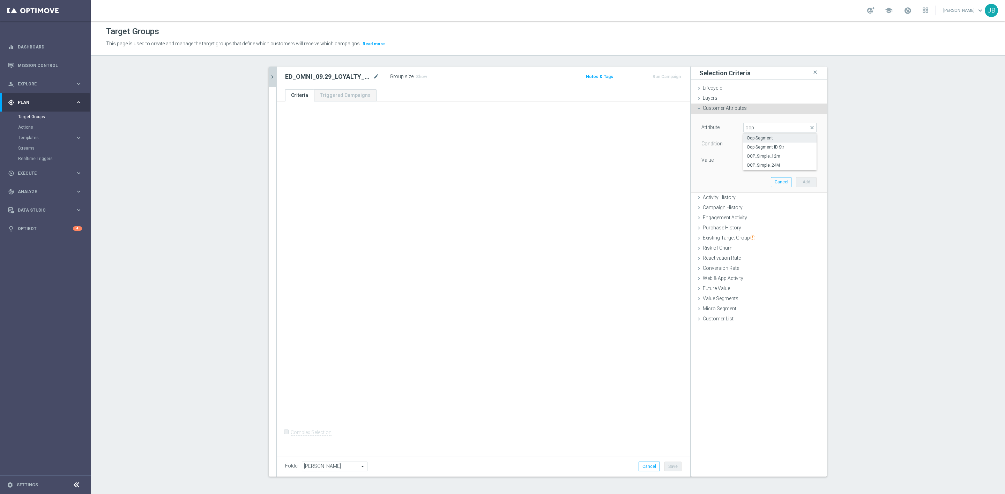
type input "Ocp Segment"
click at [761, 144] on span "Equals" at bounding box center [779, 144] width 73 height 9
click at [763, 233] on span "One of" at bounding box center [780, 236] width 66 height 6
type input "One of"
click at [757, 159] on span at bounding box center [779, 160] width 73 height 9
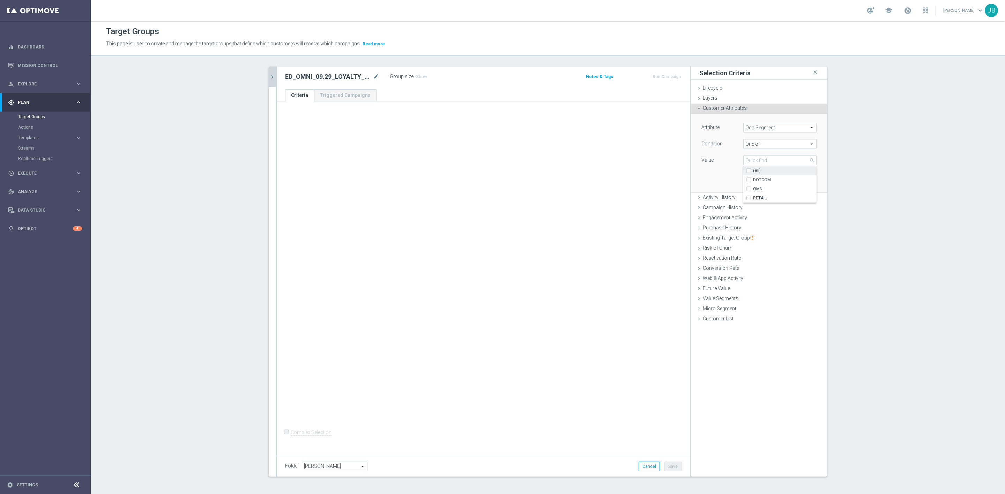
click at [753, 170] on label "(All)" at bounding box center [784, 170] width 63 height 9
click at [748, 170] on input "(All)" at bounding box center [750, 171] width 5 height 5
checkbox input "true"
type input "Selected 3 of 3"
checkbox input "true"
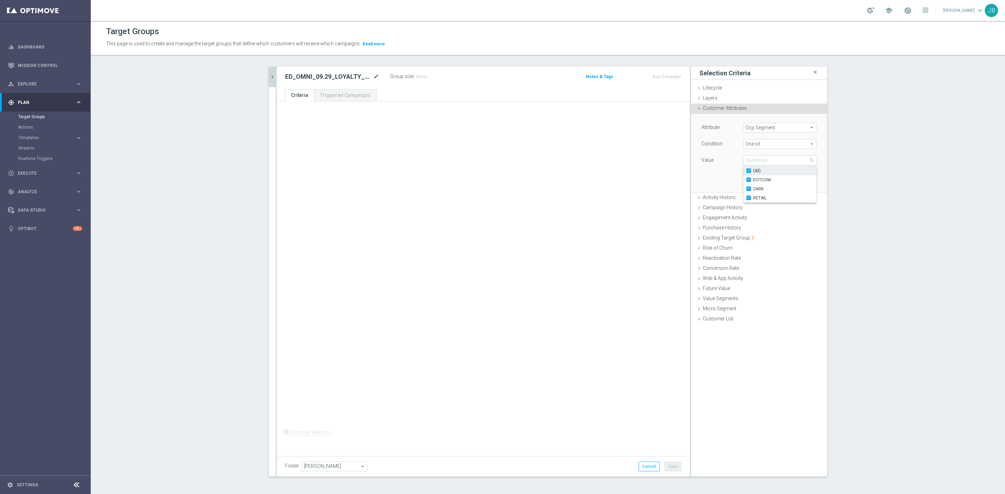
checkbox input "true"
click at [709, 171] on div "Attribute Ocp Segment Ocp Segment arrow_drop_down search Condition One of One o…" at bounding box center [759, 153] width 126 height 78
click at [803, 179] on button "Add" at bounding box center [806, 182] width 21 height 10
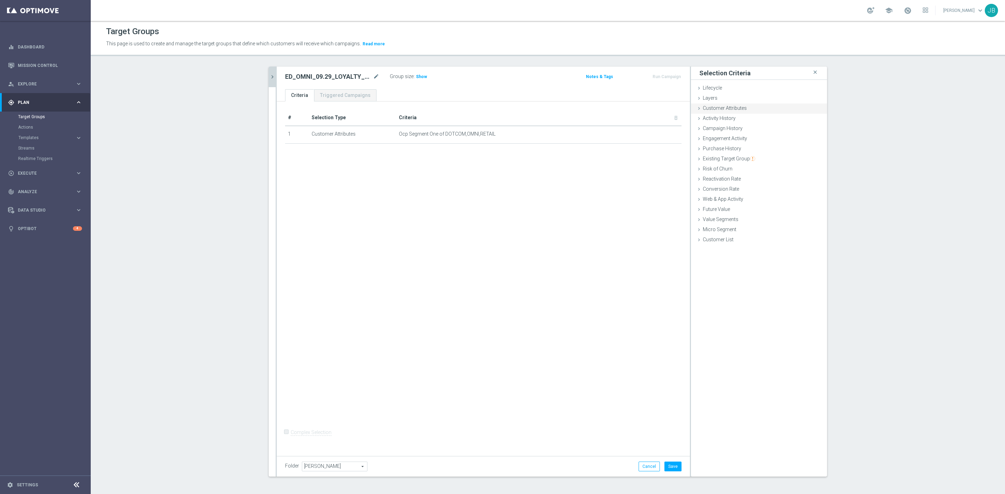
click at [733, 108] on span "Customer Attributes" at bounding box center [725, 108] width 44 height 6
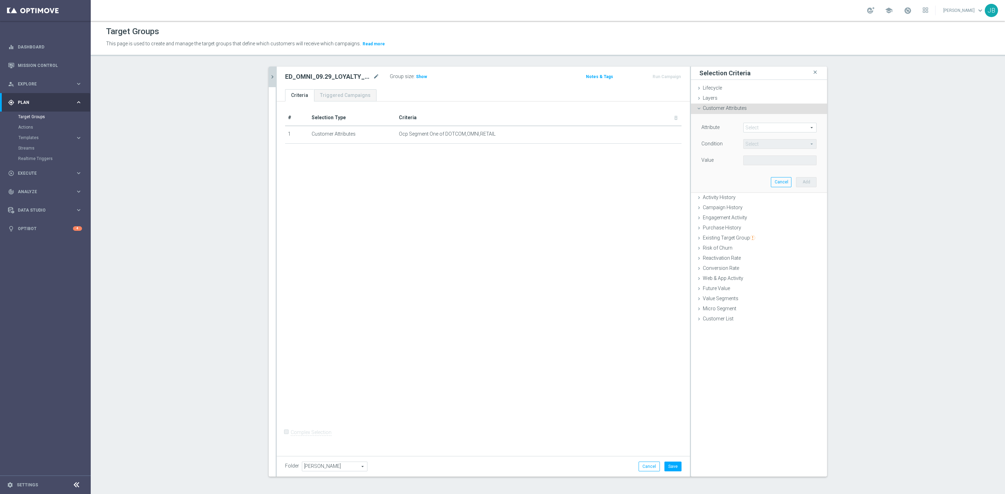
click at [755, 126] on span at bounding box center [779, 127] width 73 height 9
click at [755, 126] on input "search" at bounding box center [779, 128] width 73 height 10
type input "del"
click at [770, 157] on span "Deliverability Score" at bounding box center [780, 156] width 66 height 6
type input "Deliverability Score"
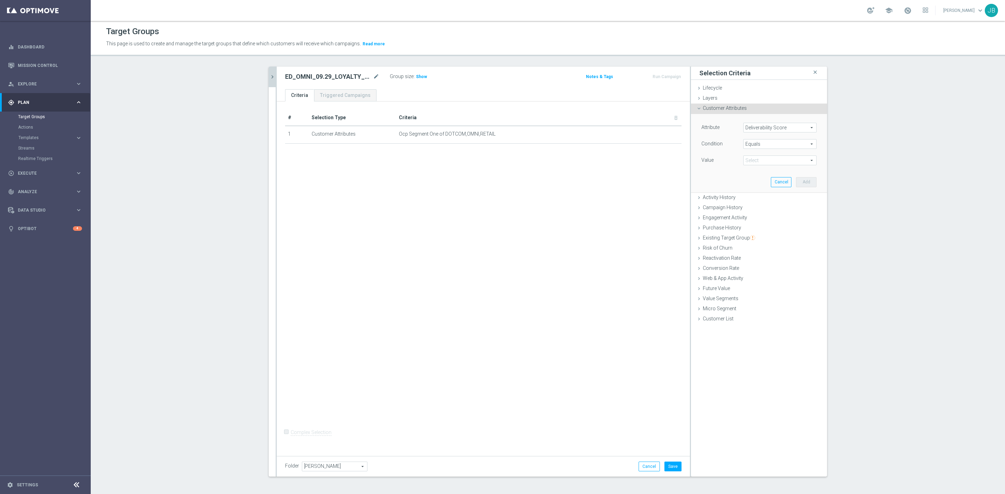
click at [754, 144] on span "Equals" at bounding box center [779, 144] width 73 height 9
click at [755, 234] on span "One of" at bounding box center [780, 236] width 66 height 6
type input "One of"
click at [751, 162] on span at bounding box center [779, 160] width 73 height 9
click at [753, 205] on label "GREEN" at bounding box center [784, 207] width 63 height 9
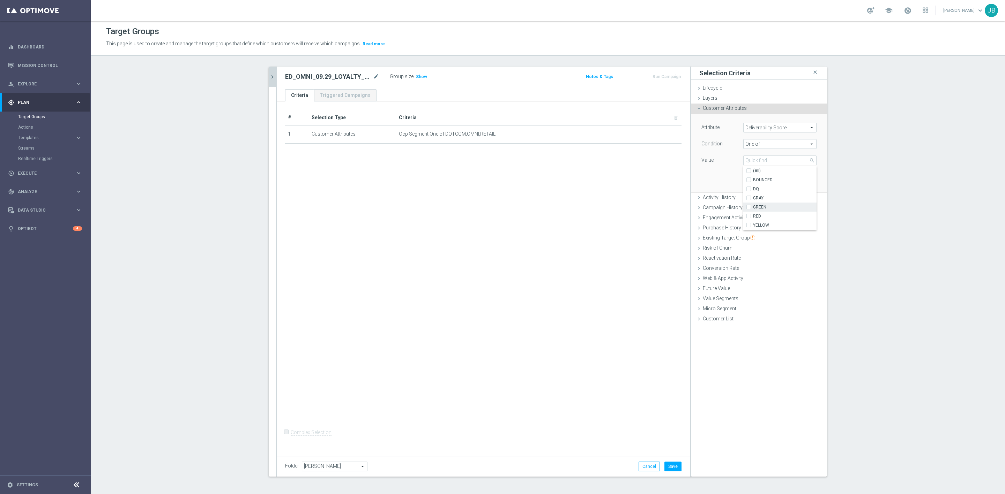
click at [748, 205] on input "GREEN" at bounding box center [750, 207] width 5 height 5
checkbox input "true"
type input "GREEN"
click at [748, 217] on input "RED" at bounding box center [750, 216] width 5 height 5
checkbox input "true"
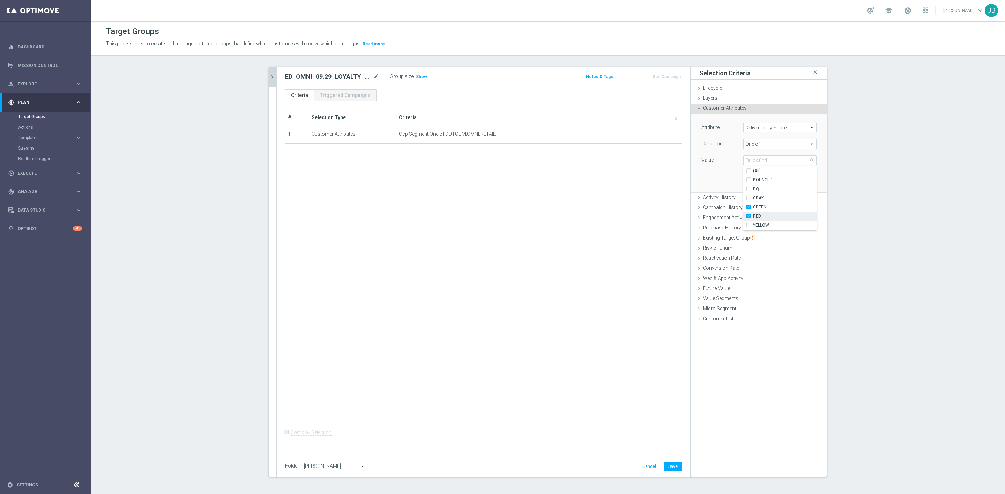
type input "Selected 2 of 6"
click at [748, 223] on input "YELLOW" at bounding box center [750, 225] width 5 height 5
checkbox input "true"
type input "Selected 3 of 6"
click at [723, 182] on div "Attribute Deliverability Score Deliverability Score arrow_drop_down search Cond…" at bounding box center [759, 153] width 126 height 78
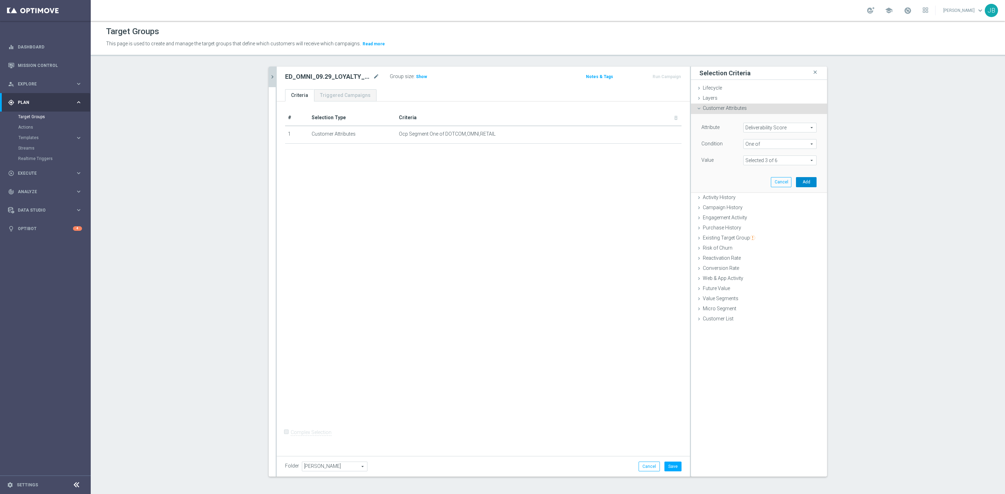
click at [801, 182] on button "Add" at bounding box center [806, 182] width 21 height 10
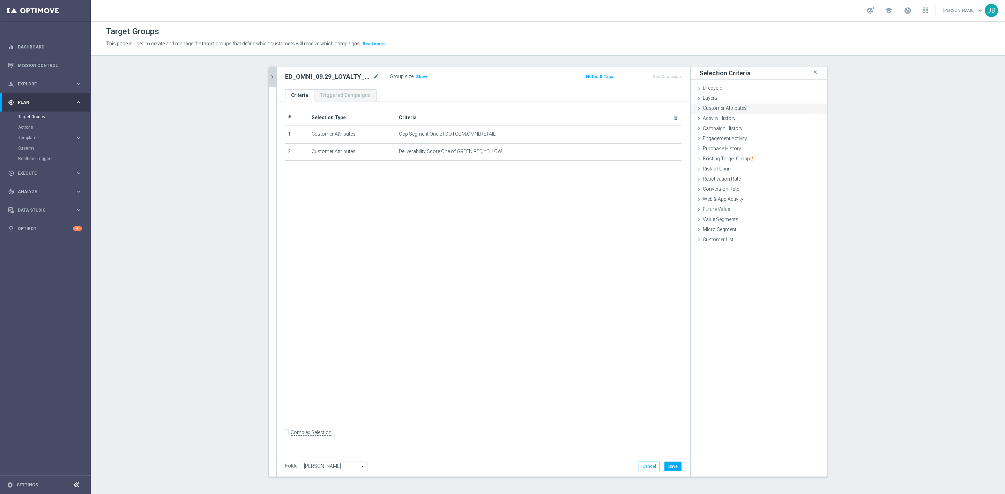
click at [722, 109] on span "Customer Attributes" at bounding box center [725, 108] width 44 height 6
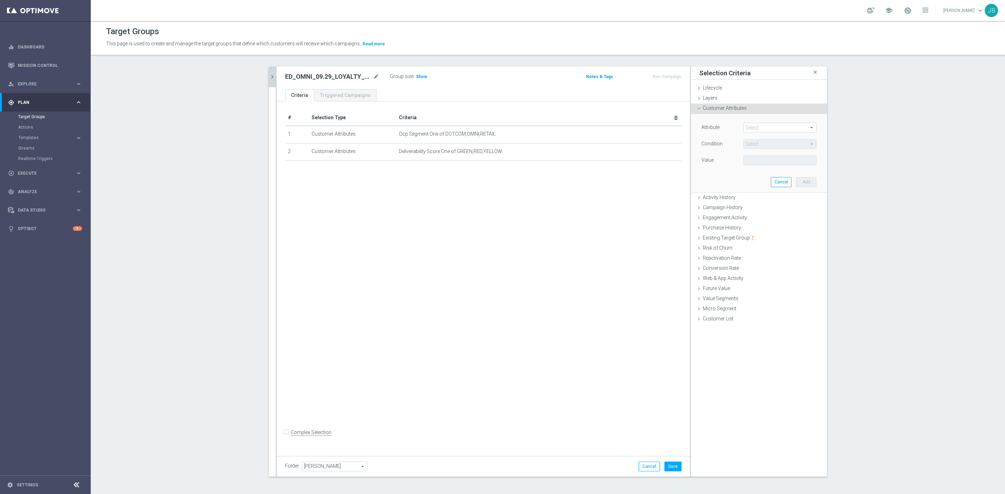
click at [754, 125] on span at bounding box center [779, 127] width 73 height 9
click at [754, 125] on input "search" at bounding box center [779, 128] width 73 height 10
type input "s"
type input "S"
type input "Easy Rewards"
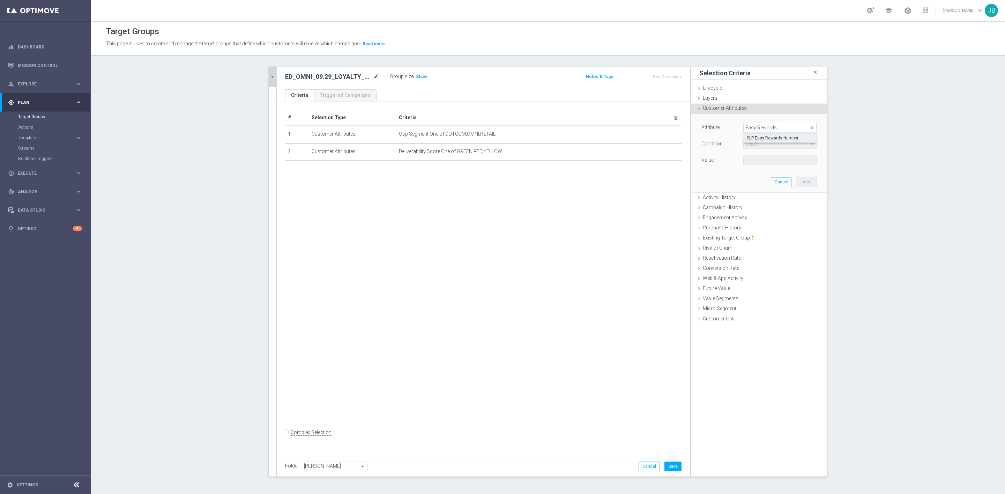
click at [767, 138] on span "SLP Easy Rewards Number" at bounding box center [780, 138] width 66 height 6
type input "SLP Easy Rewards Number"
click at [767, 142] on span "Equals" at bounding box center [779, 144] width 73 height 9
click at [754, 208] on span "Is not null" at bounding box center [780, 209] width 66 height 6
type input "Is not null"
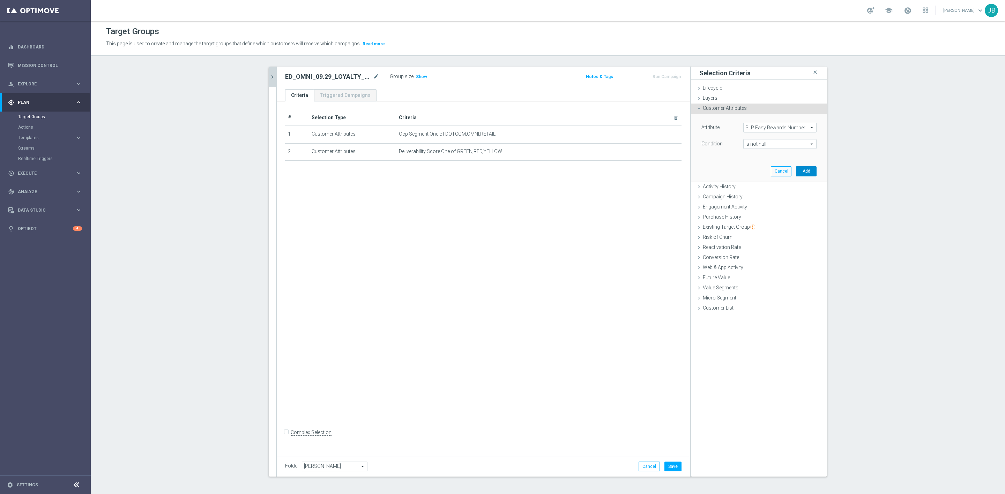
click at [800, 172] on button "Add" at bounding box center [806, 171] width 21 height 10
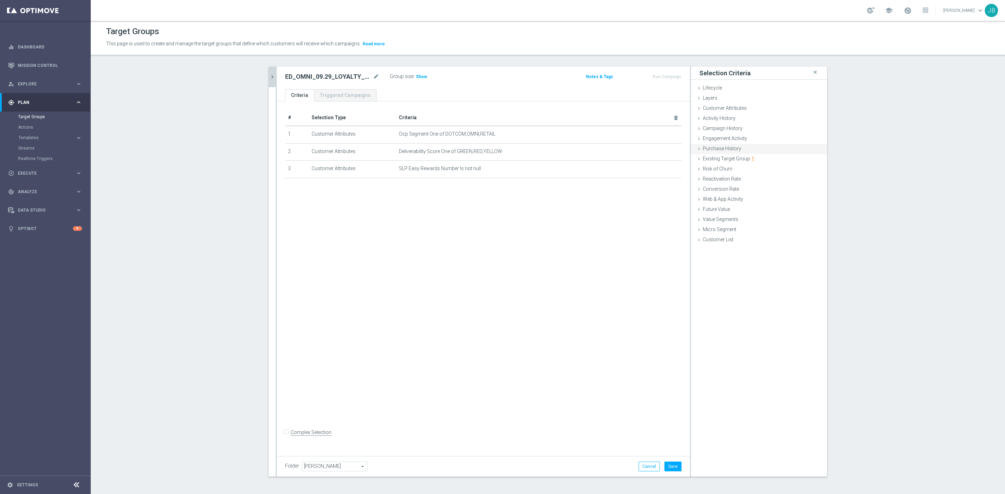
click at [735, 148] on span "Purchase History" at bounding box center [722, 149] width 38 height 6
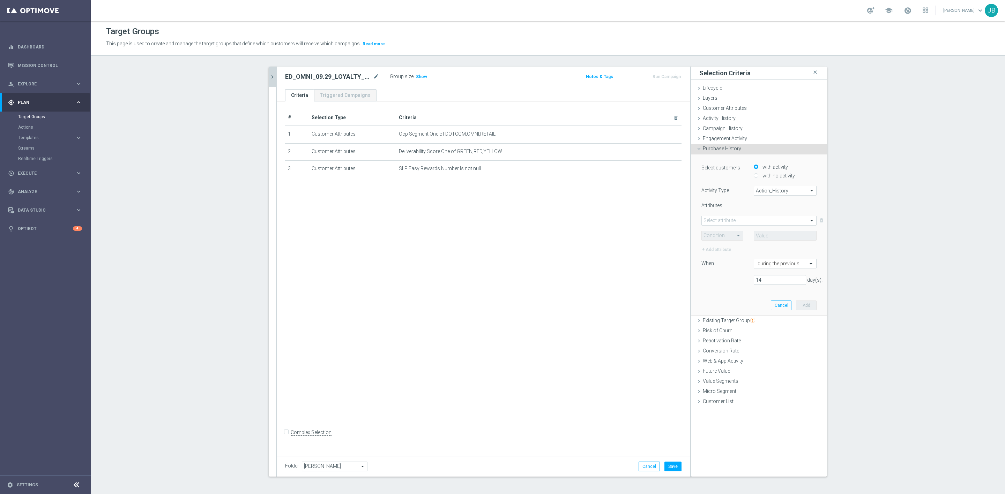
click at [763, 190] on span "Action_History" at bounding box center [785, 190] width 62 height 9
click at [738, 179] on div "Select customers with activity with no activity" at bounding box center [759, 171] width 126 height 17
click at [764, 188] on span "Action_History" at bounding box center [785, 190] width 62 height 9
click at [729, 128] on span "Campaign History" at bounding box center [723, 129] width 40 height 6
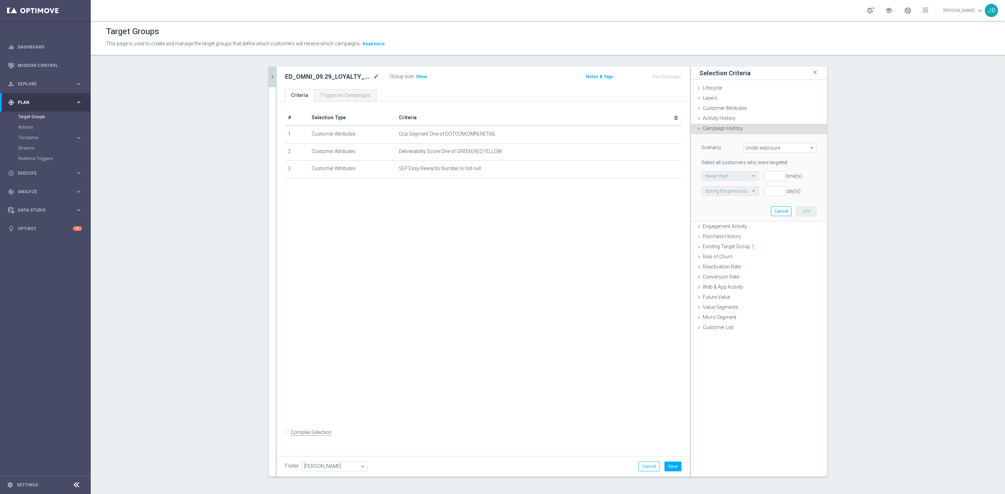
click at [759, 147] on span "Under-exposure" at bounding box center [779, 147] width 73 height 9
click at [725, 237] on span "Purchase History" at bounding box center [722, 237] width 38 height 6
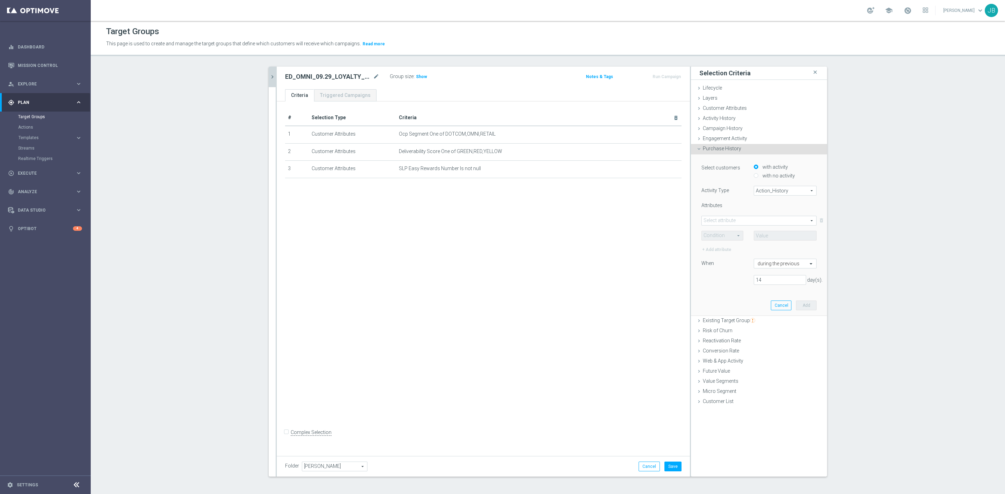
click at [761, 188] on span "Action_History" at bounding box center [785, 190] width 62 height 9
click at [760, 210] on span "Omni" at bounding box center [784, 210] width 55 height 6
type input "Omni"
click at [739, 221] on span at bounding box center [759, 220] width 114 height 9
click at [716, 232] on span "FLAG" at bounding box center [759, 232] width 108 height 6
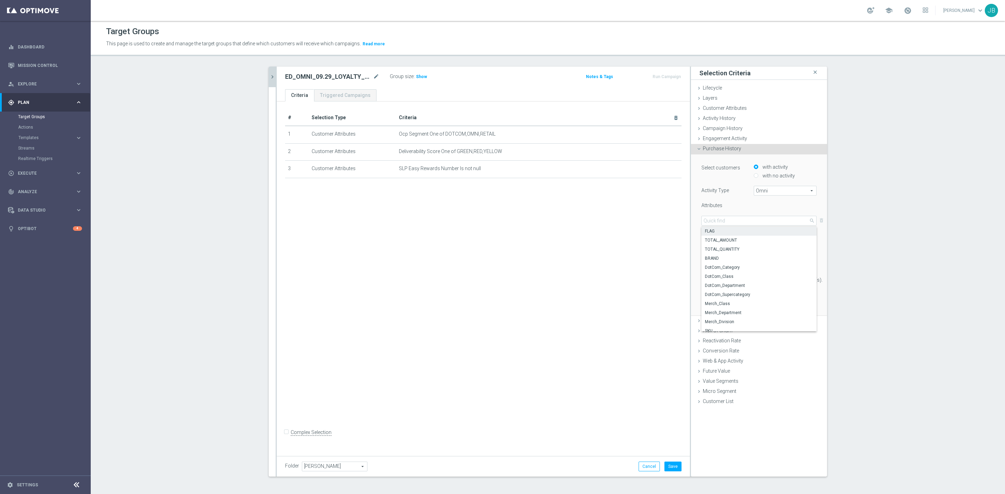
type input "FLAG"
click at [721, 235] on span at bounding box center [722, 235] width 41 height 9
click at [715, 299] on span "One of" at bounding box center [722, 301] width 34 height 6
type input "One of"
click at [778, 236] on span at bounding box center [785, 235] width 62 height 9
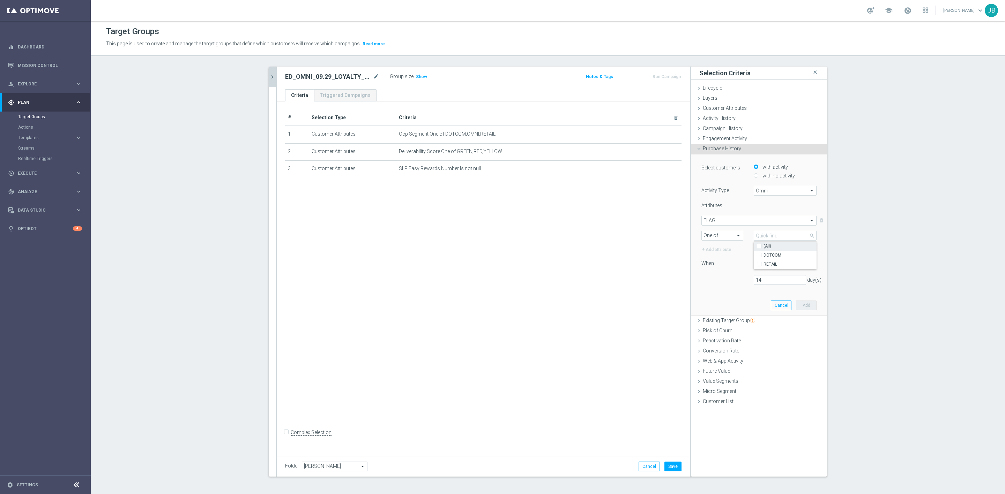
click at [763, 246] on label "(All)" at bounding box center [789, 246] width 53 height 9
click at [759, 246] on input "(All)" at bounding box center [761, 246] width 5 height 5
checkbox input "true"
type input "Selected 2 of 2"
checkbox input "true"
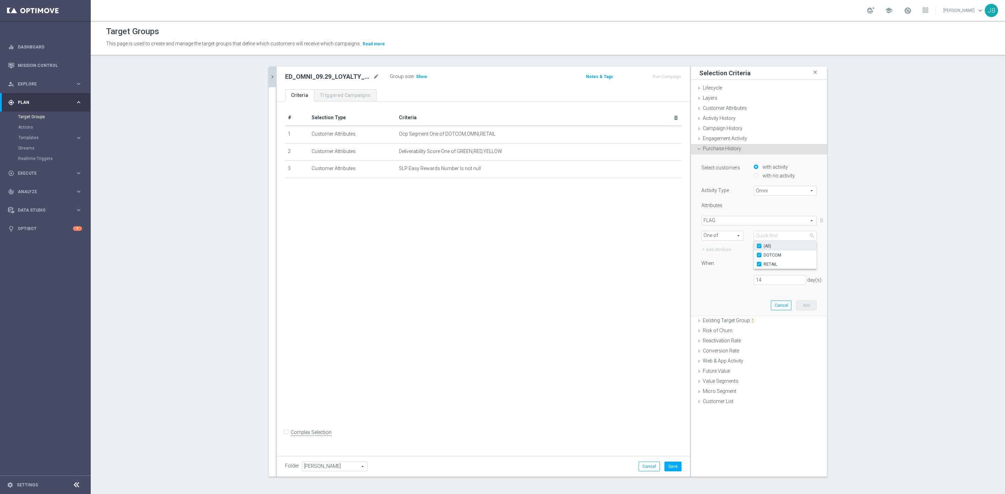
checkbox input "true"
click at [735, 276] on div "14 day(s)." at bounding box center [759, 280] width 126 height 10
click at [765, 282] on input "14" at bounding box center [780, 280] width 52 height 10
type input "1"
type input "180"
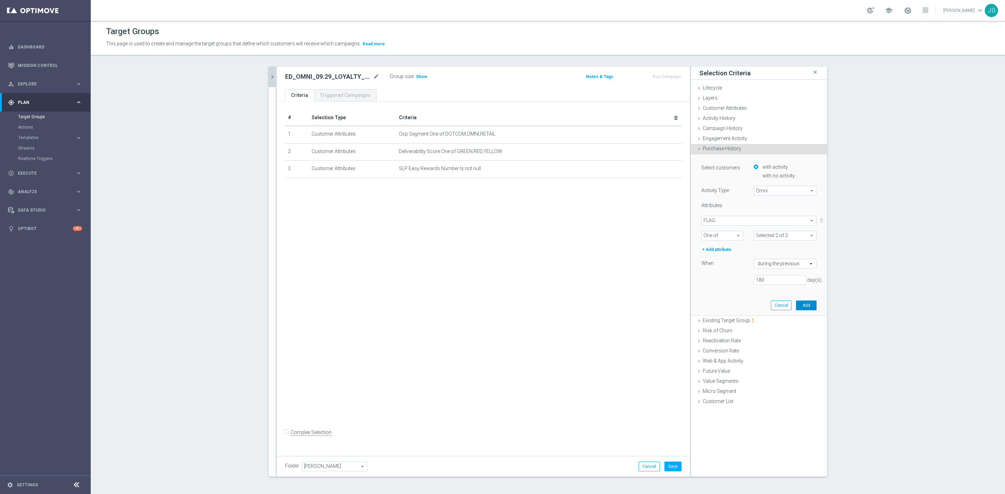
click at [803, 306] on button "Add" at bounding box center [806, 306] width 21 height 10
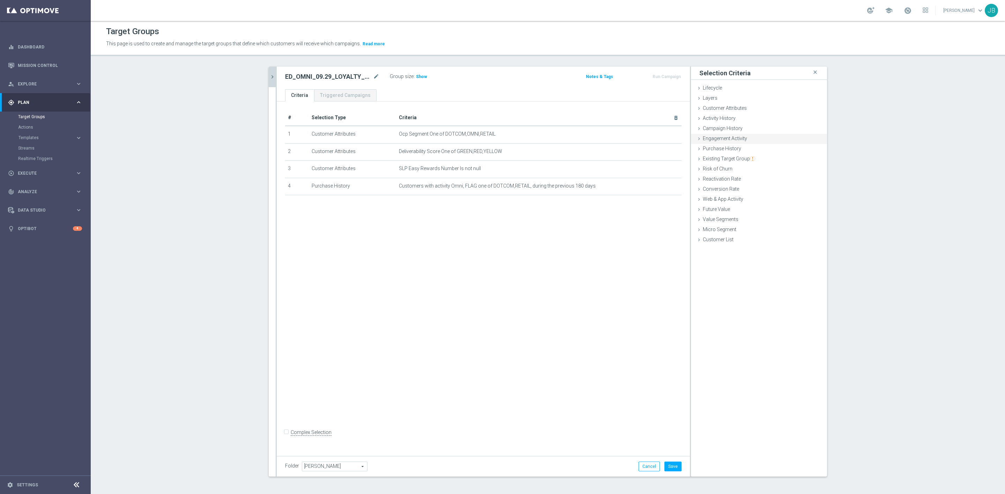
click at [721, 138] on span "Engagement Activity" at bounding box center [725, 139] width 44 height 6
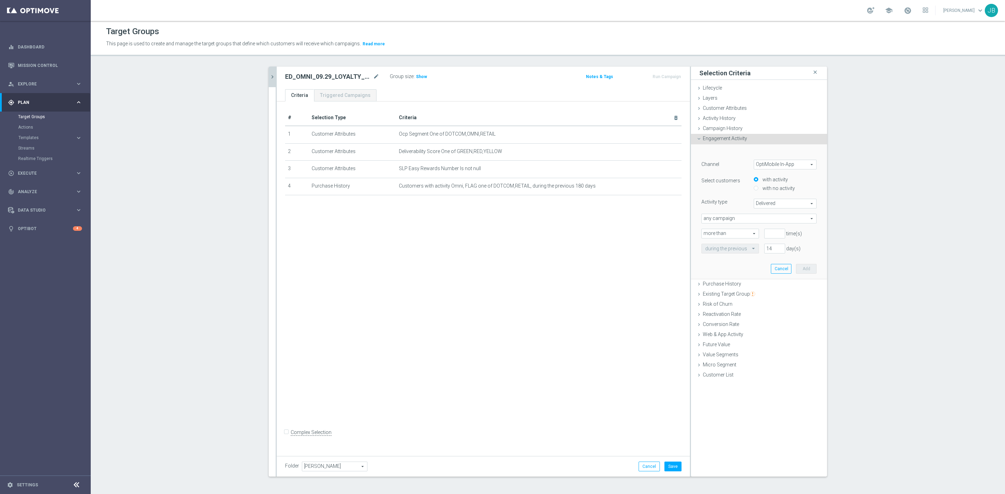
click at [764, 164] on span "OptiMobile In-App" at bounding box center [785, 164] width 62 height 9
click at [780, 184] on span "Optimail" at bounding box center [784, 184] width 55 height 6
type input "Optimail"
click at [766, 200] on span "Bounced" at bounding box center [785, 203] width 62 height 9
click at [766, 247] on span "Opened" at bounding box center [784, 250] width 55 height 6
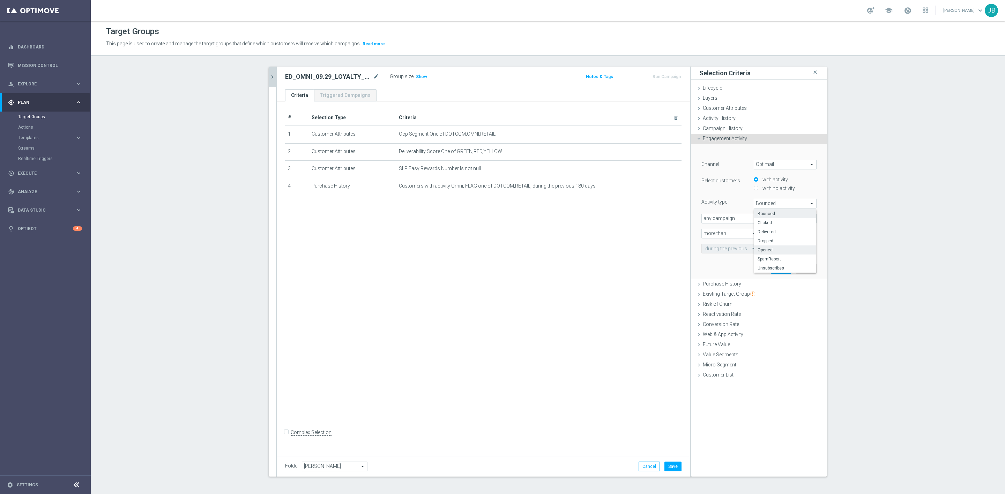
type input "Opened"
click at [764, 233] on input "number" at bounding box center [774, 234] width 21 height 10
type input "0"
drag, startPoint x: 771, startPoint y: 250, endPoint x: 743, endPoint y: 253, distance: 27.7
click at [743, 253] on div "during the previous 14 day(s)" at bounding box center [759, 249] width 126 height 10
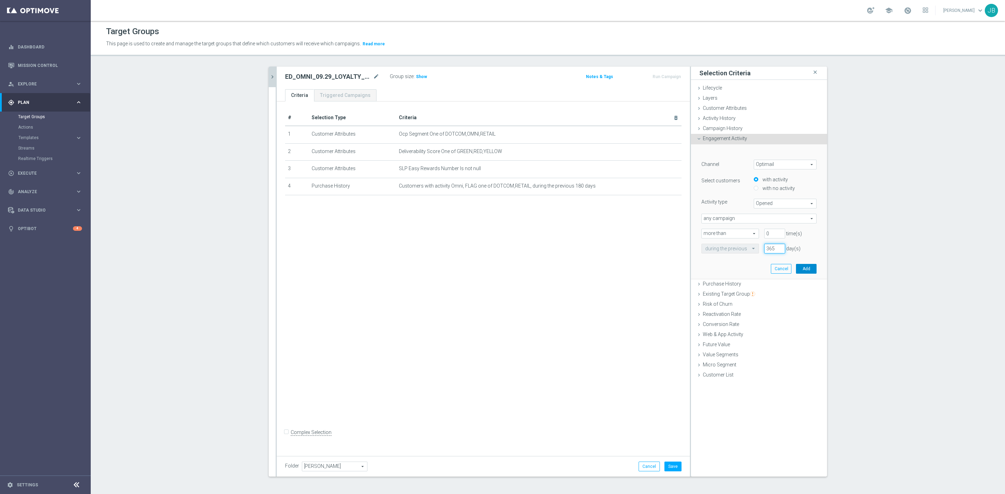
type input "365"
click at [798, 267] on button "Add" at bounding box center [806, 269] width 21 height 10
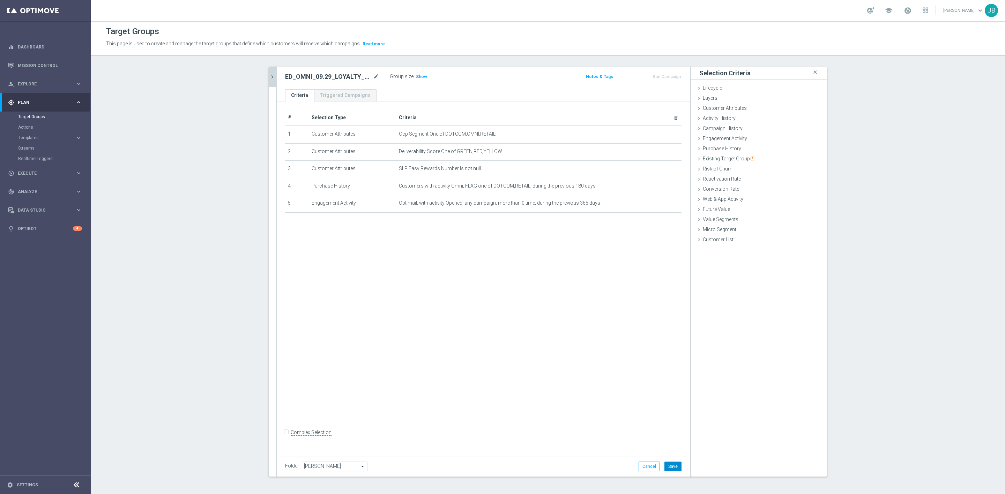
click at [672, 464] on button "Save" at bounding box center [672, 467] width 17 height 10
click at [418, 78] on span "Show" at bounding box center [421, 76] width 11 height 5
click at [374, 75] on icon "mode_edit" at bounding box center [376, 77] width 6 height 8
click at [269, 80] on icon "chevron_right" at bounding box center [272, 77] width 7 height 7
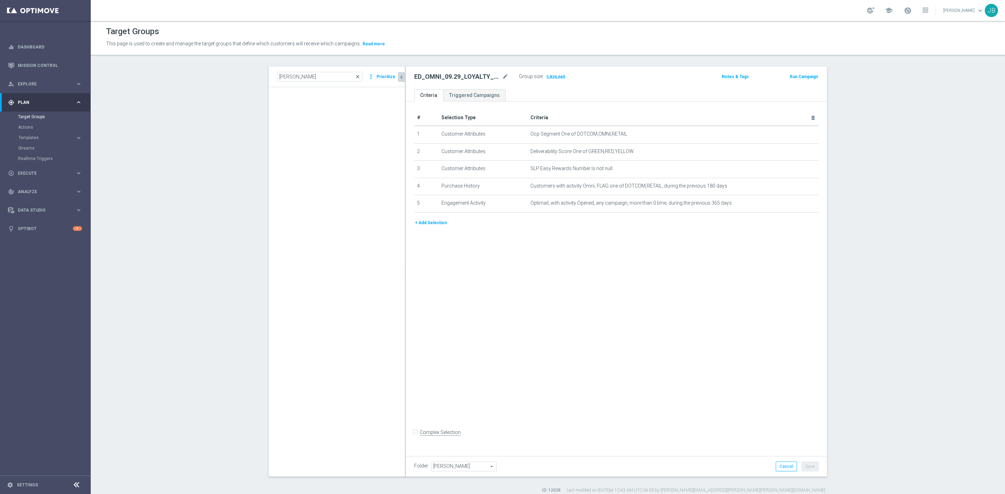
click at [355, 77] on span "close" at bounding box center [358, 77] width 6 height 6
click at [322, 75] on input at bounding box center [319, 77] width 85 height 10
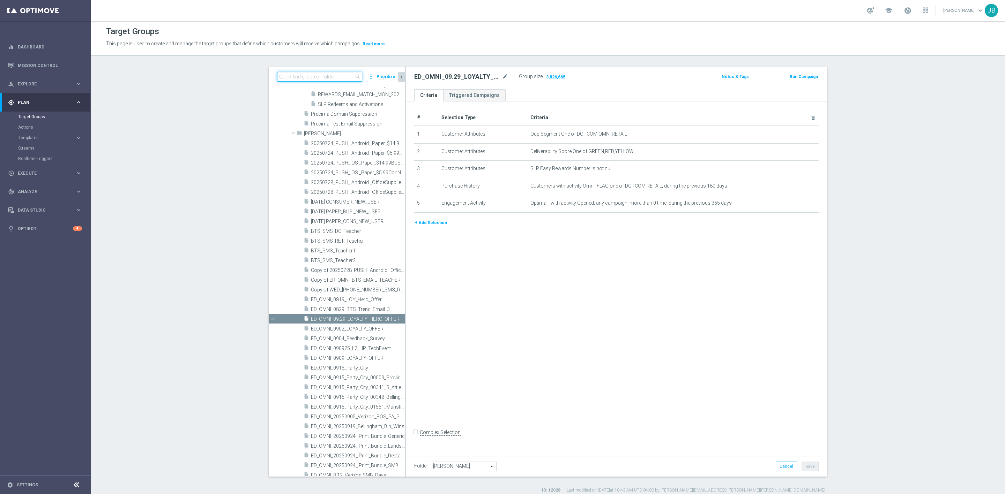
paste input "ER_DC_20240418_InkToner_CatPropensity"
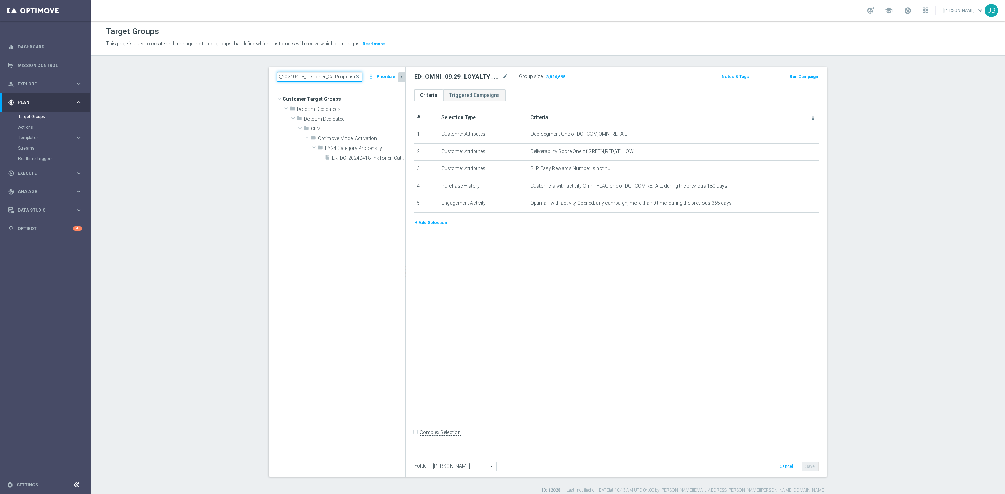
scroll to position [0, 0]
type input "ER_DC_20240418_InkToner_CatPropensity"
click at [359, 158] on span "ER_DC_20240418_InkToner_CatPropensity" at bounding box center [360, 158] width 57 height 6
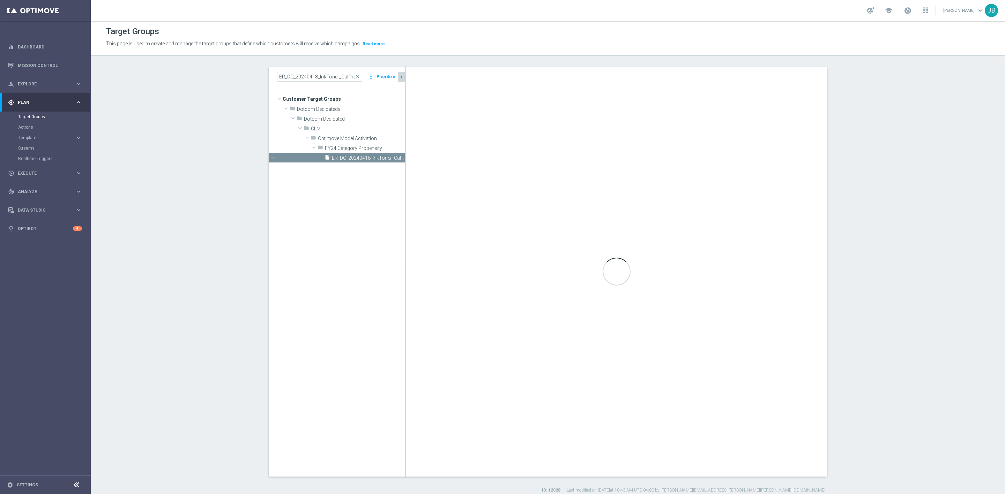
type input "FY24 Category Propensity"
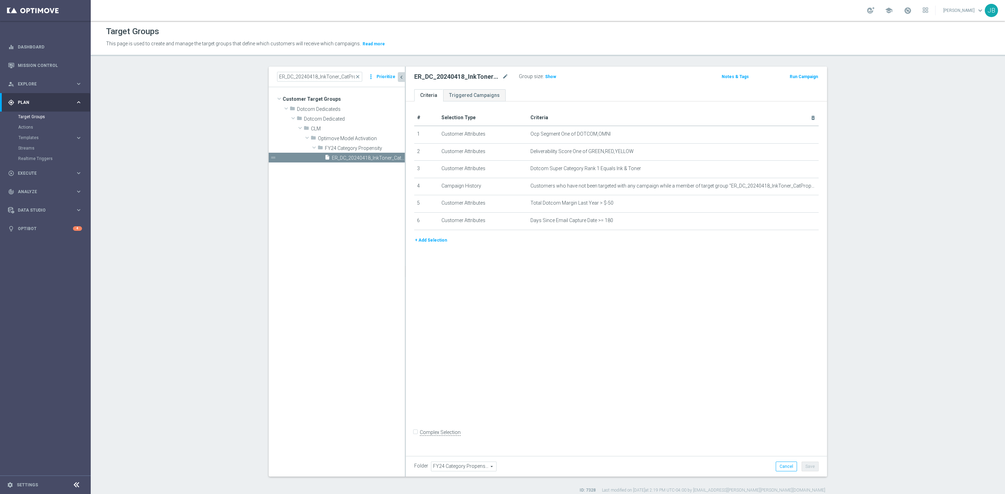
click at [436, 241] on button "+ Add Selection" at bounding box center [430, 241] width 33 height 8
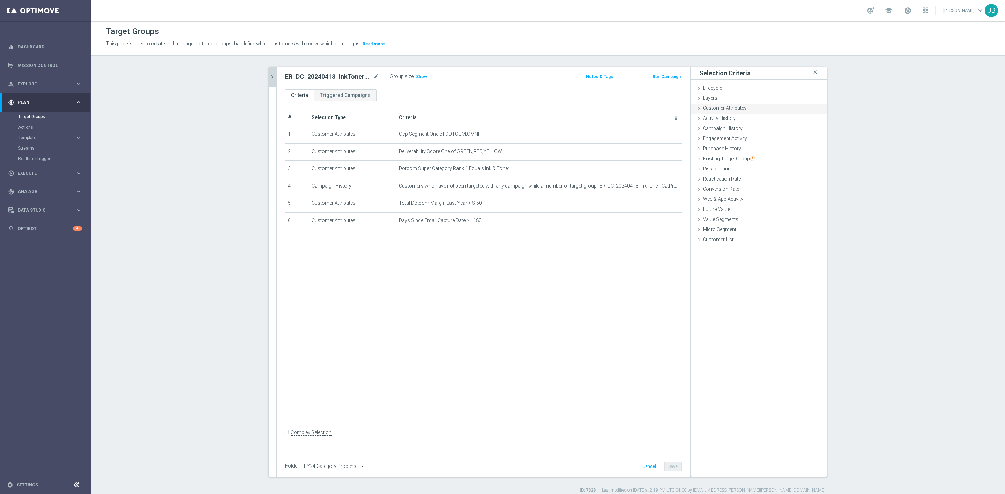
click at [735, 110] on span "Customer Attributes" at bounding box center [725, 108] width 44 height 6
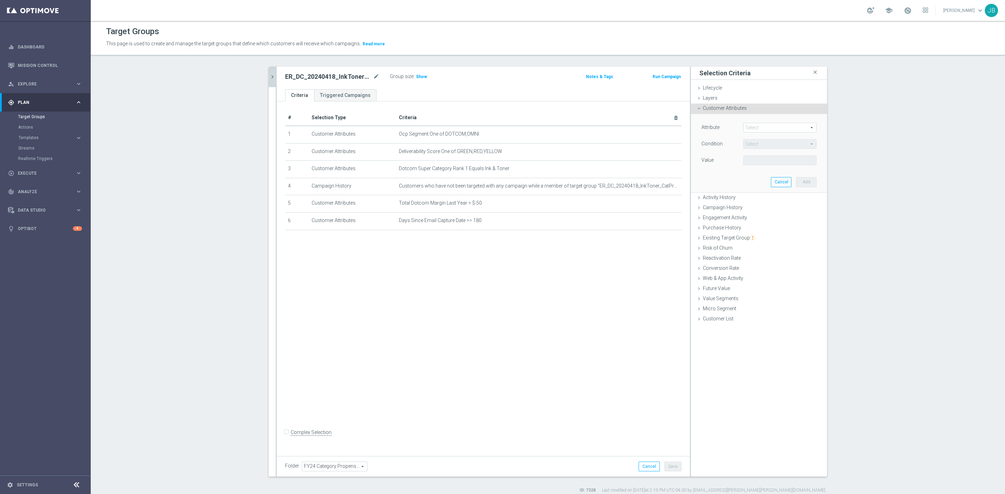
click at [755, 127] on span at bounding box center [779, 127] width 73 height 9
click at [755, 127] on input "search" at bounding box center [779, 128] width 73 height 10
type input "dotcom super cat"
click at [781, 185] on span "Dotcom Super Category Rank 2" at bounding box center [780, 184] width 66 height 6
type input "Dotcom Super Category Rank 2"
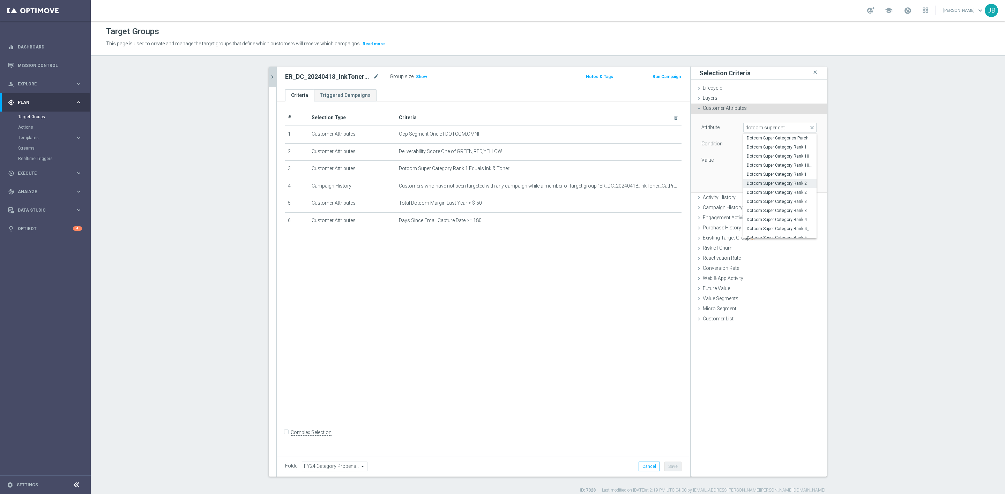
type input "Equals"
click at [769, 156] on span at bounding box center [779, 160] width 73 height 9
click at [762, 207] on span "Ink & Toner" at bounding box center [780, 207] width 66 height 6
type input "Ink & Toner"
click at [801, 181] on button "Add" at bounding box center [806, 182] width 21 height 10
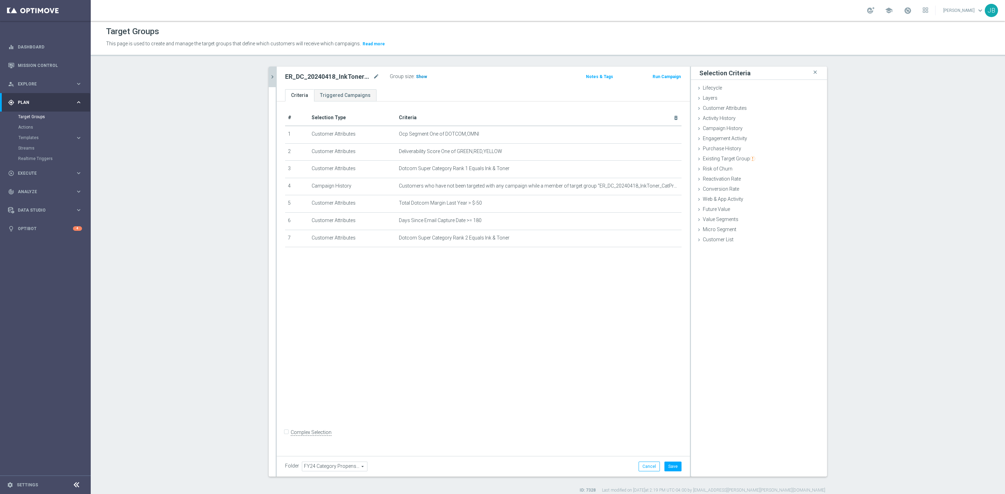
click at [417, 77] on span "Show" at bounding box center [421, 76] width 11 height 5
click at [285, 438] on input "Complex Selection" at bounding box center [287, 433] width 5 height 10
checkbox input "true"
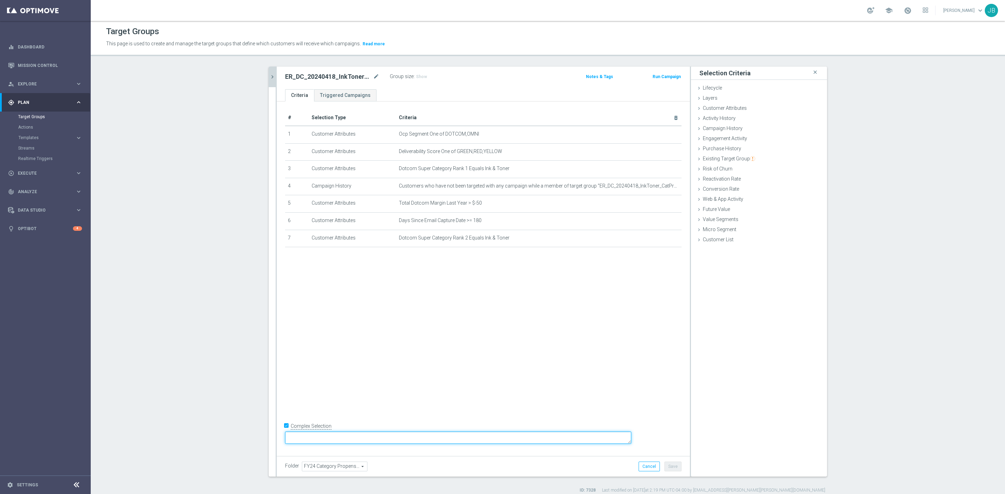
click at [351, 442] on textarea at bounding box center [458, 438] width 346 height 12
click at [365, 440] on textarea "1 and 2 and 3 and 4 and 5 and 6" at bounding box center [458, 438] width 346 height 12
drag, startPoint x: 371, startPoint y: 439, endPoint x: 362, endPoint y: 440, distance: 8.8
click at [362, 440] on textarea "1 and 2 and 3 and 4 and 5 and 6" at bounding box center [458, 438] width 346 height 12
type textarea "1 and 2 and 4 and 5 and 6 and (3 or 7)"
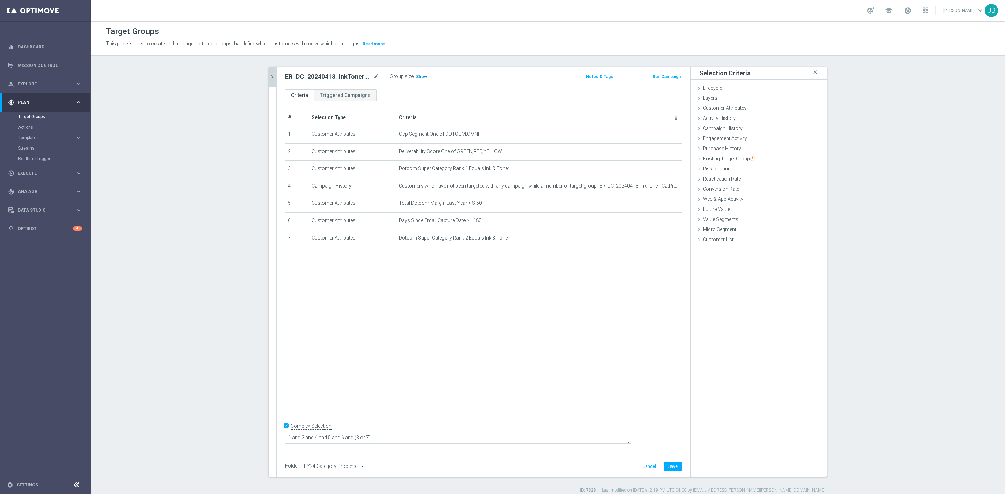
click at [416, 77] on span "Show" at bounding box center [421, 76] width 11 height 5
click at [734, 110] on span "Customer Attributes" at bounding box center [725, 108] width 44 height 6
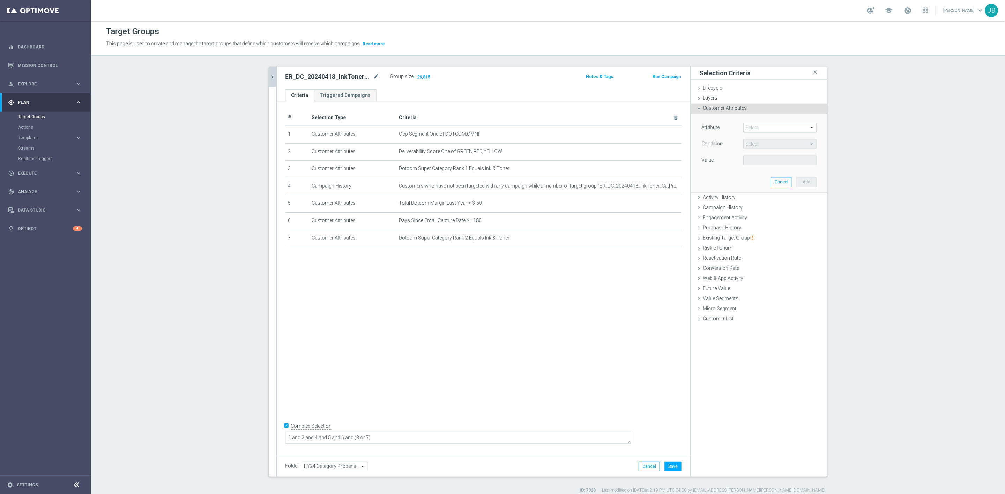
click at [752, 127] on span at bounding box center [779, 127] width 73 height 9
click at [752, 127] on input "search" at bounding box center [779, 128] width 73 height 10
type input "dotcom super category rank"
click at [781, 193] on span "Dotcom Super Category Rank 3" at bounding box center [780, 193] width 66 height 6
type input "Dotcom Super Category Rank 3"
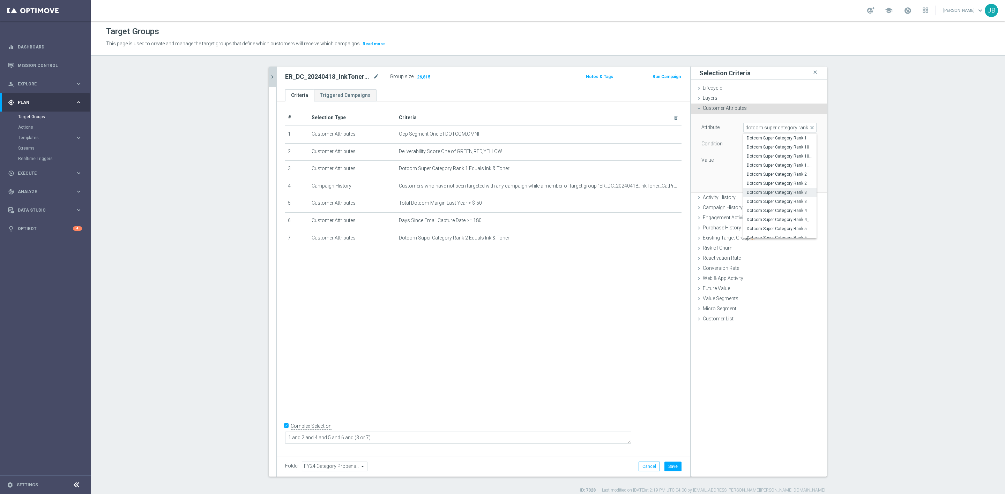
type input "Equals"
click at [774, 161] on span at bounding box center [779, 160] width 73 height 9
click at [766, 204] on span "Ink & Toner" at bounding box center [780, 207] width 66 height 6
type input "Ink & Toner"
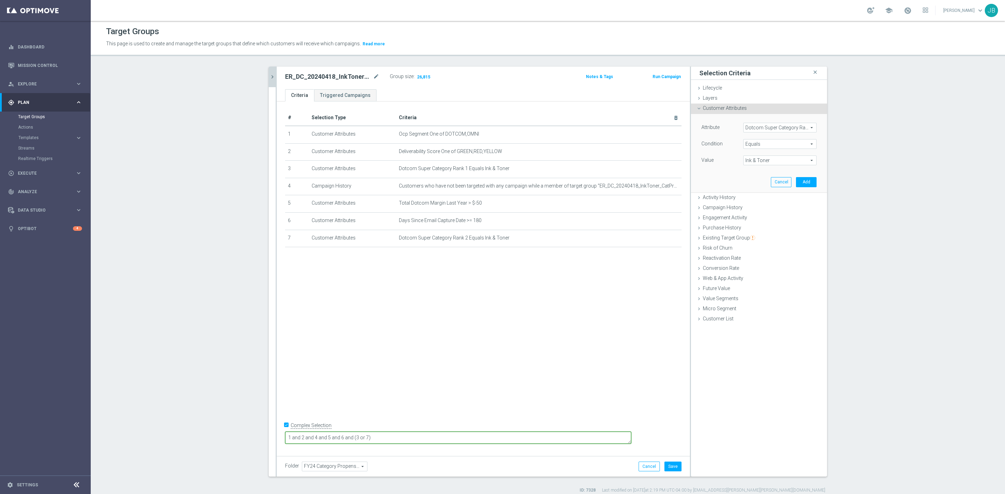
click at [412, 439] on textarea "1 and 2 and 4 and 5 and 6 and (3 or 7)" at bounding box center [458, 438] width 346 height 12
click at [803, 179] on button "Add" at bounding box center [806, 182] width 21 height 10
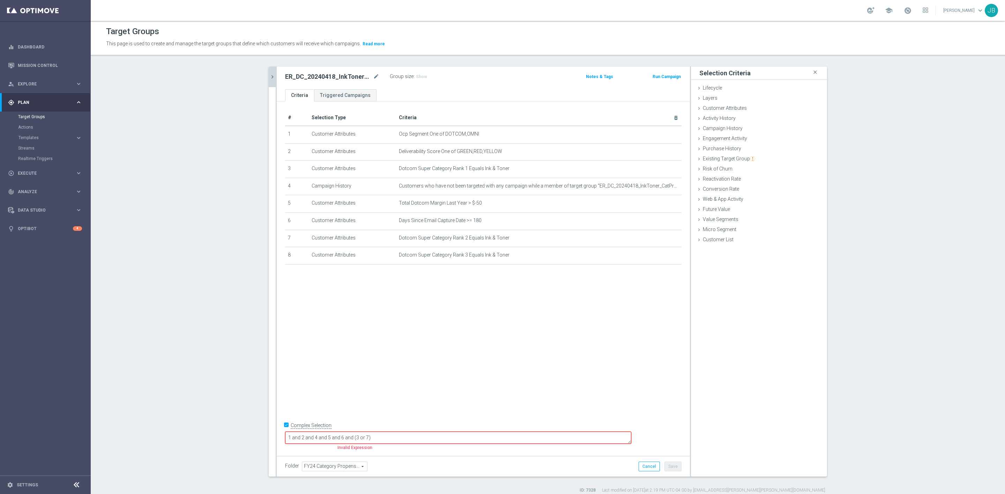
click at [415, 436] on textarea "1 and 2 and 4 and 5 and 6 and (3 or 7)" at bounding box center [458, 438] width 346 height 12
click at [413, 436] on textarea "1 and 2 and 4 and 5 and 6 and (3 or 7)" at bounding box center [458, 438] width 346 height 12
type textarea "1 and 2 and 4 and 5 and 6 and (3 or 7 or 8)"
click at [416, 74] on span "Show" at bounding box center [421, 76] width 11 height 5
click at [649, 464] on button "Cancel" at bounding box center [648, 467] width 21 height 10
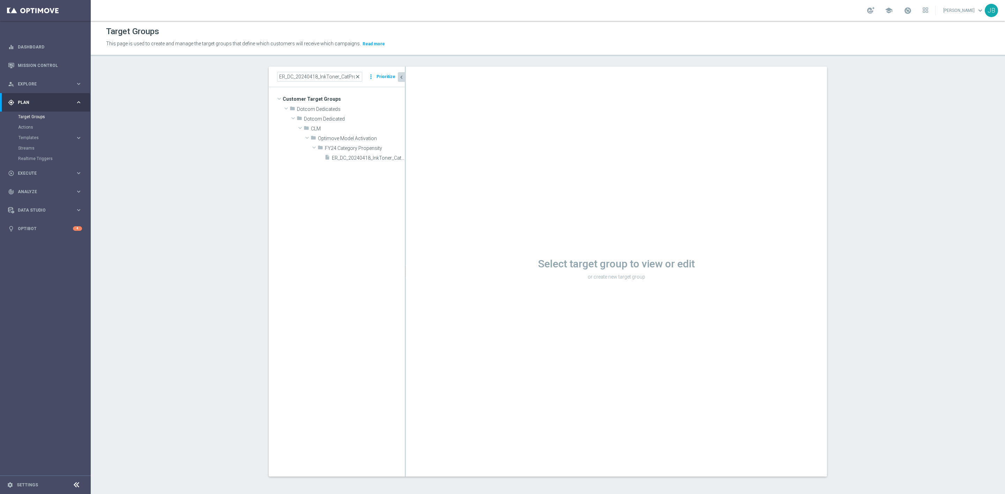
click at [356, 75] on span "close" at bounding box center [358, 77] width 6 height 6
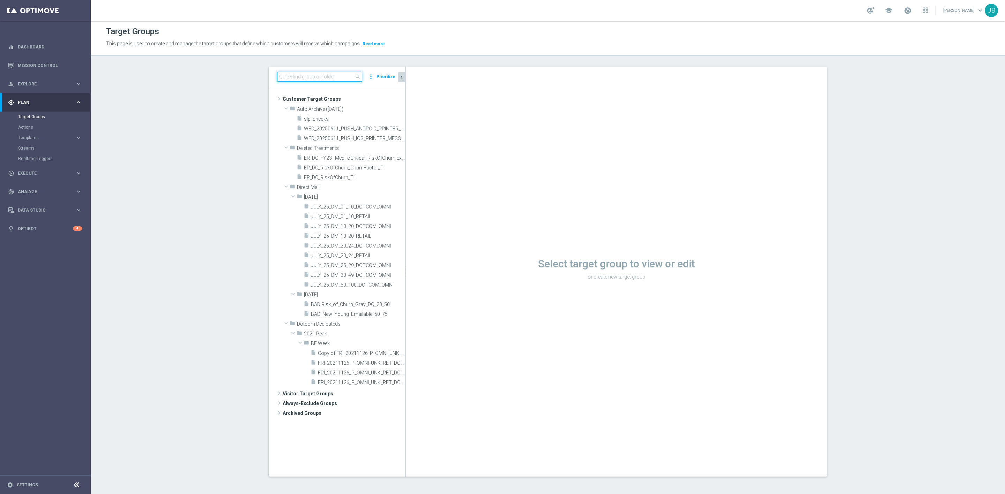
click at [322, 75] on input at bounding box center [319, 77] width 85 height 10
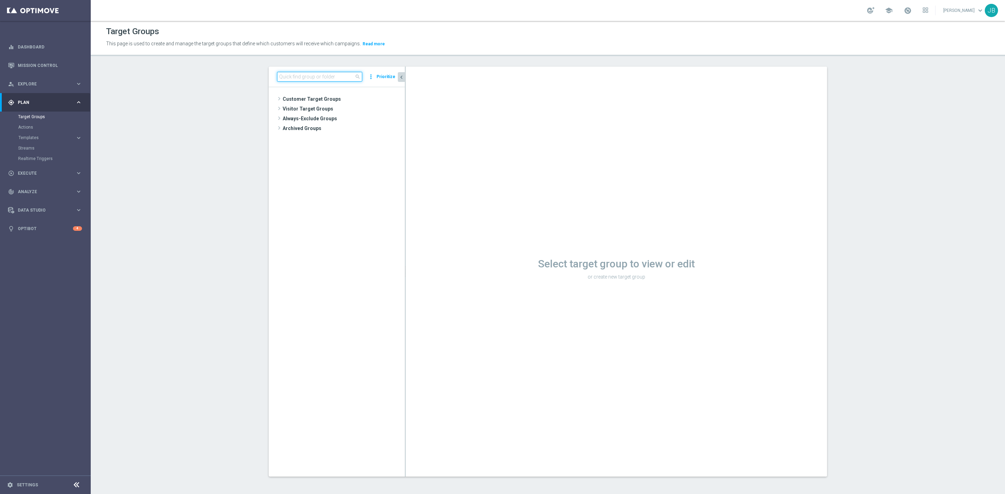
paste input "ER_DC_20240418_Facilities_CatPropensity"
type input "ER_DC_20240418_Facilities_CatPropensity"
click at [365, 156] on span "ER_DC_20240418_Facilities_CatPropensity" at bounding box center [360, 158] width 57 height 6
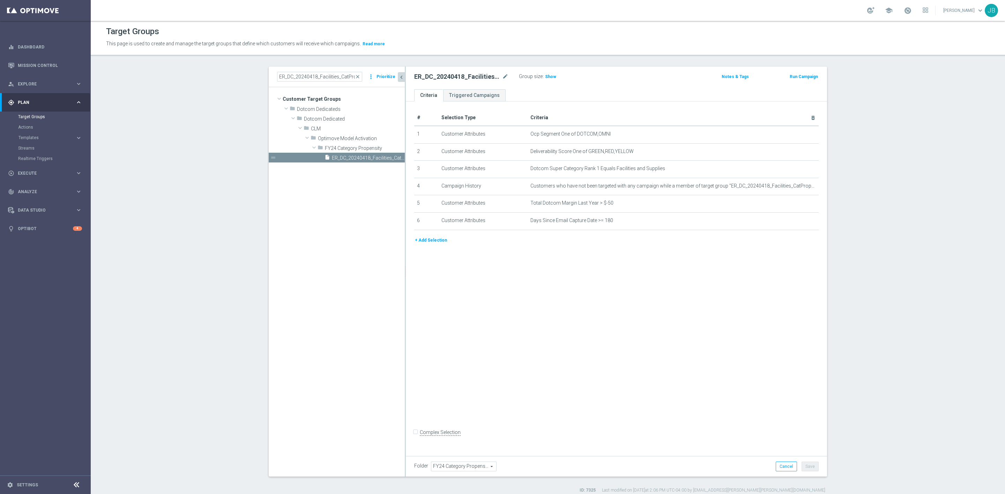
click at [433, 238] on button "+ Add Selection" at bounding box center [430, 241] width 33 height 8
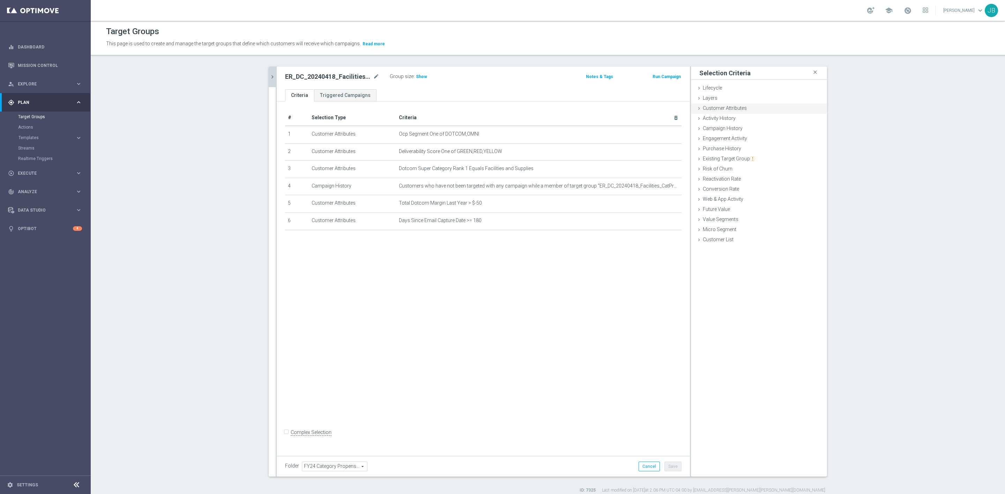
click at [729, 107] on span "Customer Attributes" at bounding box center [725, 108] width 44 height 6
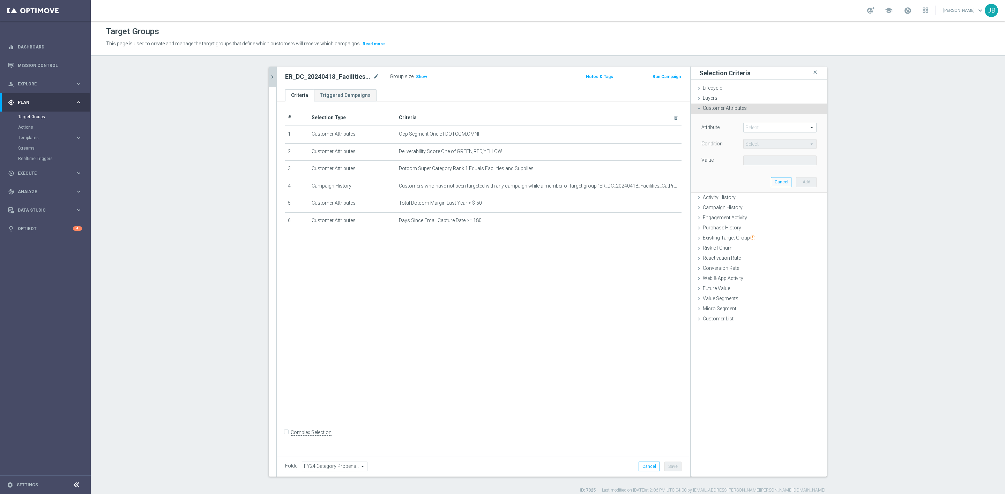
click at [748, 126] on span at bounding box center [779, 127] width 73 height 9
click at [748, 126] on input "search" at bounding box center [779, 128] width 73 height 10
type input "dotcom super category ran"
click at [781, 173] on span "Dotcom Super Category Rank 2" at bounding box center [780, 175] width 66 height 6
type input "Dotcom Super Category Rank 2"
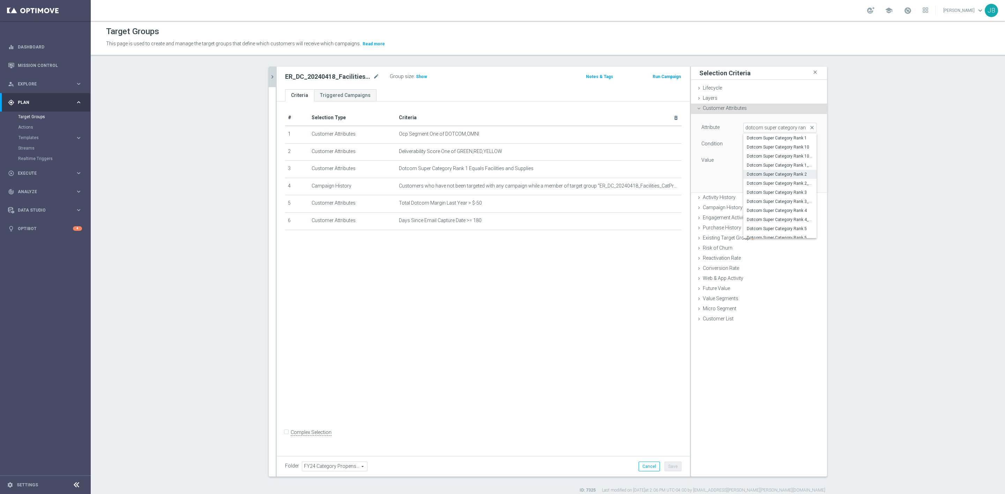
type input "Equals"
click at [769, 159] on span at bounding box center [779, 160] width 73 height 9
click at [762, 180] on span "Facilities and Supplies" at bounding box center [780, 180] width 66 height 6
type input "Facilities and Supplies"
click at [797, 182] on button "Add" at bounding box center [806, 182] width 21 height 10
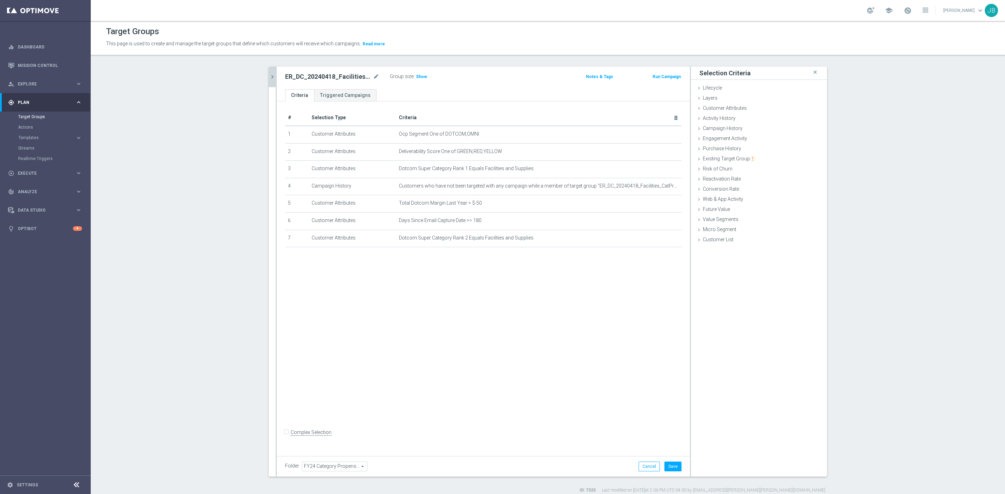
click at [285, 436] on input "Complex Selection" at bounding box center [287, 433] width 5 height 10
checkbox input "true"
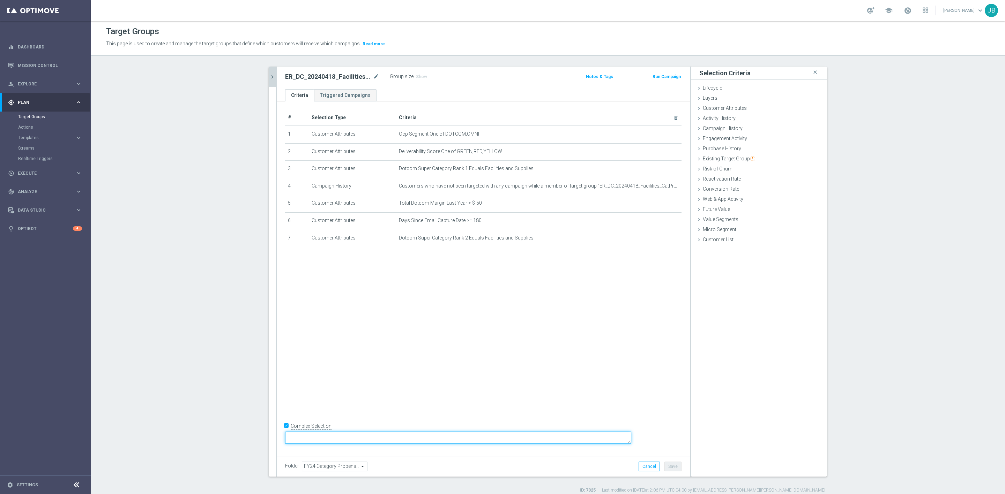
click at [336, 439] on textarea at bounding box center [458, 438] width 346 height 12
type textarea "1 and 2 and 4 and 5 and 6 and (3 or 7)"
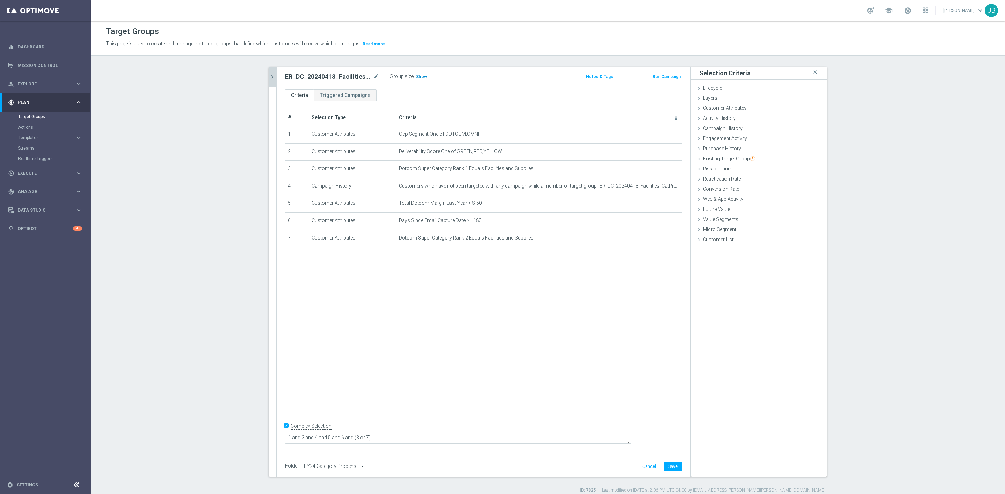
click at [416, 78] on span "Show" at bounding box center [421, 76] width 11 height 5
click at [736, 108] on span "Customer Attributes" at bounding box center [725, 108] width 44 height 6
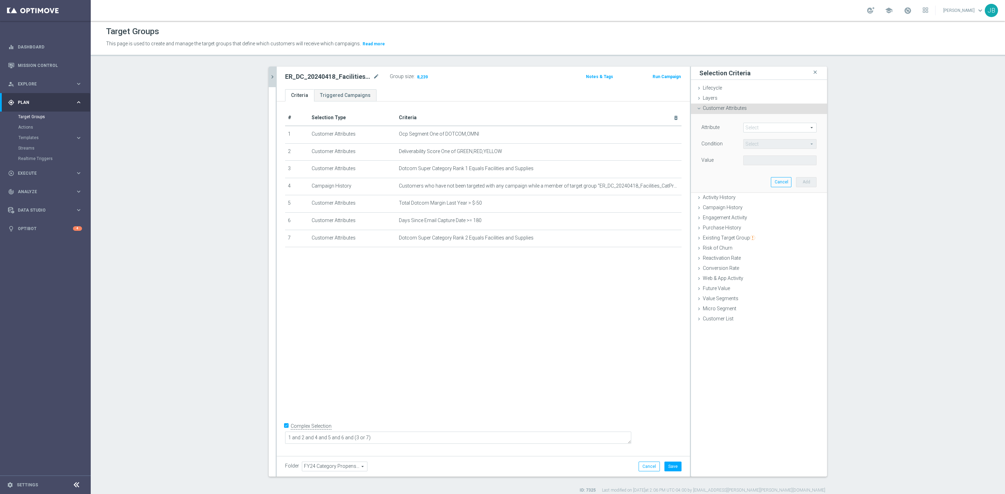
click at [758, 126] on span at bounding box center [779, 127] width 73 height 9
click at [758, 126] on input "search" at bounding box center [779, 128] width 73 height 10
type input "dotcom super"
click at [774, 178] on span "Dotcom Super Category Rank 3" at bounding box center [780, 181] width 66 height 6
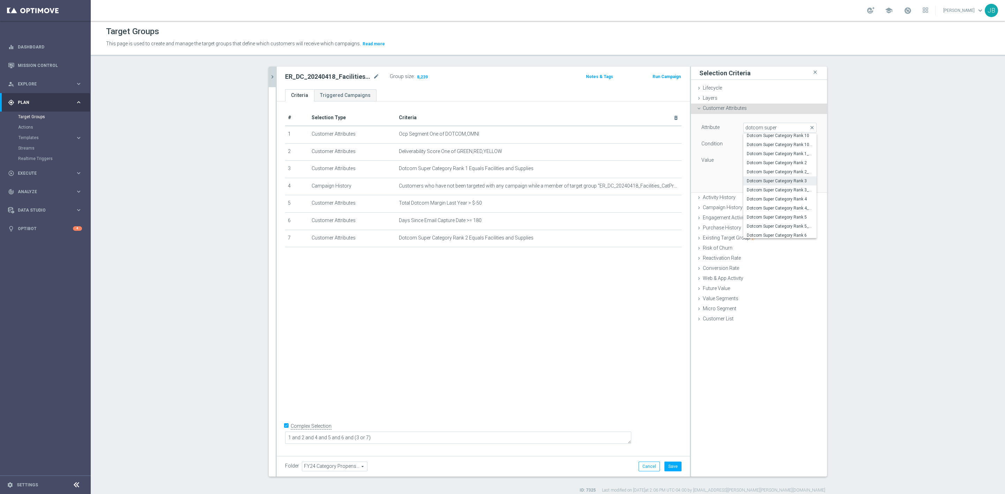
type input "Dotcom Super Category Rank 3"
type input "Equals"
click at [762, 159] on span at bounding box center [779, 160] width 73 height 9
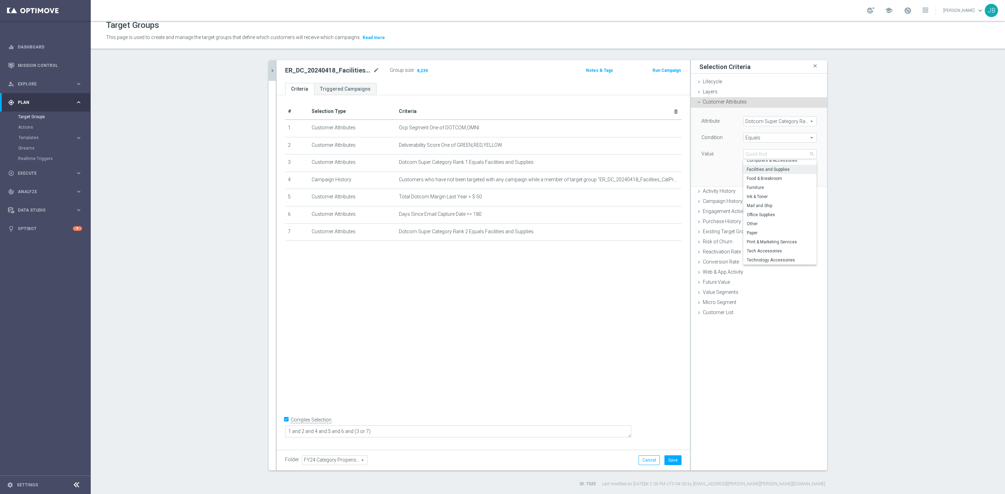
click at [771, 172] on span "Facilities and Supplies" at bounding box center [780, 170] width 66 height 6
type input "Facilities and Supplies"
click at [796, 173] on button "Add" at bounding box center [806, 176] width 21 height 10
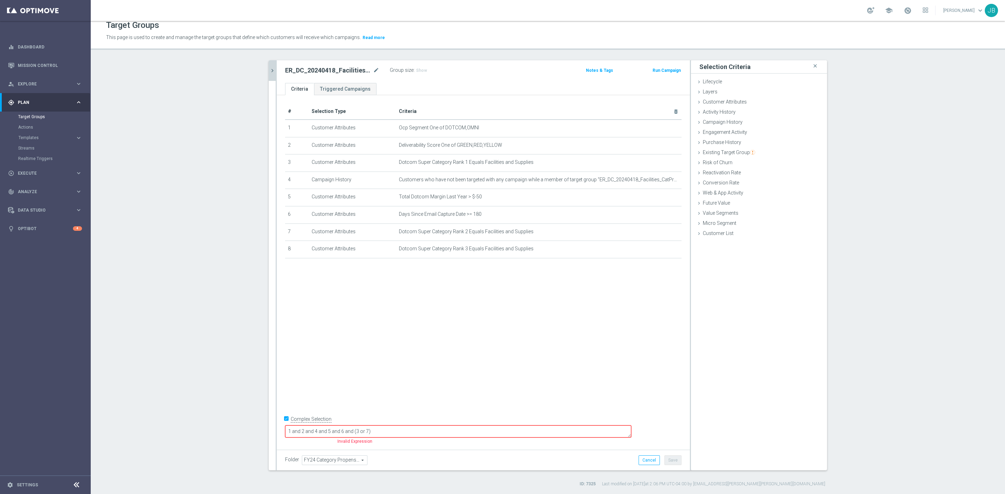
click at [414, 429] on textarea "1 and 2 and 4 and 5 and 6 and (3 or 7)" at bounding box center [458, 432] width 346 height 12
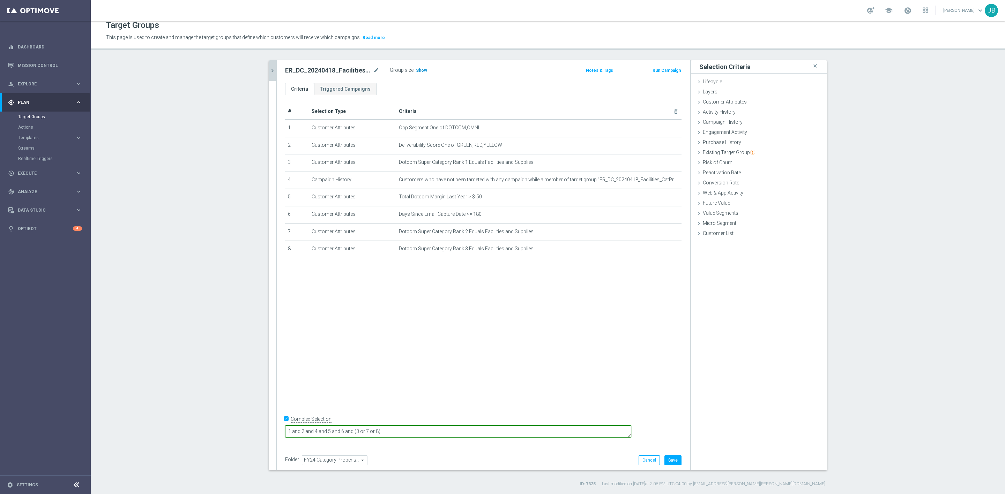
type textarea "1 and 2 and 4 and 5 and 6 and (3 or 7 or 8)"
click at [417, 68] on span "Show" at bounding box center [421, 70] width 11 height 5
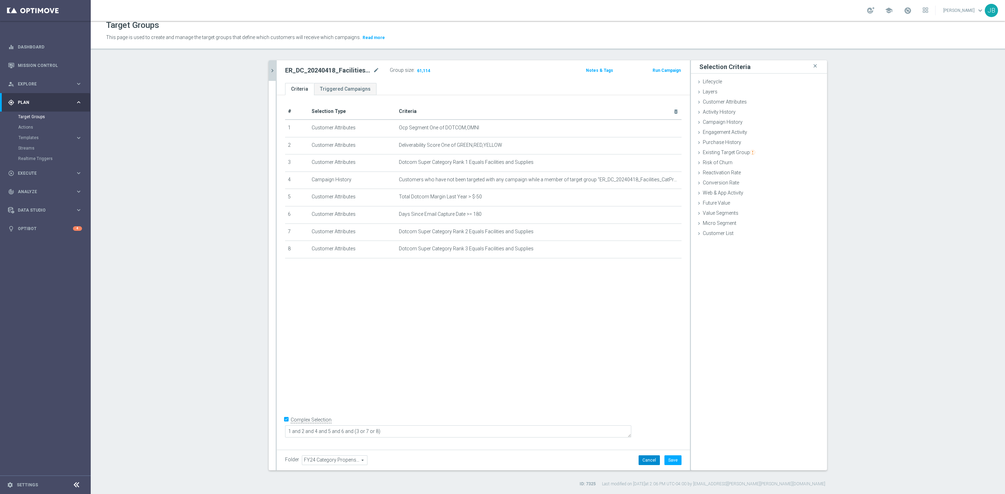
click at [648, 459] on button "Cancel" at bounding box center [648, 461] width 21 height 10
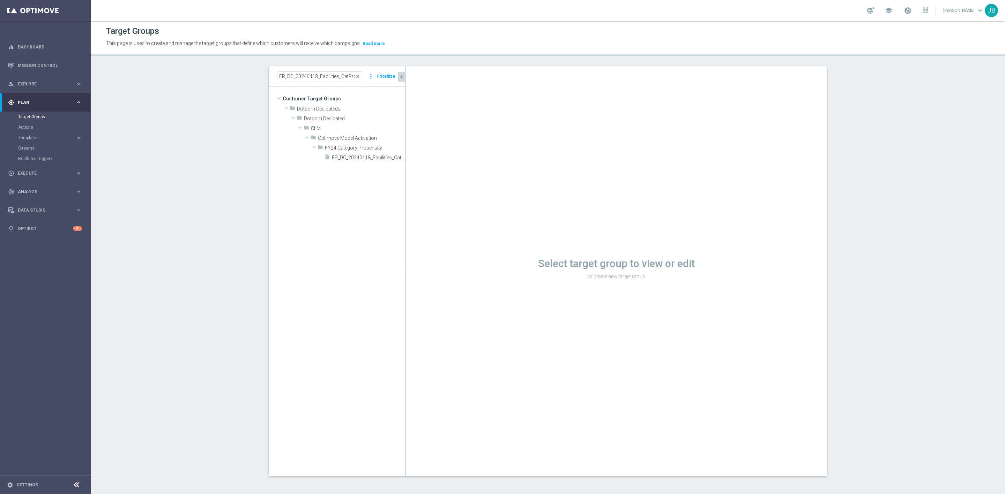
scroll to position [0, 0]
click at [356, 76] on span "close" at bounding box center [358, 77] width 6 height 6
click at [333, 79] on input at bounding box center [319, 77] width 85 height 10
paste input "ER_DC_20240801_PrintServices_CatPropensity"
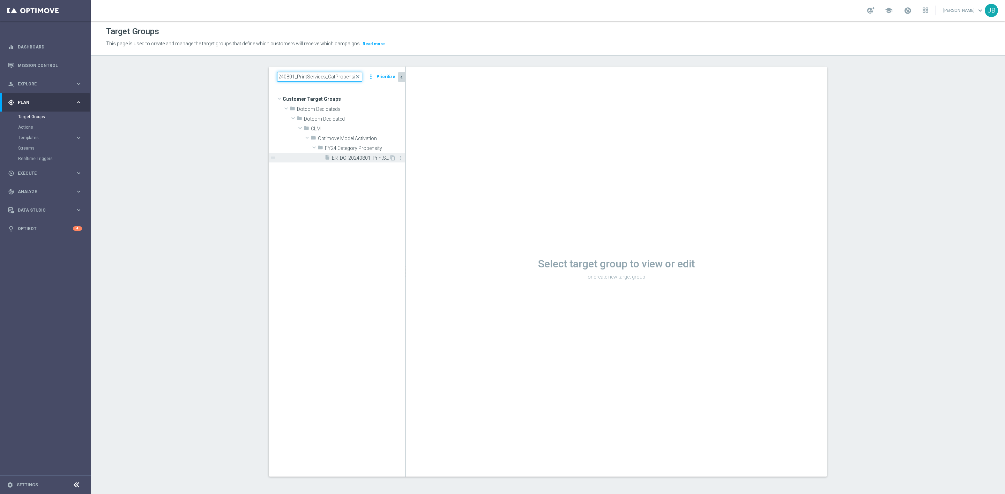
type input "ER_DC_20240801_PrintServices_CatPropensity"
click at [362, 156] on span "ER_DC_20240801_PrintServices_CatPropensity" at bounding box center [360, 158] width 57 height 6
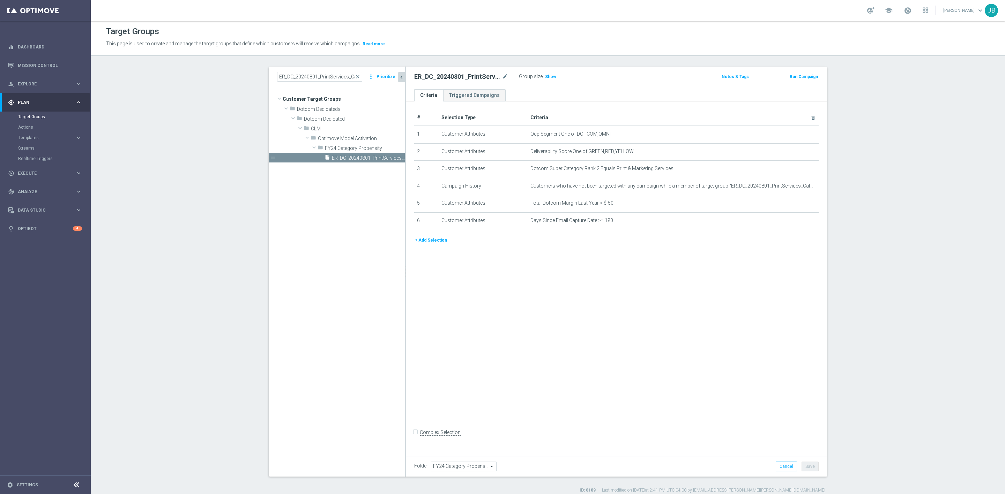
click at [434, 242] on button "+ Add Selection" at bounding box center [430, 241] width 33 height 8
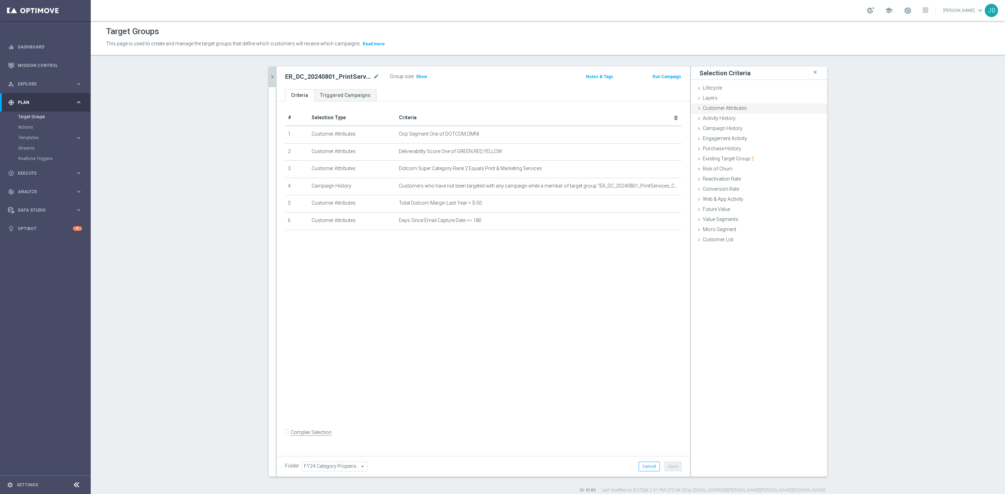
click at [750, 108] on div "Customer Attributes done selection saved" at bounding box center [759, 109] width 136 height 10
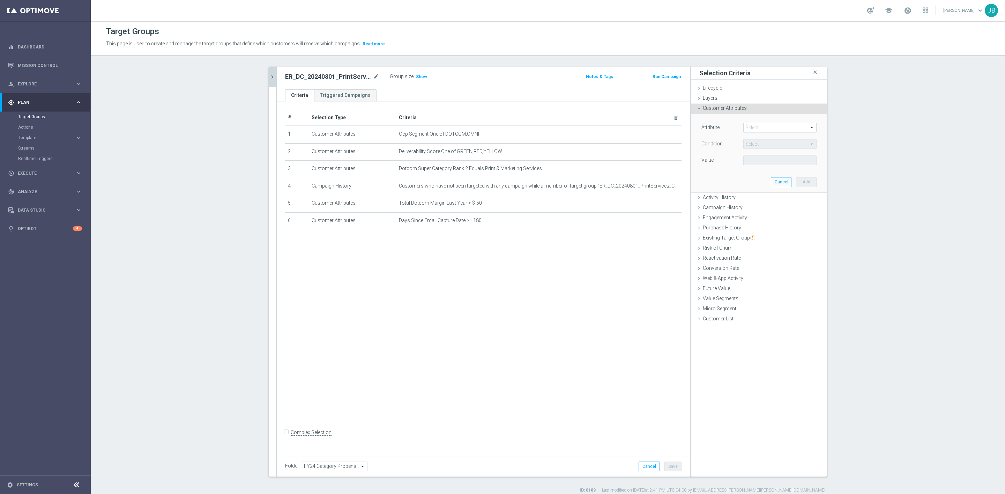
click at [764, 127] on span at bounding box center [779, 127] width 73 height 9
click at [764, 127] on input "search" at bounding box center [779, 128] width 73 height 10
type input "dotcom super category"
click at [778, 139] on span "Dotcom Super Category Rank 1" at bounding box center [780, 138] width 66 height 6
type input "Dotcom Super Category Rank 1"
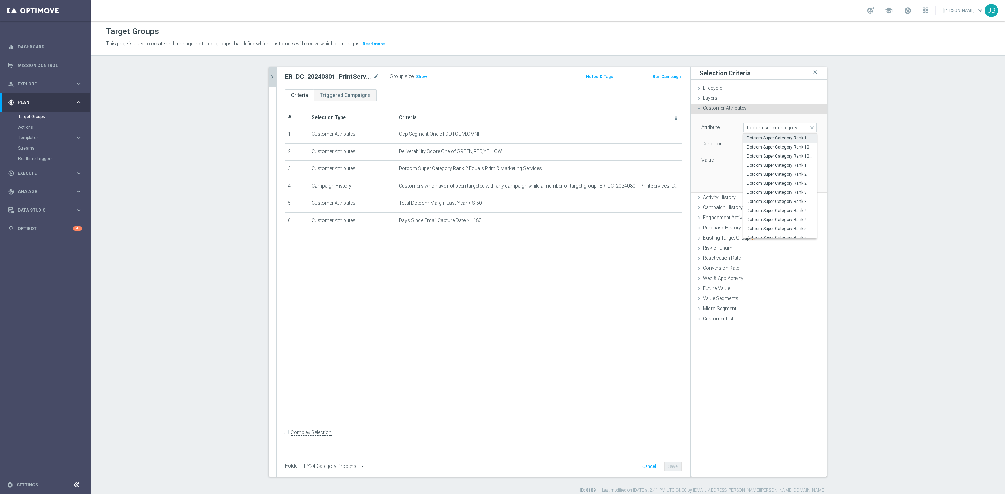
type input "Equals"
click at [774, 158] on span at bounding box center [779, 160] width 73 height 9
click at [793, 126] on span "Dotcom Super Category Rank 1" at bounding box center [779, 127] width 73 height 9
click at [786, 131] on input "search" at bounding box center [779, 128] width 73 height 10
type input "dotcom super category rank 3"
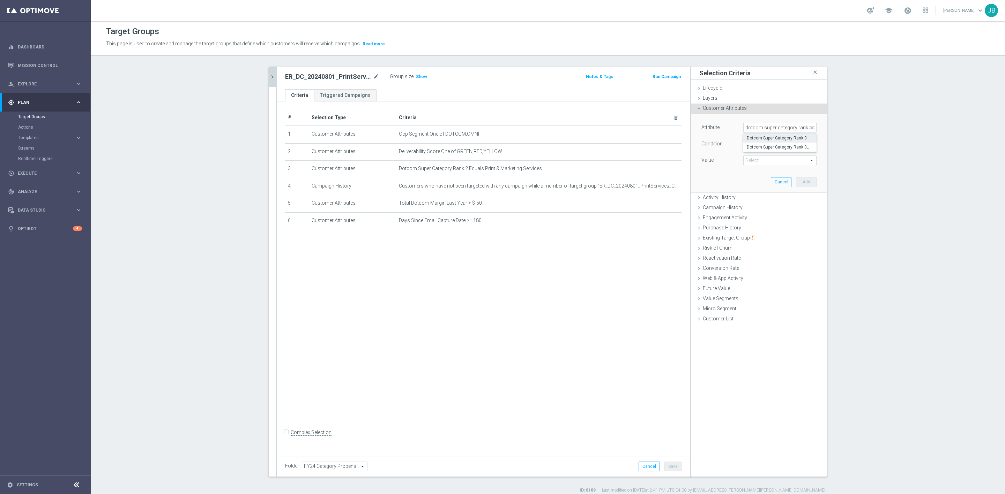
click at [789, 138] on span "Dotcom Super Category Rank 3" at bounding box center [780, 138] width 66 height 6
type input "Dotcom Super Category Rank 3"
click at [771, 160] on span at bounding box center [779, 160] width 73 height 9
click at [764, 249] on span "Print & Marketing Services" at bounding box center [780, 249] width 66 height 6
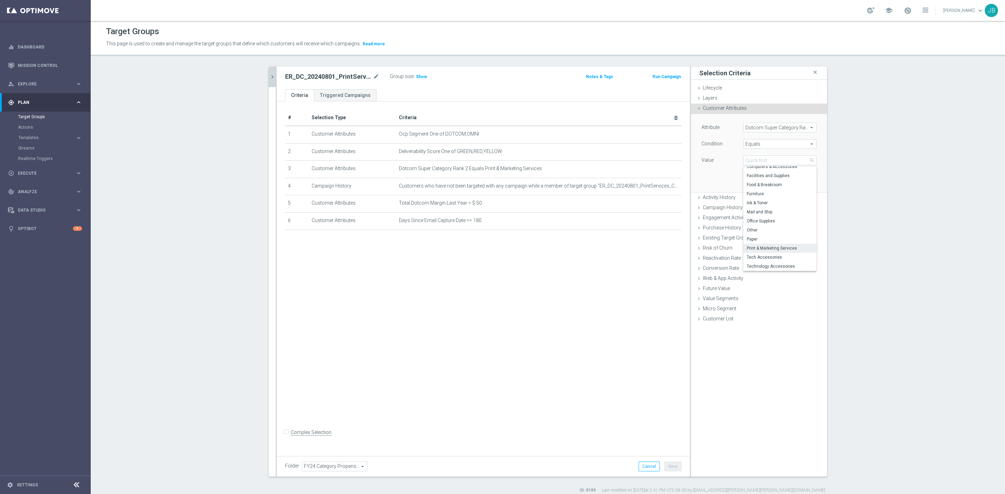
type input "Print & Marketing Services"
click at [803, 181] on button "Add" at bounding box center [806, 182] width 21 height 10
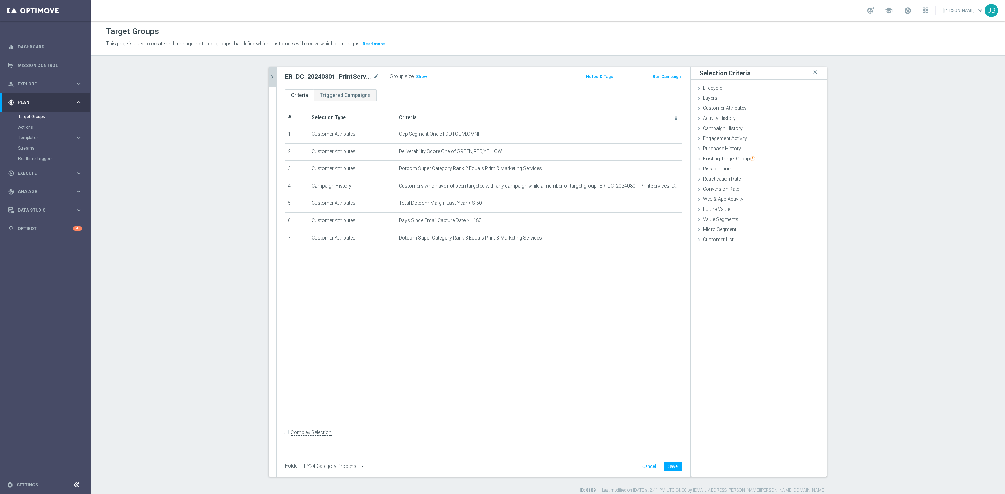
click at [285, 438] on input "Complex Selection" at bounding box center [287, 433] width 5 height 10
checkbox input "true"
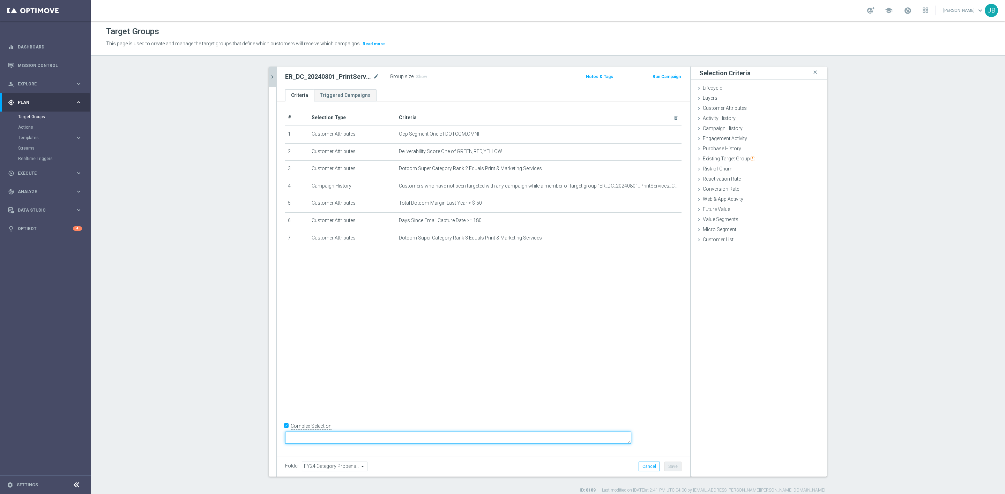
click at [339, 441] on textarea at bounding box center [458, 438] width 346 height 12
type textarea "1 and 2 and 4 and 5 and 6 and (3 or 7)"
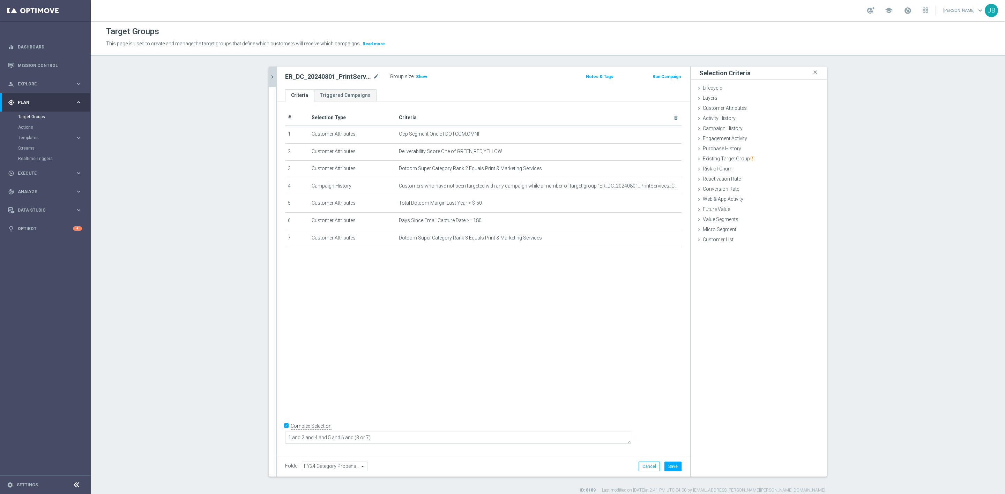
click at [455, 352] on div "# Selection Type Criteria delete_forever 1 Customer Attributes Ocp Segment One …" at bounding box center [483, 277] width 413 height 351
click at [419, 78] on span "Show" at bounding box center [421, 76] width 11 height 5
click at [733, 109] on span "Customer Attributes" at bounding box center [725, 108] width 44 height 6
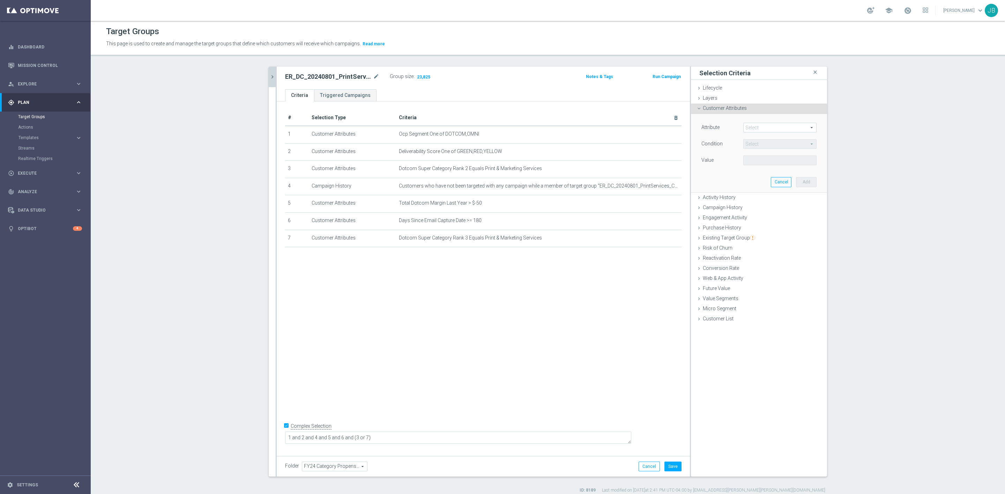
click at [753, 128] on span at bounding box center [779, 127] width 73 height 9
click at [753, 128] on input "search" at bounding box center [779, 128] width 73 height 10
type input "dotcom super category rank"
click at [776, 199] on span "Dotcom Super Category Rank 4" at bounding box center [780, 197] width 66 height 6
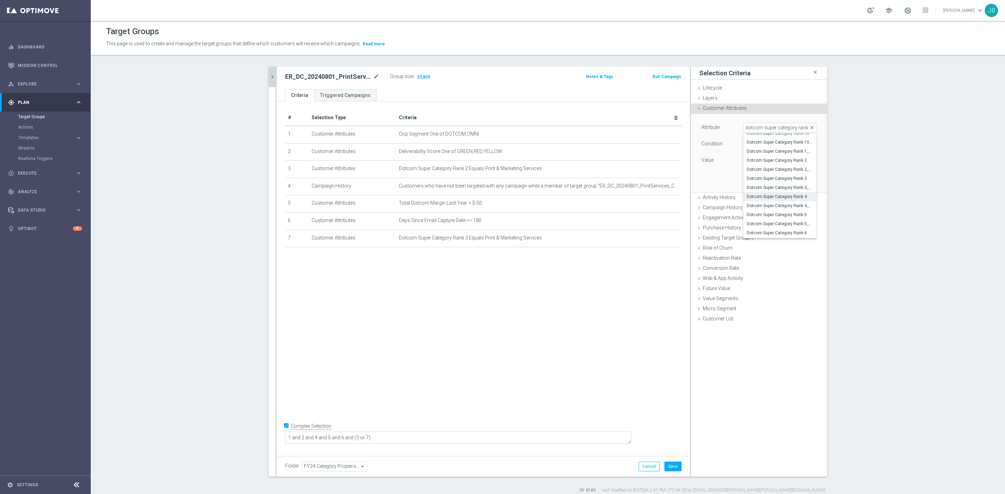
type input "Dotcom Super Category Rank 4"
type input "Equals"
click at [756, 159] on span at bounding box center [779, 160] width 73 height 9
click at [769, 249] on span "Print & Marketing Services" at bounding box center [780, 249] width 66 height 6
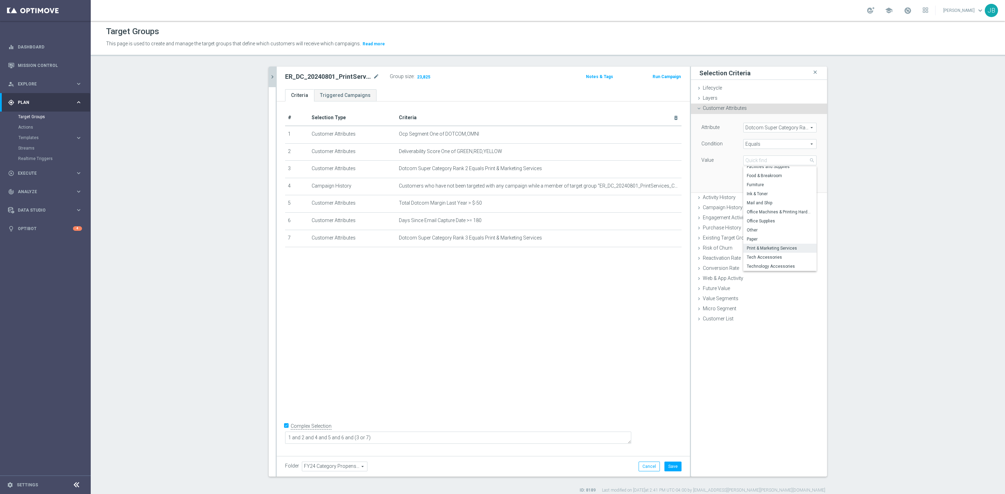
type input "Print & Marketing Services"
click at [803, 180] on button "Add" at bounding box center [806, 182] width 21 height 10
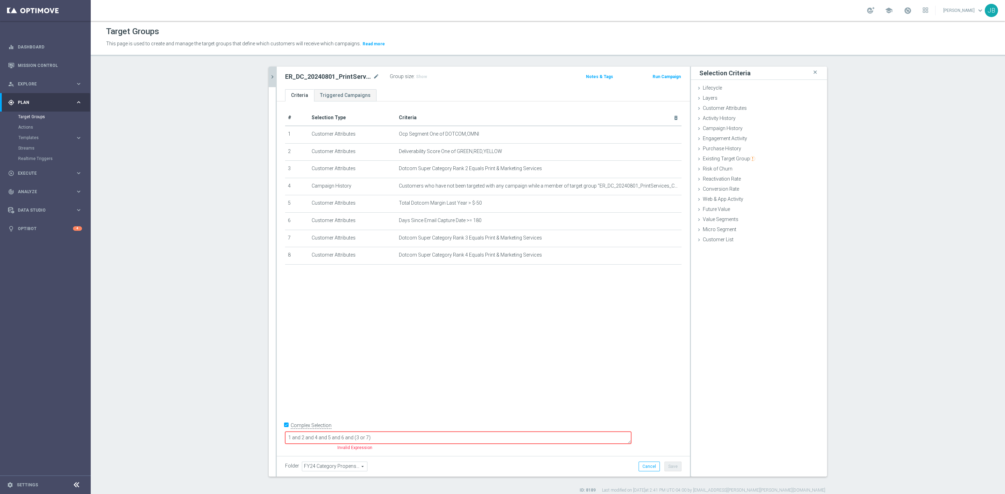
click at [414, 435] on textarea "1 and 2 and 4 and 5 and 6 and (3 or 7)" at bounding box center [458, 438] width 346 height 12
type textarea "1 and 2 and 4 and 5 and 6 and (3 or 7 or 8)"
click at [419, 75] on span "Show" at bounding box center [421, 76] width 11 height 5
click at [648, 464] on button "Cancel" at bounding box center [648, 467] width 21 height 10
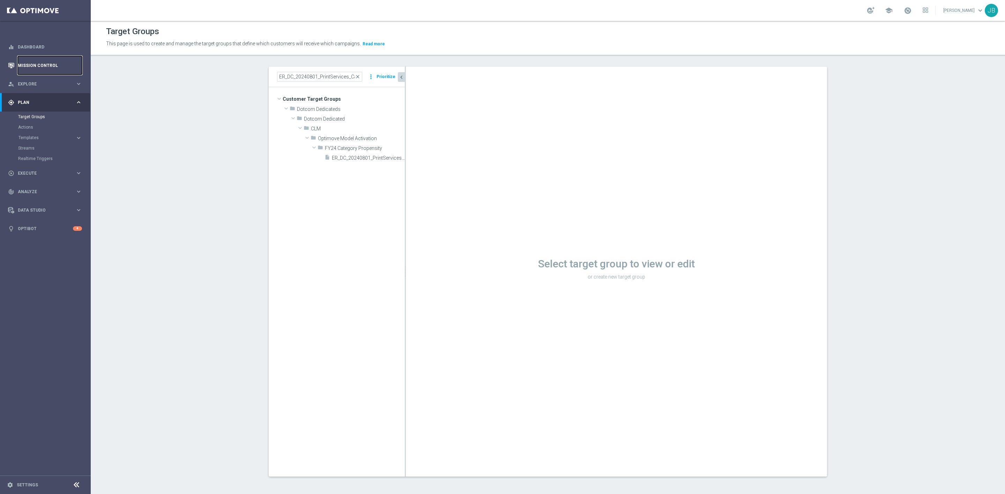
click at [38, 68] on link "Mission Control" at bounding box center [50, 65] width 64 height 18
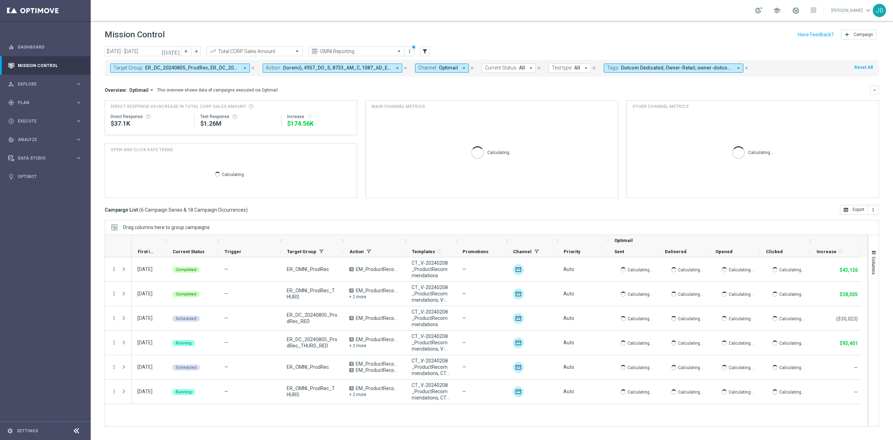
click at [250, 67] on icon "close" at bounding box center [252, 68] width 5 height 5
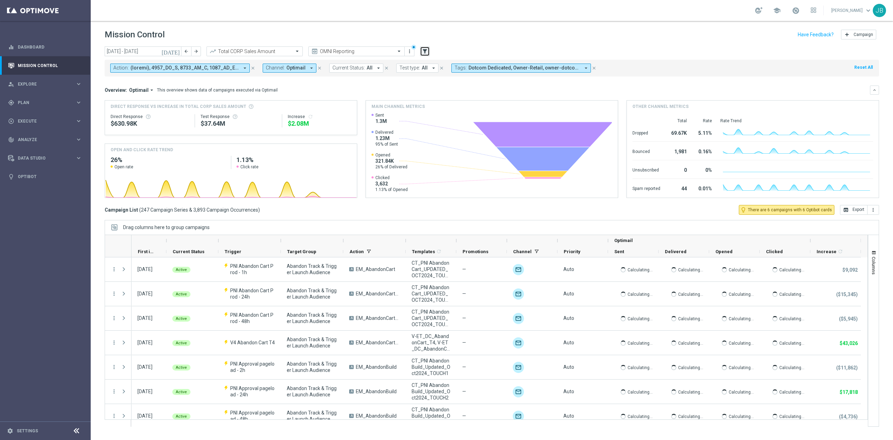
click at [424, 52] on icon "filter_alt" at bounding box center [425, 51] width 6 height 6
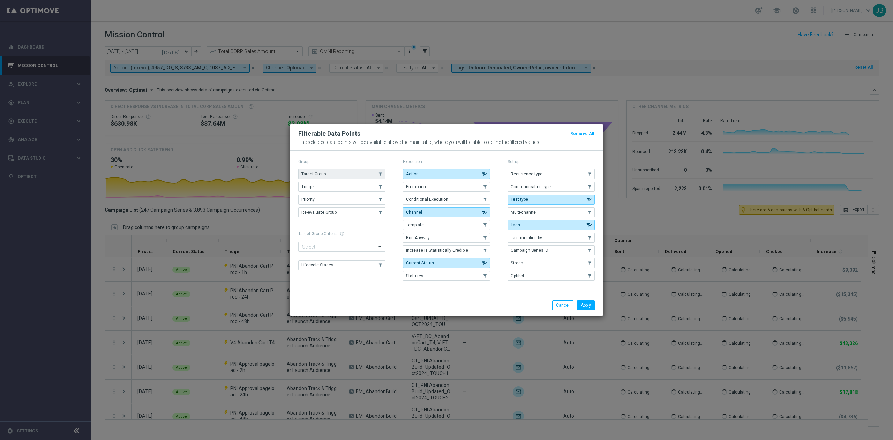
click at [370, 169] on button "Target Group" at bounding box center [341, 174] width 87 height 10
click at [585, 305] on button "Apply" at bounding box center [586, 305] width 18 height 10
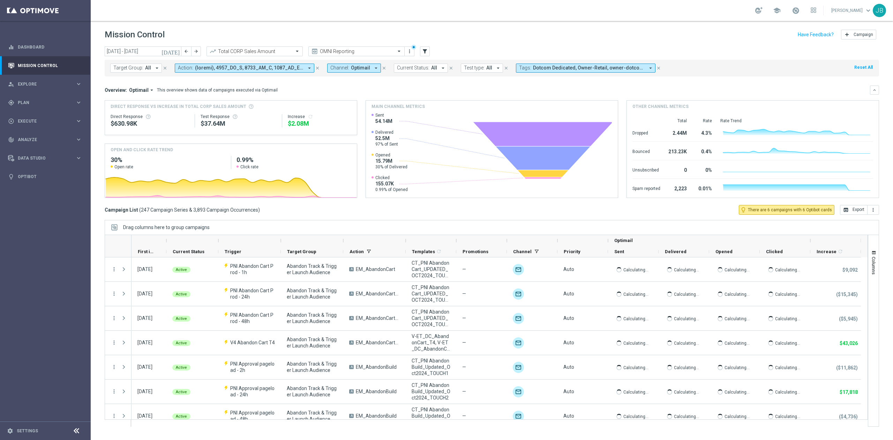
click at [145, 68] on span "All" at bounding box center [148, 68] width 6 height 6
click at [175, 114] on label "ER_DC_20240418_OS_CatPropensity" at bounding box center [155, 112] width 68 height 4
type input "ER_DC_20240418_OS_CatPropensity"
click at [284, 83] on mini-dashboard "Overview: Optimail arrow_drop_down This overview shows data of campaigns execut…" at bounding box center [492, 140] width 774 height 128
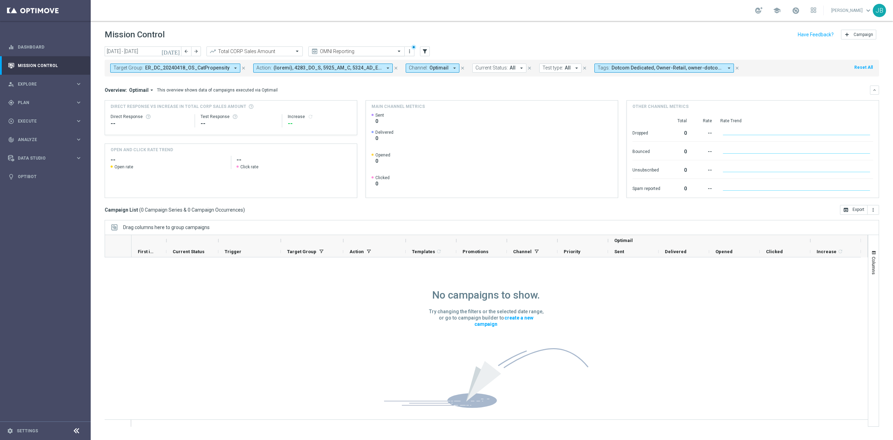
click at [387, 55] on div "OMNI Reporting" at bounding box center [356, 51] width 96 height 10
click at [337, 61] on div "Analysis" at bounding box center [356, 62] width 89 height 12
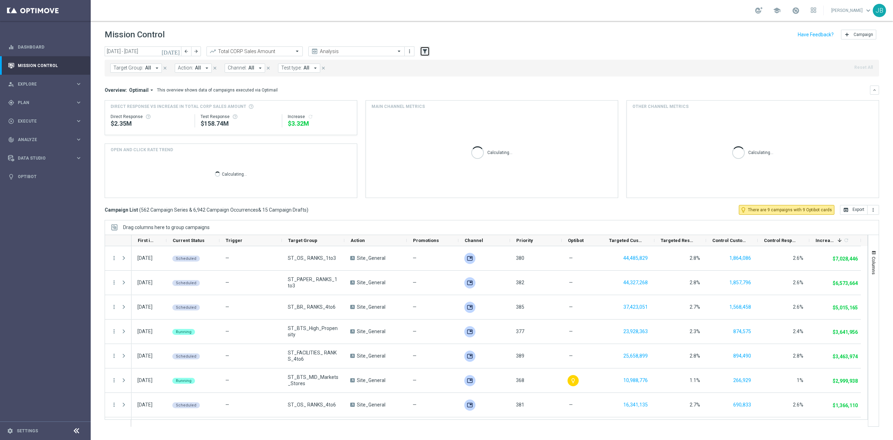
click at [423, 51] on icon "filter_alt" at bounding box center [425, 51] width 6 height 6
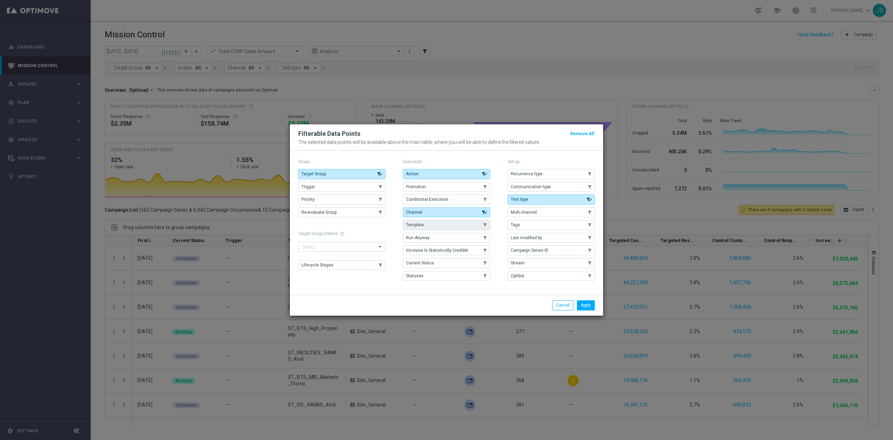
click at [452, 228] on button "Template" at bounding box center [446, 225] width 87 height 10
click at [584, 306] on button "Apply" at bounding box center [586, 305] width 18 height 10
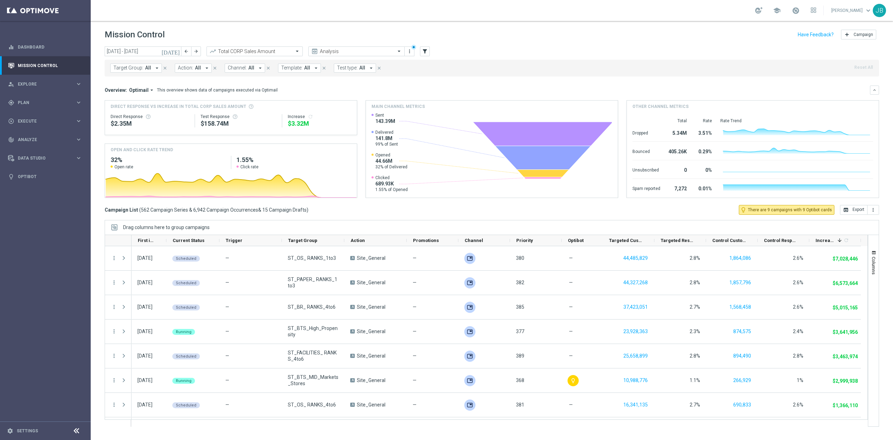
click at [134, 69] on span "Target Group:" at bounding box center [128, 68] width 30 height 6
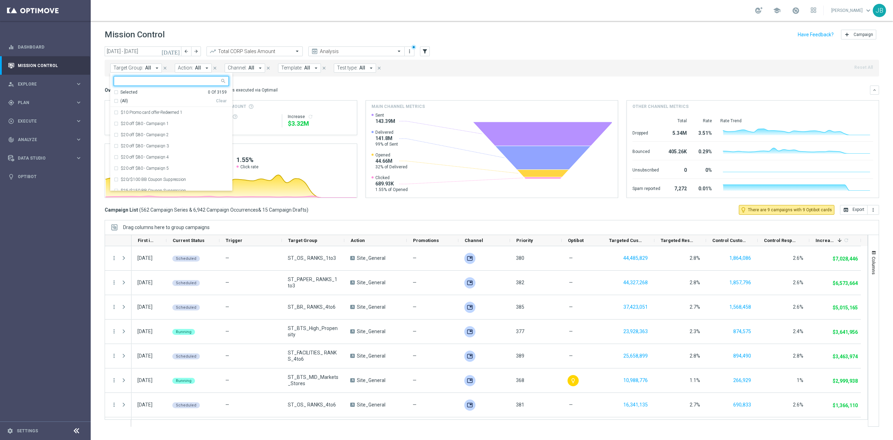
click at [147, 81] on input "text" at bounding box center [169, 81] width 102 height 6
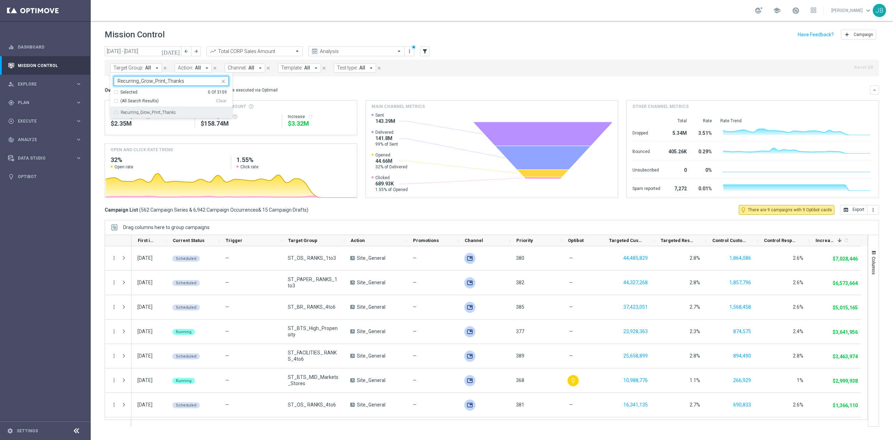
click at [159, 113] on label "Recurring_Grow_Print_Thanks" at bounding box center [148, 112] width 55 height 4
type input "Recurring_Grow_Print_Thanks"
click at [277, 92] on div "Overview: Optimail arrow_drop_down This overview shows data of campaigns execut…" at bounding box center [487, 90] width 765 height 6
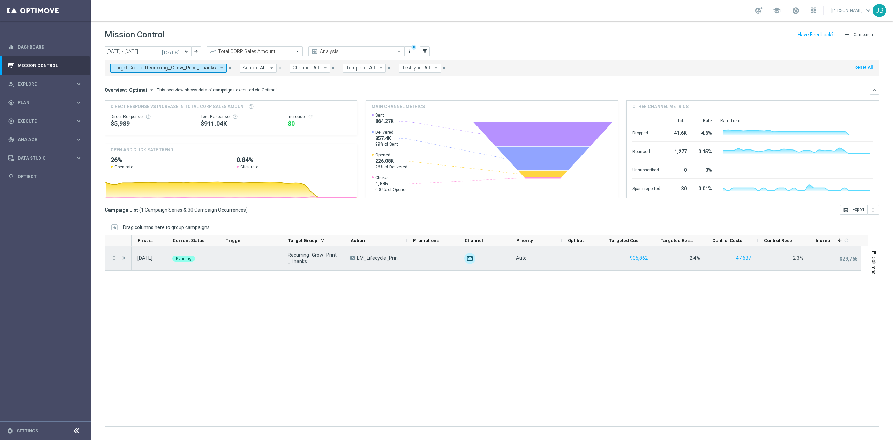
click at [115, 257] on icon "more_vert" at bounding box center [114, 258] width 6 height 6
click at [140, 315] on span "Duplicate and Edit" at bounding box center [146, 314] width 36 height 5
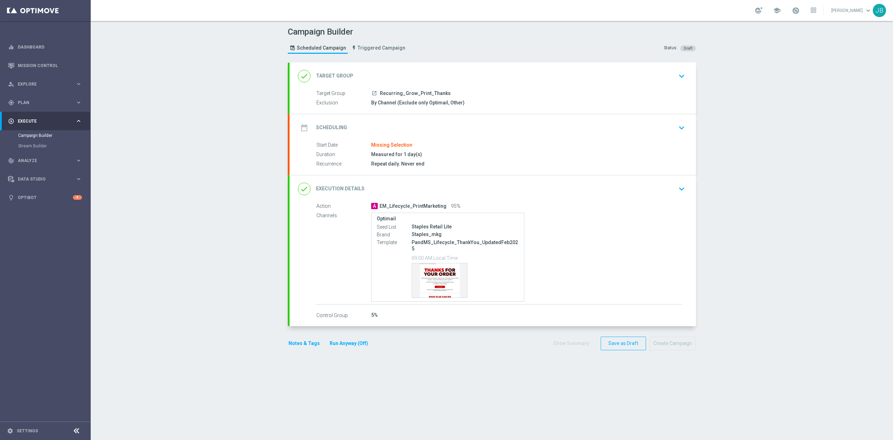
click at [332, 128] on h2 "Scheduling" at bounding box center [331, 127] width 31 height 7
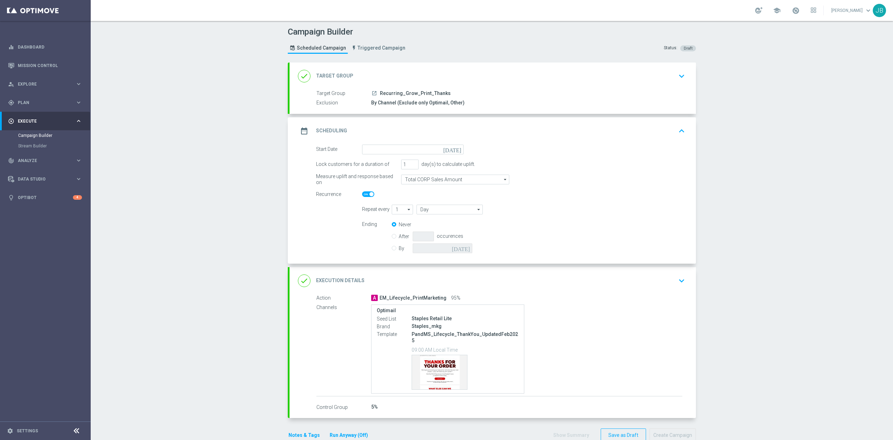
click at [455, 150] on icon "[DATE]" at bounding box center [453, 148] width 21 height 8
click at [415, 224] on span "25" at bounding box center [415, 221] width 11 height 11
type input "[DATE]"
click at [342, 73] on h2 "Target Group" at bounding box center [334, 76] width 37 height 7
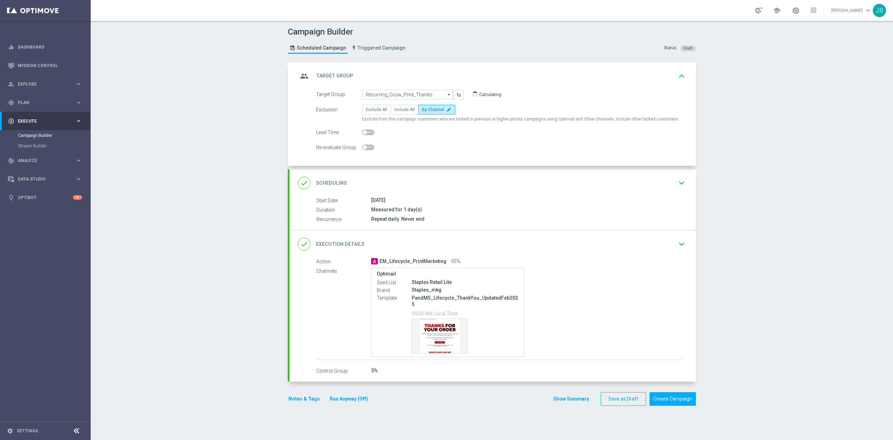
click at [341, 75] on h2 "Target Group" at bounding box center [334, 76] width 37 height 7
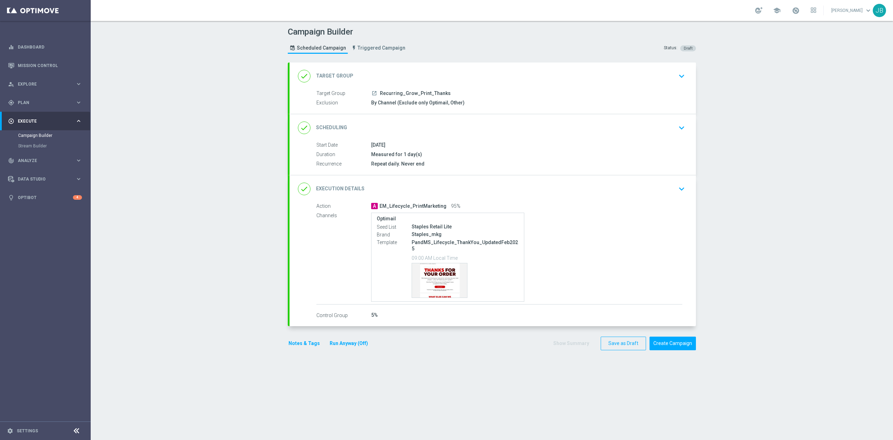
click at [341, 75] on h2 "Target Group" at bounding box center [334, 76] width 37 height 7
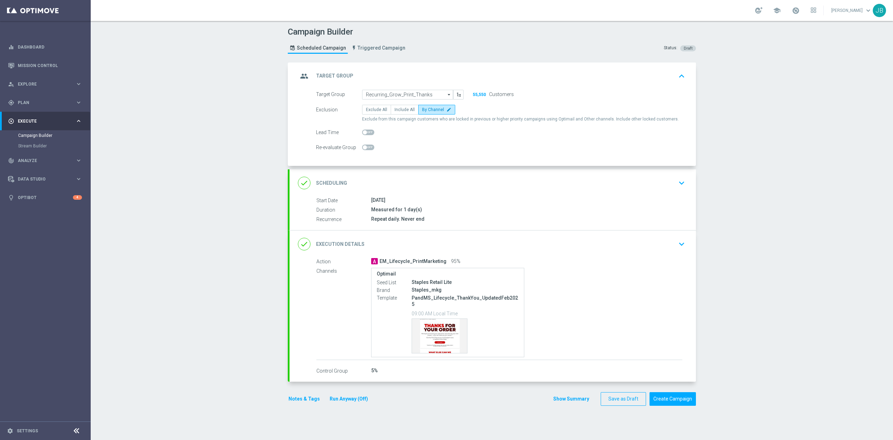
click at [341, 74] on h2 "Target Group" at bounding box center [334, 76] width 37 height 7
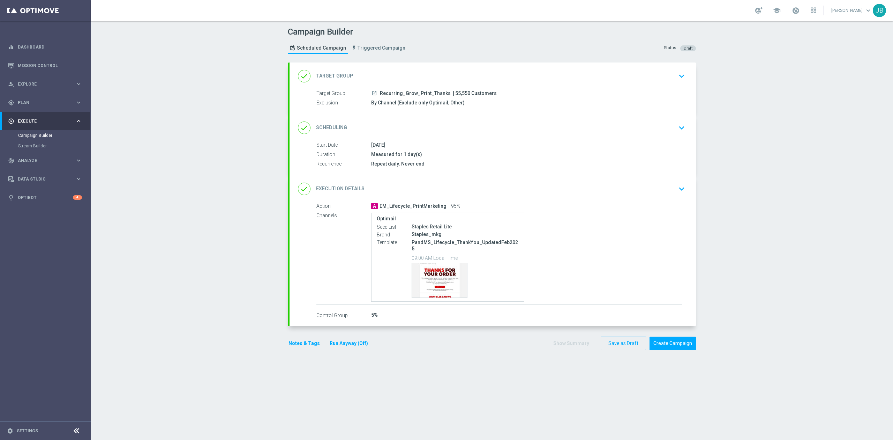
click at [336, 122] on div "done Scheduling" at bounding box center [322, 127] width 49 height 13
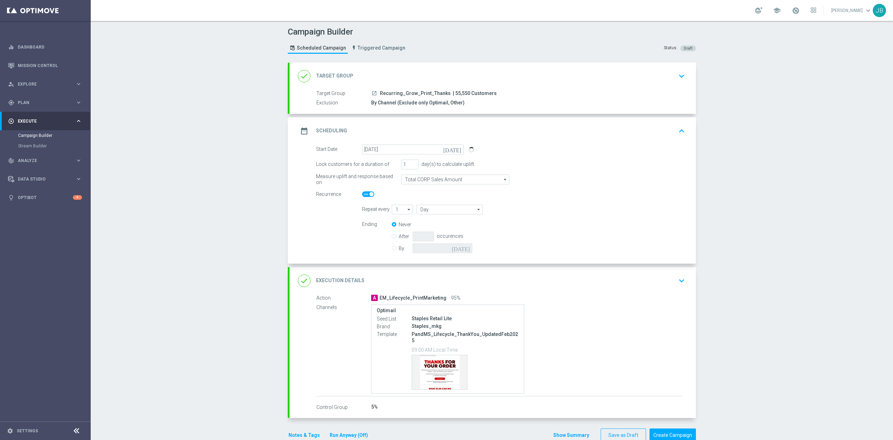
click at [350, 278] on h2 "Execution Details" at bounding box center [340, 280] width 48 height 7
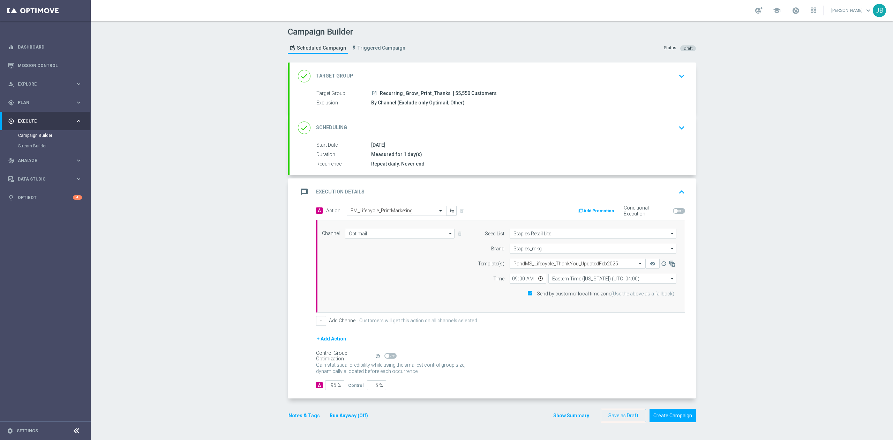
click at [334, 339] on button "+ Add Action" at bounding box center [331, 338] width 31 height 9
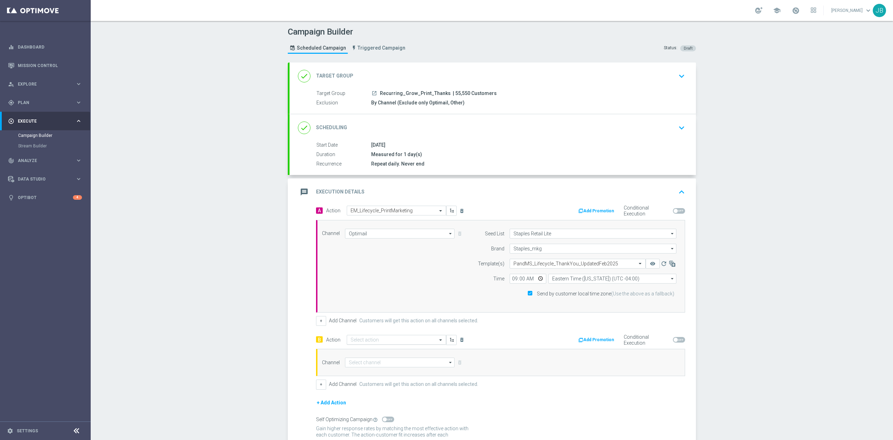
click at [351, 341] on input "text" at bounding box center [390, 340] width 78 height 6
type input "em_lif"
click at [380, 319] on label "EM_Lifecycle_PrintMarketing" at bounding box center [377, 318] width 52 height 6
click at [384, 363] on input at bounding box center [400, 362] width 110 height 10
click at [373, 373] on div "Optimail" at bounding box center [397, 372] width 104 height 10
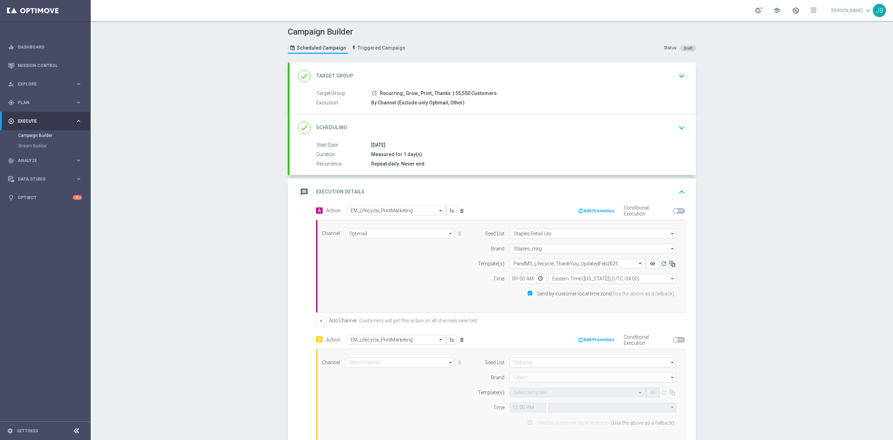
type input "Optimail"
type input "Eastern Time ([US_STATE]) (UTC -04:00)"
click at [527, 366] on input at bounding box center [593, 362] width 167 height 10
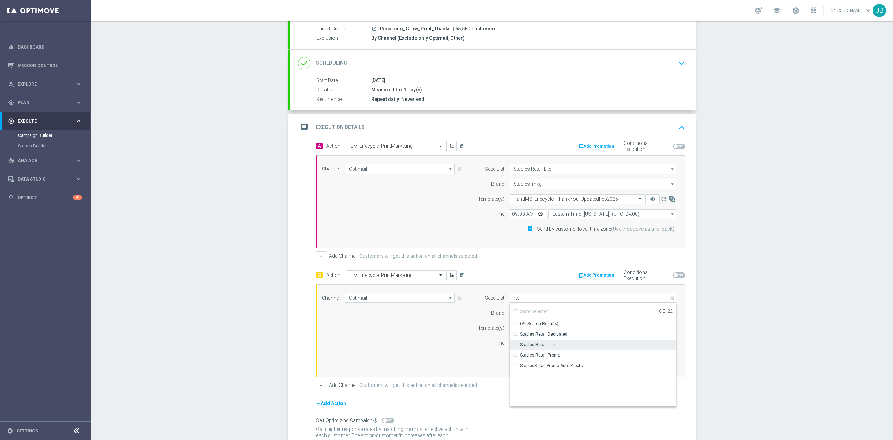
click at [530, 346] on div "Staples Retail Lite" at bounding box center [537, 344] width 35 height 6
click at [455, 340] on div "Channel Optimail Optimail arrow_drop_down Show Selected 0 of NaN Optimail" at bounding box center [499, 330] width 365 height 75
type input "Staples Retail Lite"
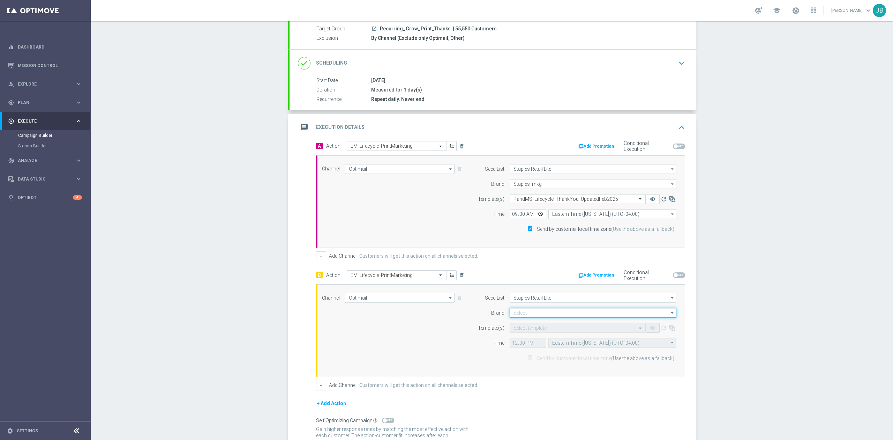
click at [542, 314] on input at bounding box center [593, 313] width 167 height 10
click at [533, 324] on div "Staples_mkg" at bounding box center [593, 323] width 167 height 10
type input "Staples_mkg"
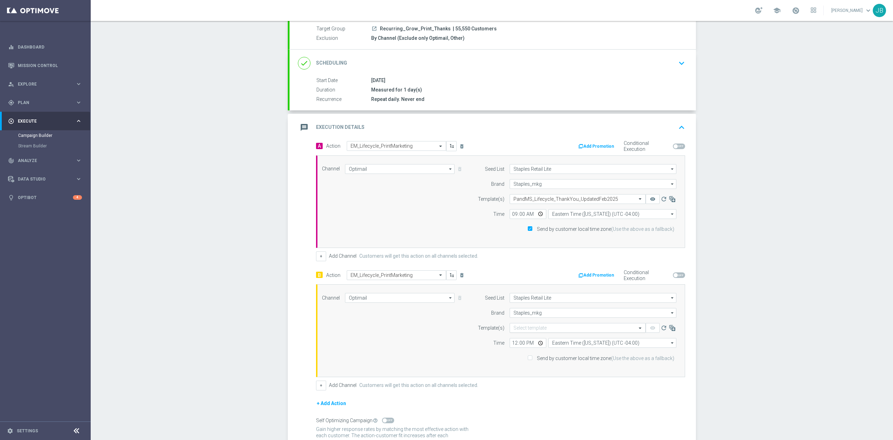
click at [521, 328] on input "text" at bounding box center [571, 328] width 114 height 6
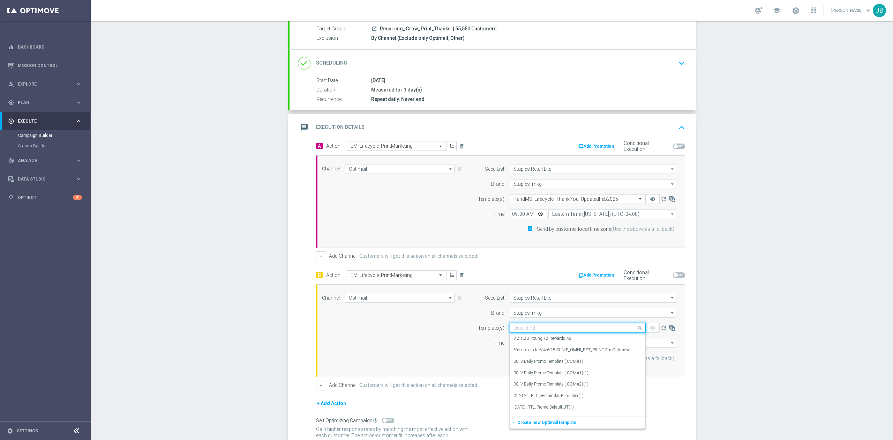
paste input "V-ER_OMNI_PrintGrow_Thanks"
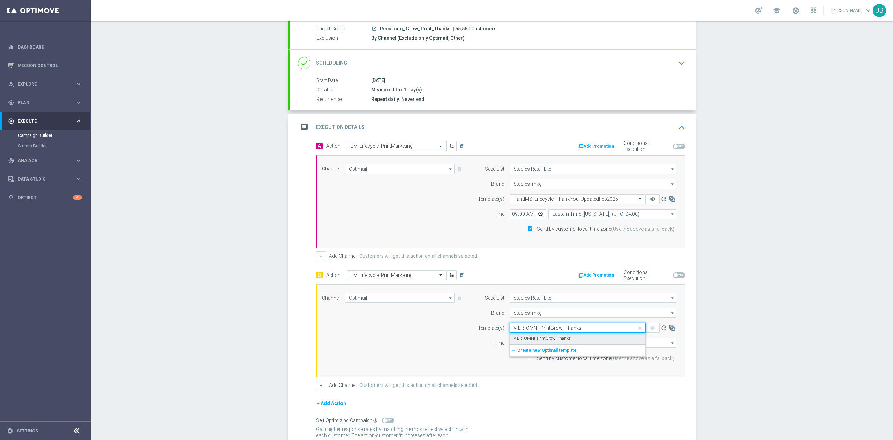
click at [535, 339] on label "V-ER_OMNI_PrintGrow_Thanks" at bounding box center [542, 338] width 57 height 6
type input "V-ER_OMNI_PrintGrow_Thanks"
click at [515, 344] on input "12:00" at bounding box center [528, 343] width 37 height 10
type input "21:00"
click at [524, 345] on input "21:00" at bounding box center [528, 343] width 37 height 10
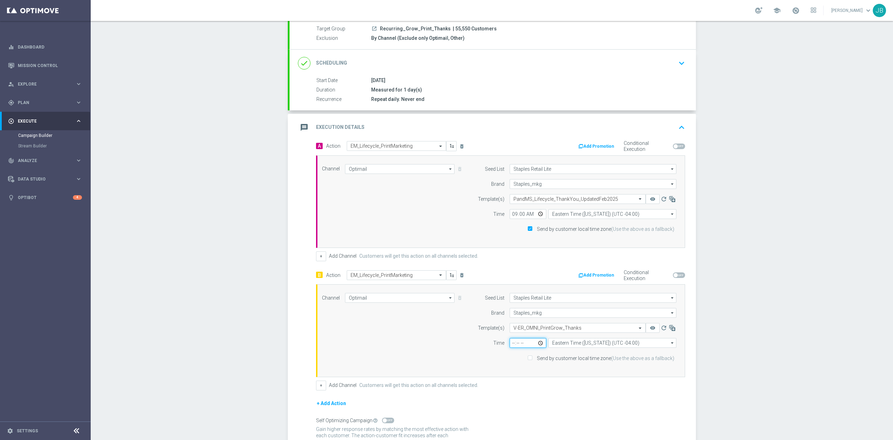
type input "09:00"
click at [527, 358] on input "Send by customer local time zone (Use the above as a fallback)" at bounding box center [529, 358] width 5 height 5
checkbox input "true"
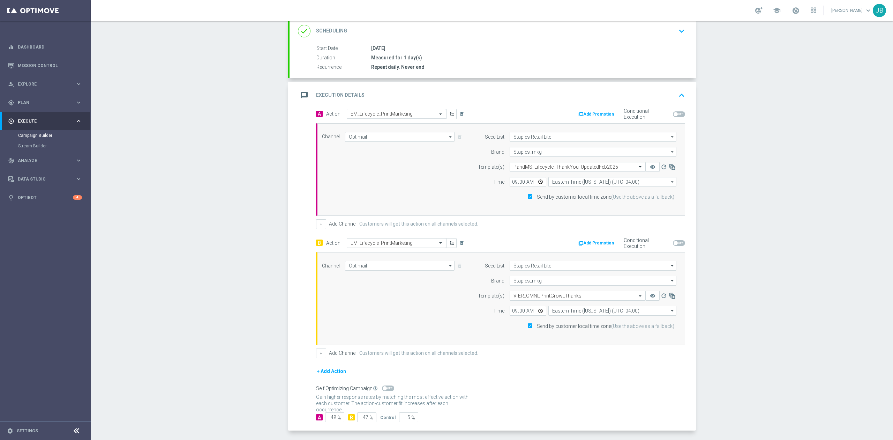
scroll to position [128, 0]
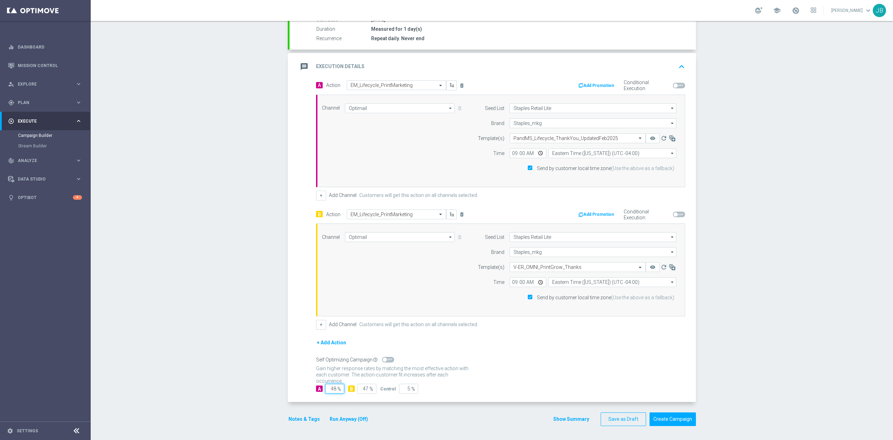
click at [332, 388] on input "48" at bounding box center [334, 388] width 19 height 10
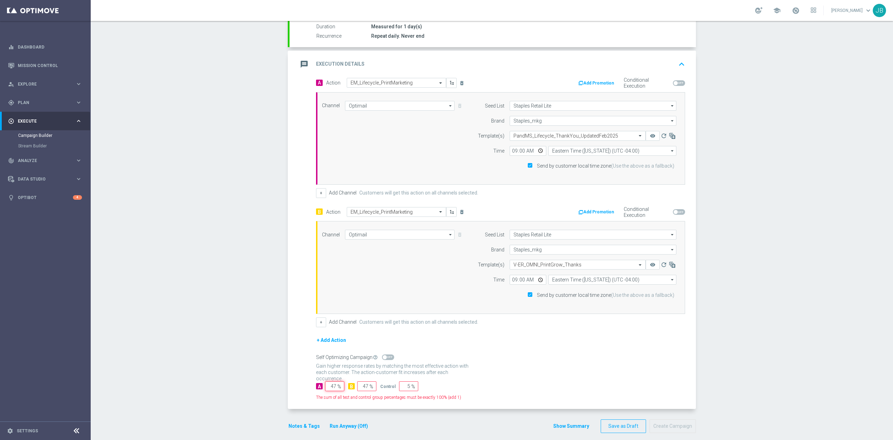
type input "47"
click at [404, 386] on input "5" at bounding box center [408, 386] width 19 height 10
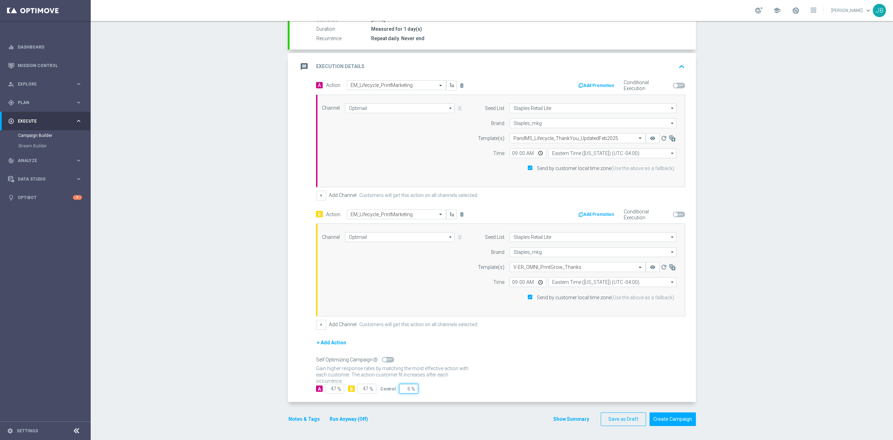
type input "6"
click at [434, 377] on div "Gain statistical credibility while using the smallest control group size, dynam…" at bounding box center [500, 371] width 369 height 17
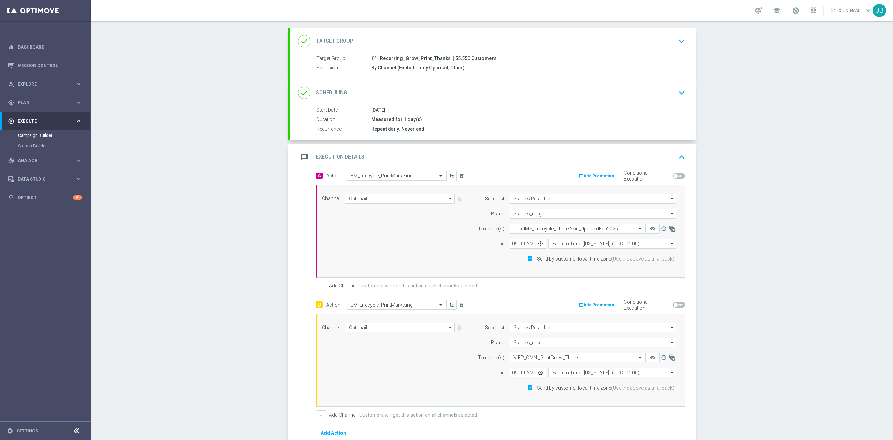
scroll to position [0, 0]
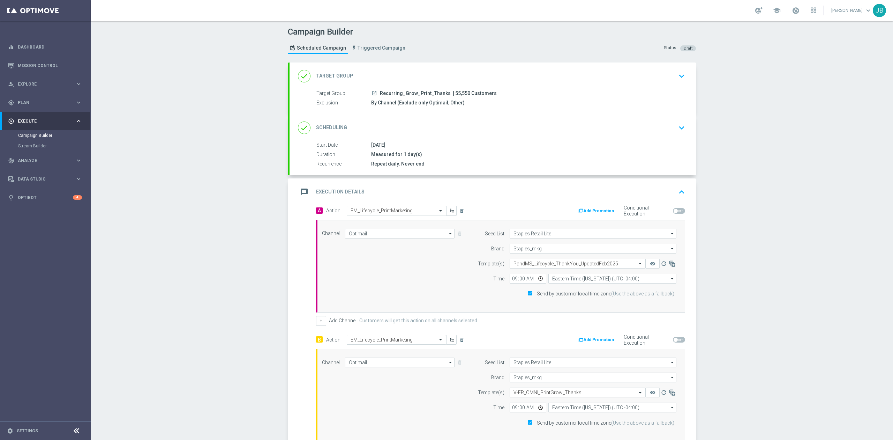
click at [338, 73] on h2 "Target Group" at bounding box center [334, 76] width 37 height 7
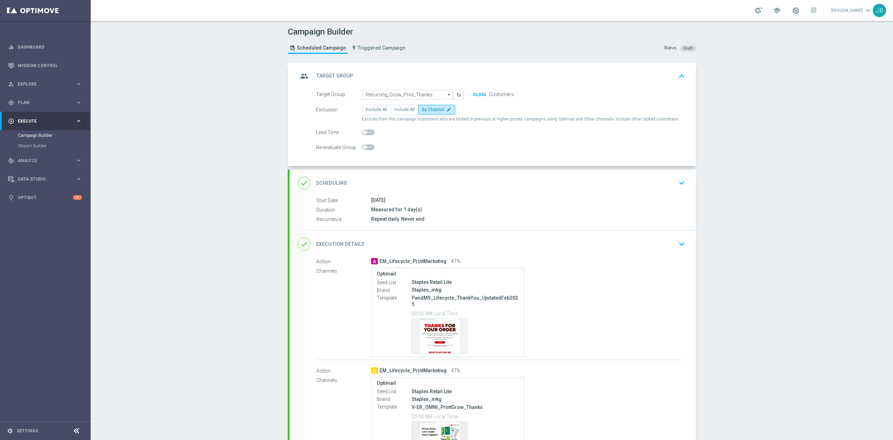
click at [344, 76] on h2 "Target Group" at bounding box center [334, 76] width 37 height 7
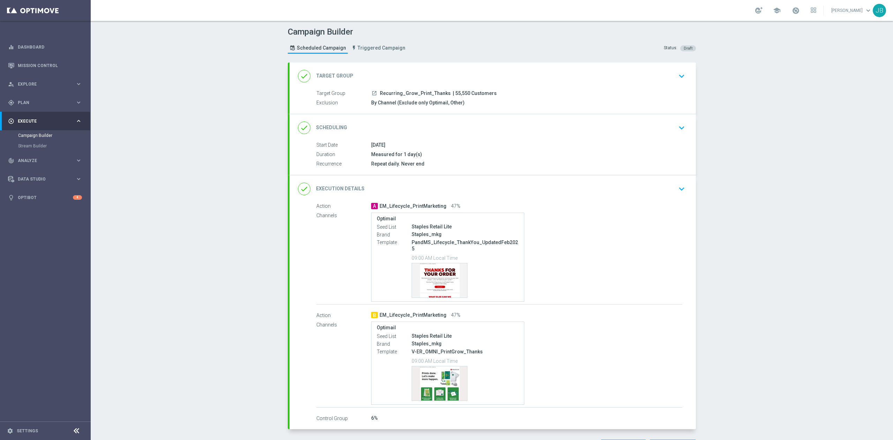
click at [344, 76] on h2 "Target Group" at bounding box center [334, 76] width 37 height 7
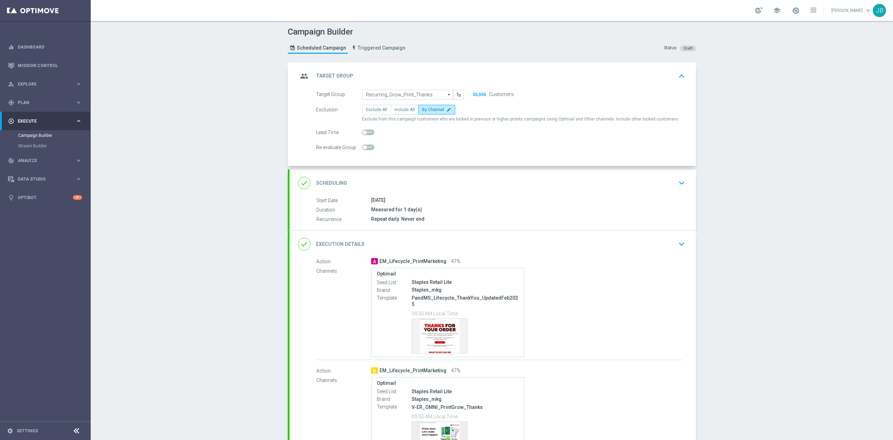
click at [335, 185] on h2 "Scheduling" at bounding box center [331, 183] width 31 height 7
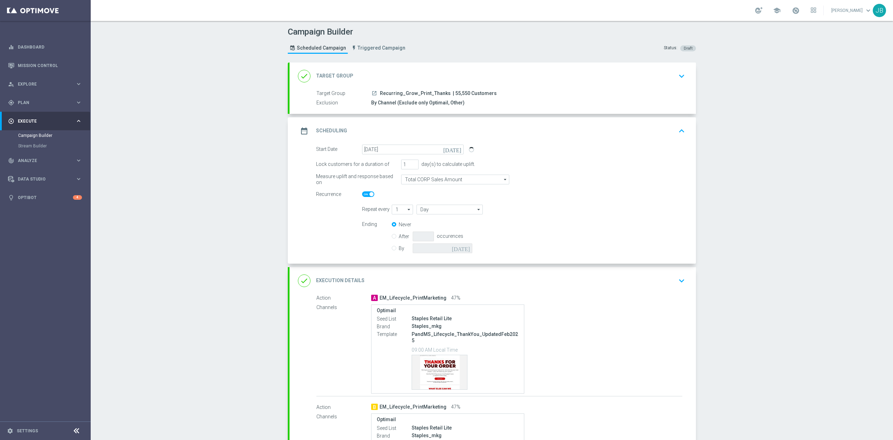
click at [332, 130] on h2 "Scheduling" at bounding box center [331, 130] width 31 height 7
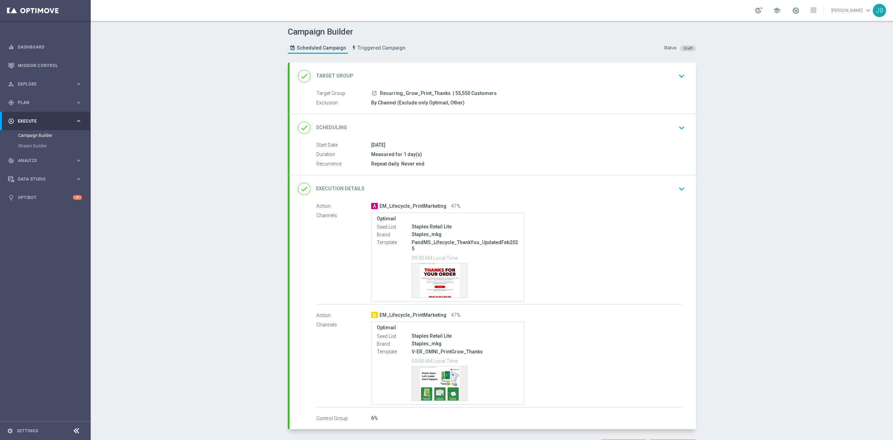
click at [331, 128] on h2 "Scheduling" at bounding box center [331, 127] width 31 height 7
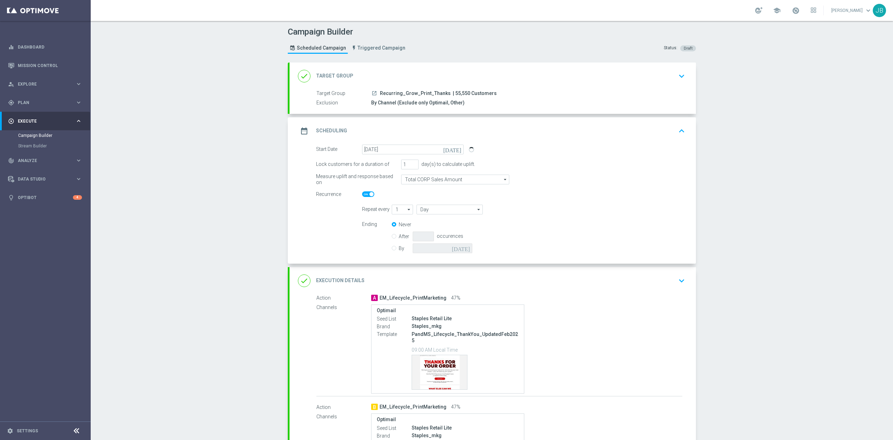
click at [331, 128] on h2 "Scheduling" at bounding box center [331, 130] width 31 height 7
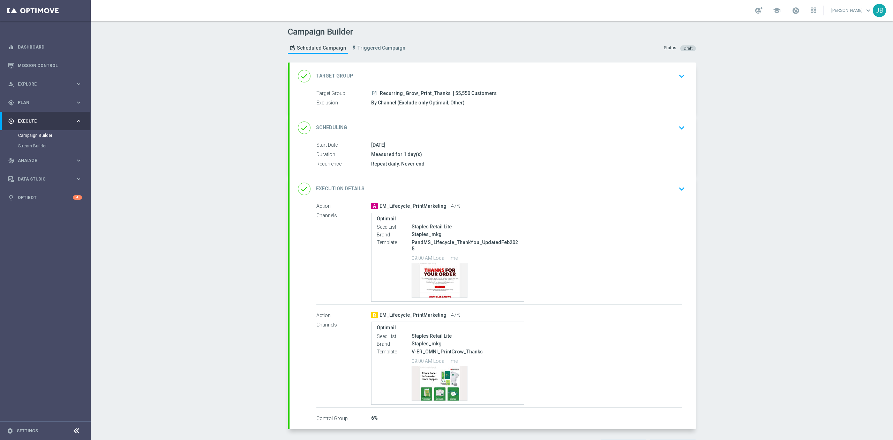
click at [329, 75] on h2 "Target Group" at bounding box center [334, 76] width 37 height 7
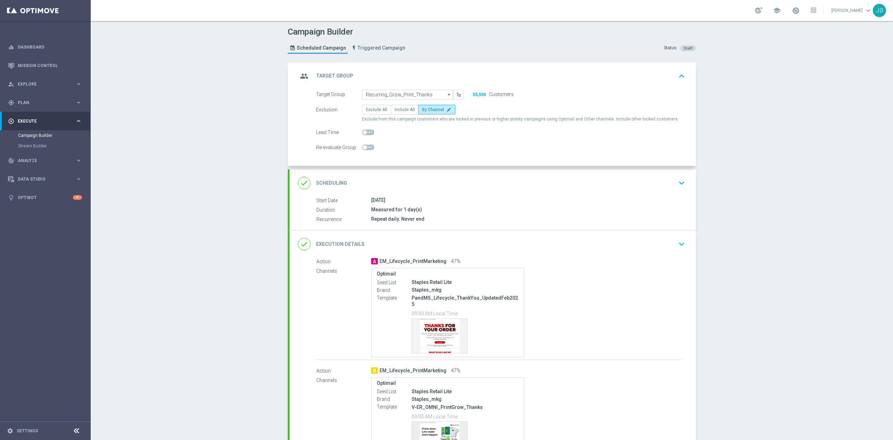
click at [316, 185] on h2 "Scheduling" at bounding box center [331, 183] width 31 height 7
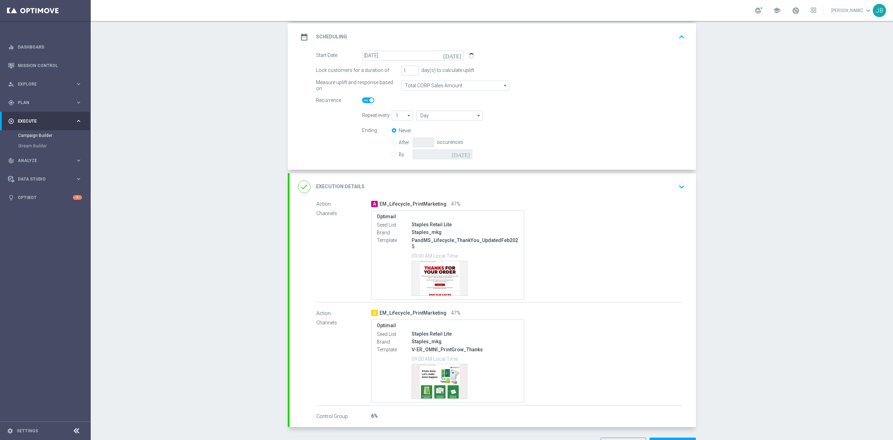
scroll to position [114, 0]
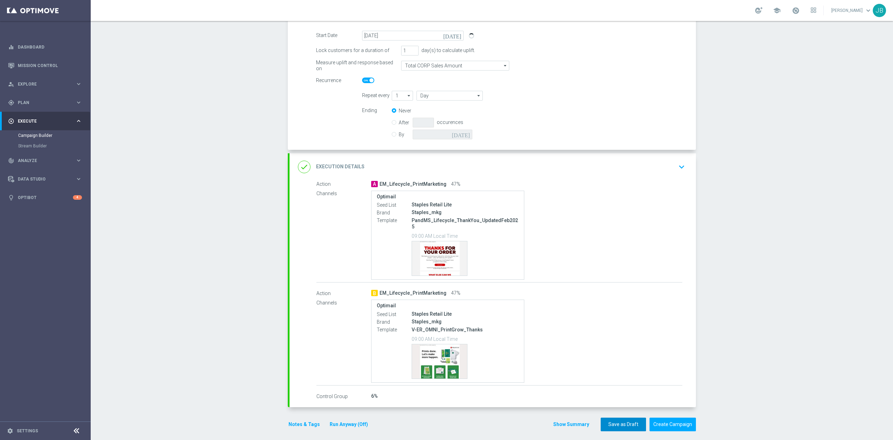
click at [628, 418] on button "Save as Draft" at bounding box center [623, 424] width 45 height 14
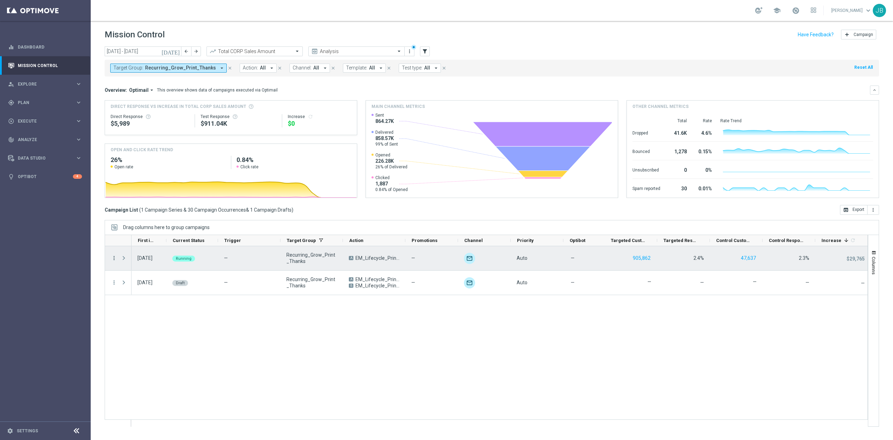
click at [115, 257] on icon "more_vert" at bounding box center [114, 258] width 6 height 6
click at [137, 337] on div "Delete" at bounding box center [160, 334] width 65 height 5
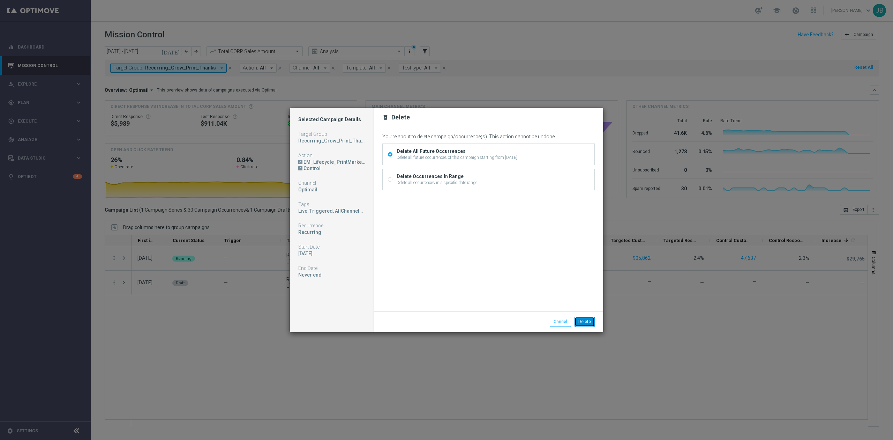
click at [585, 320] on button "Delete" at bounding box center [585, 321] width 20 height 10
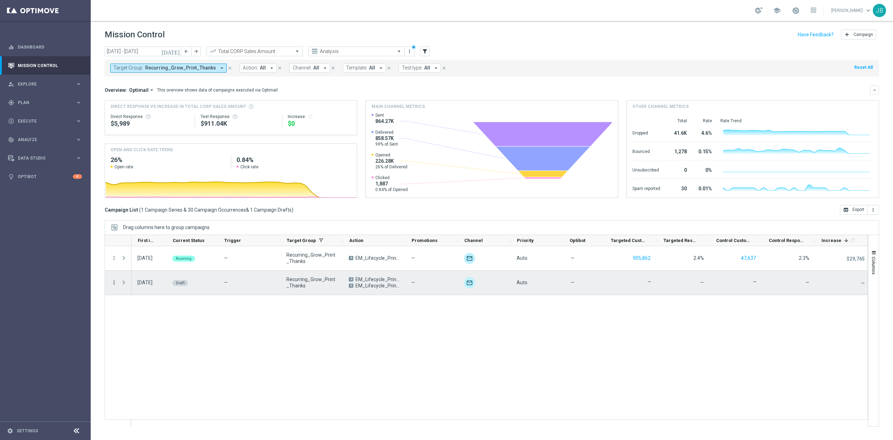
click at [113, 283] on icon "more_vert" at bounding box center [114, 282] width 6 height 6
click at [141, 310] on div "Edit" at bounding box center [160, 309] width 65 height 5
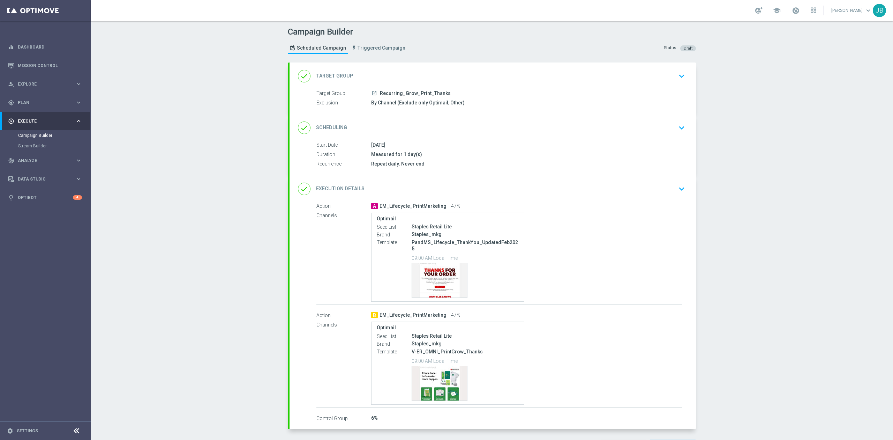
click at [342, 128] on div "done Scheduling keyboard_arrow_down" at bounding box center [493, 127] width 390 height 13
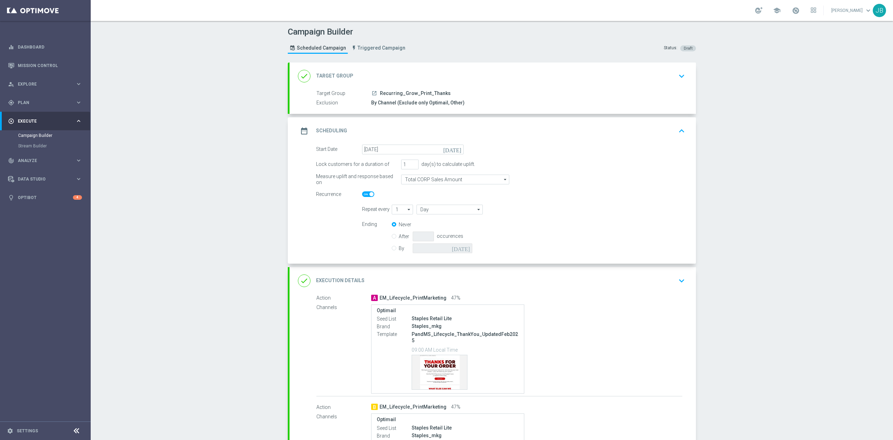
click at [342, 128] on div "date_range Scheduling keyboard_arrow_up" at bounding box center [493, 130] width 390 height 13
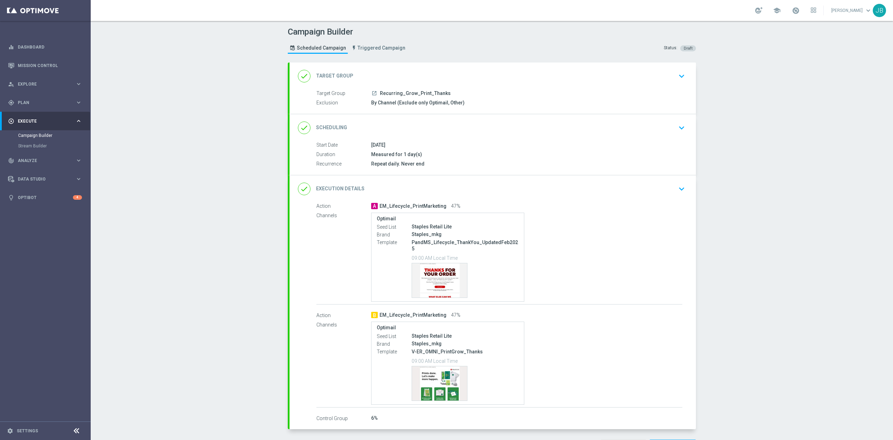
click at [340, 77] on h2 "Target Group" at bounding box center [334, 76] width 37 height 7
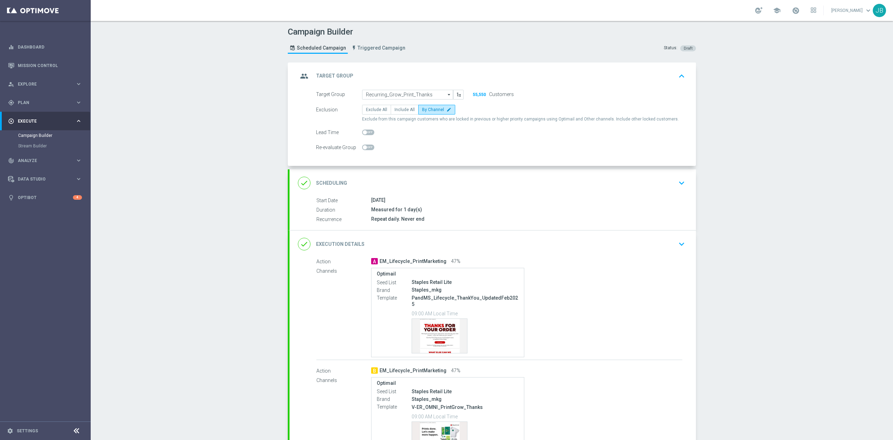
click at [327, 183] on h2 "Scheduling" at bounding box center [331, 183] width 31 height 7
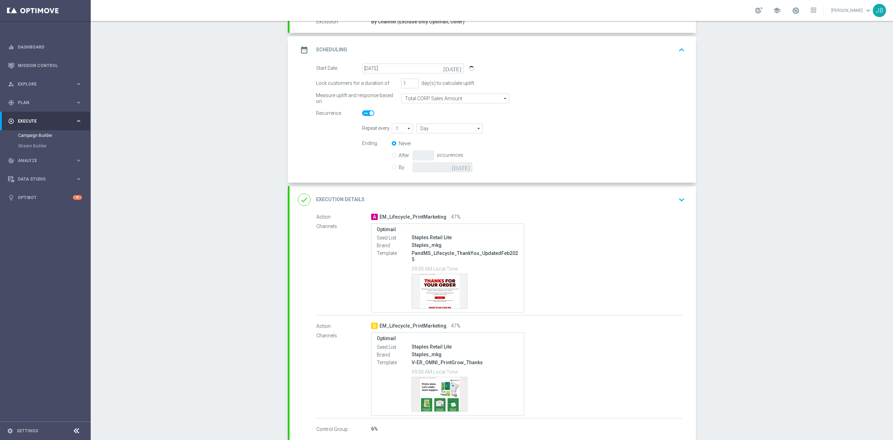
scroll to position [122, 0]
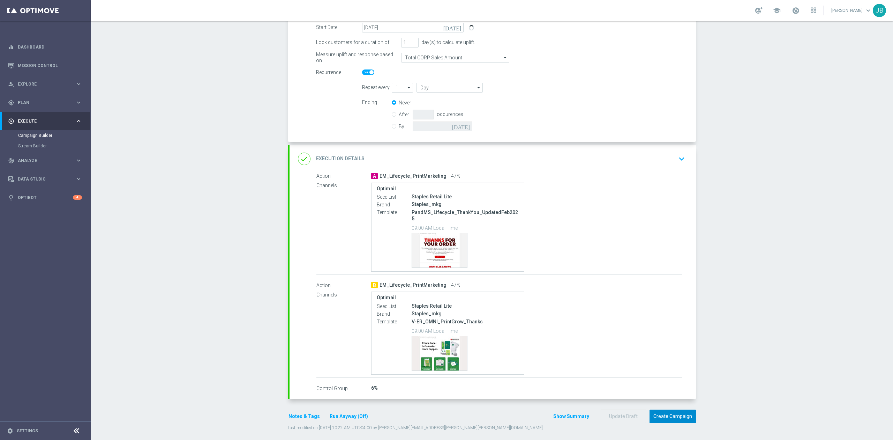
click at [661, 410] on button "Create Campaign" at bounding box center [673, 416] width 46 height 14
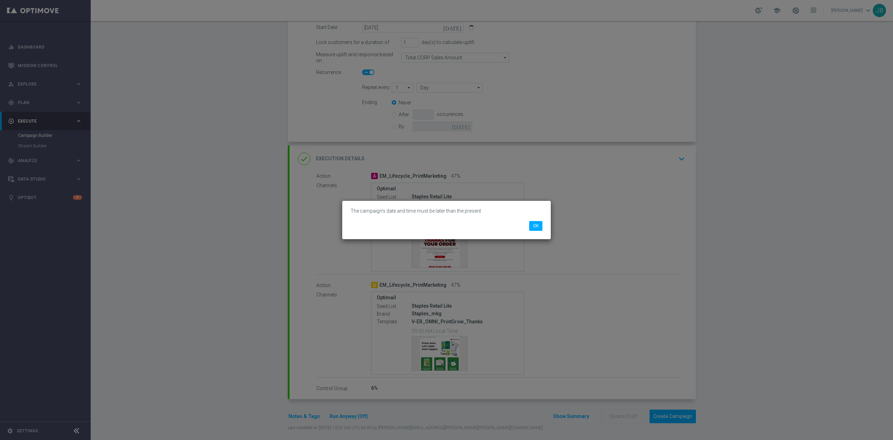
click at [557, 274] on modal-container "The campaign’s date and time must be later than the present OK" at bounding box center [446, 220] width 893 height 440
click at [535, 225] on button "OK" at bounding box center [535, 226] width 13 height 10
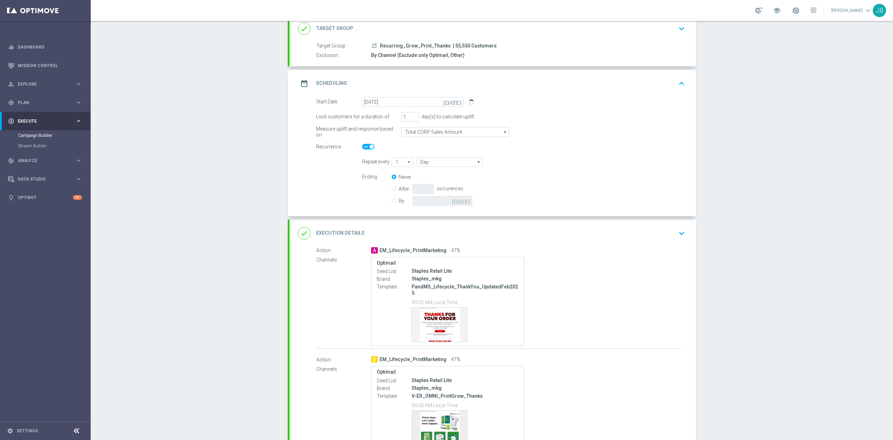
scroll to position [47, 0]
click at [454, 102] on icon "[DATE]" at bounding box center [453, 102] width 21 height 8
click at [425, 174] on span "26" at bounding box center [428, 175] width 11 height 11
type input "[DATE]"
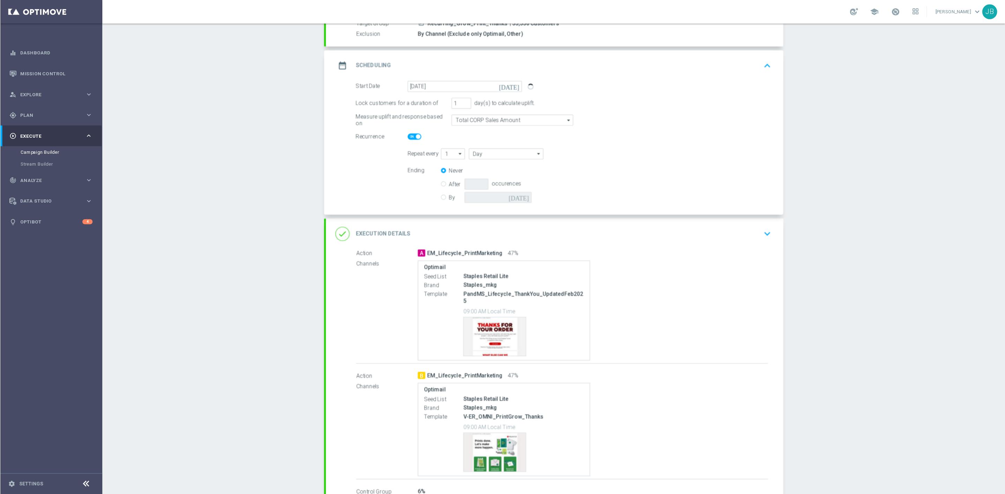
scroll to position [122, 0]
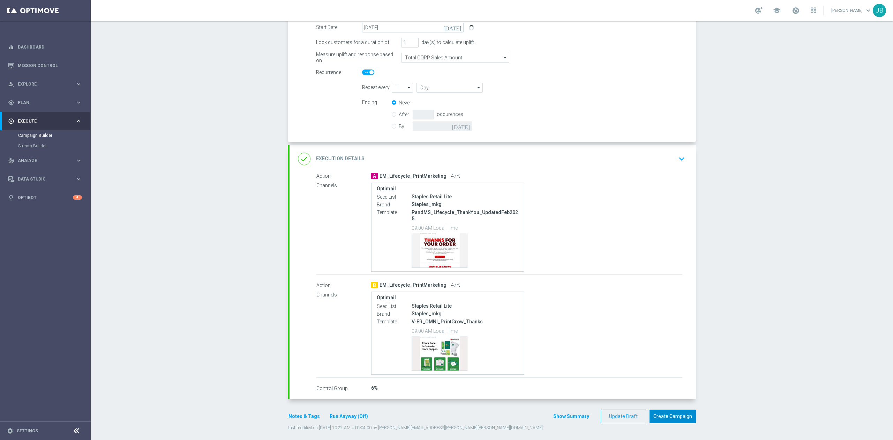
click at [670, 410] on button "Create Campaign" at bounding box center [673, 416] width 46 height 14
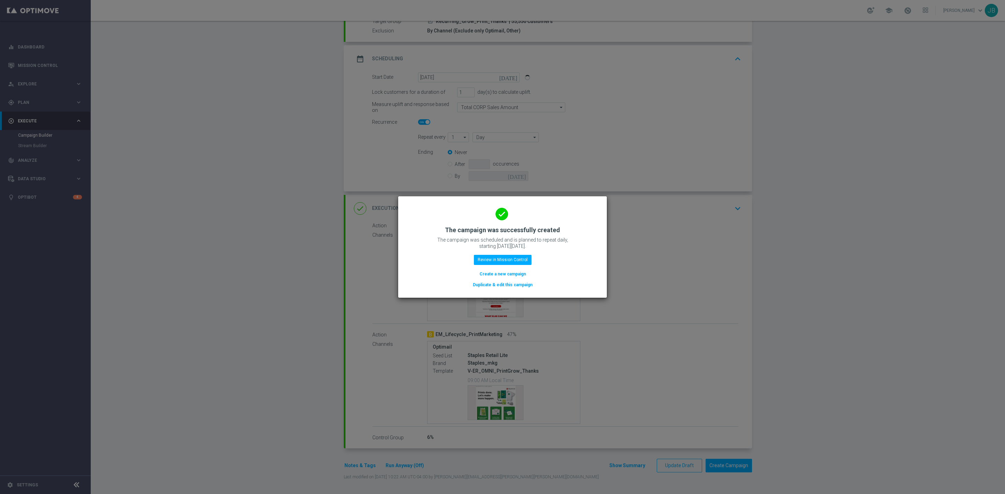
scroll to position [67, 0]
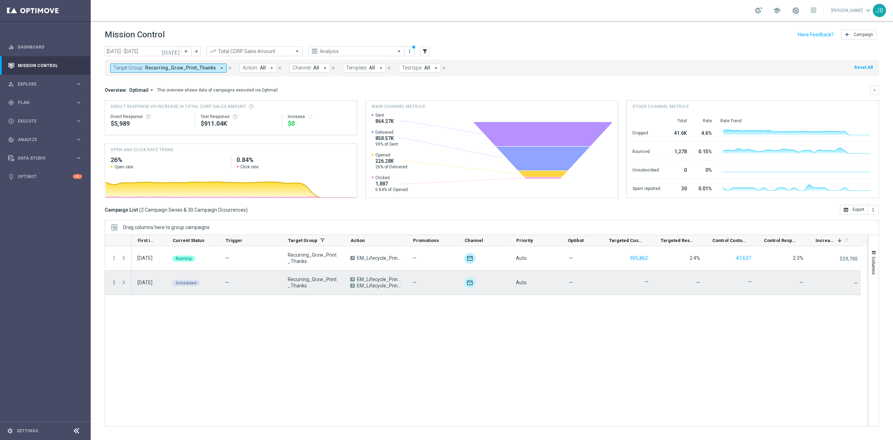
click at [114, 283] on icon "more_vert" at bounding box center [114, 282] width 6 height 6
click at [211, 332] on div "[DATE] Running — Recurring_Grow_Print_Thanks A EM_Lifecycle_PrintMarketing — un…" at bounding box center [500, 336] width 736 height 180
click at [113, 281] on icon "more_vert" at bounding box center [114, 282] width 6 height 6
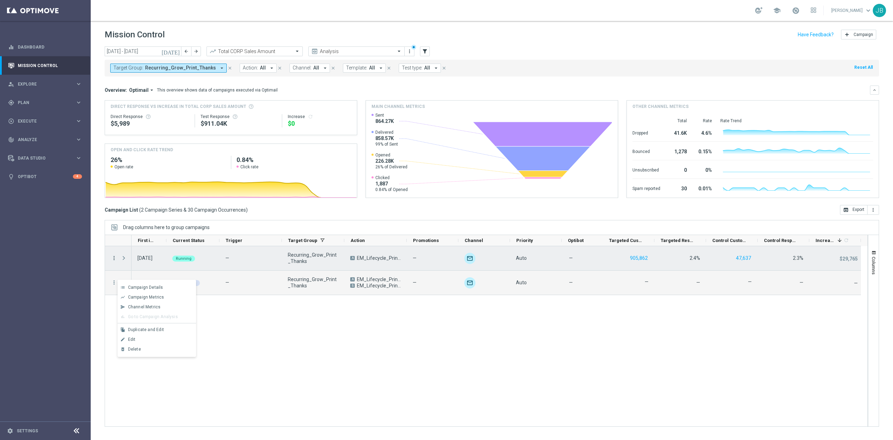
click at [114, 256] on icon "more_vert" at bounding box center [114, 258] width 6 height 6
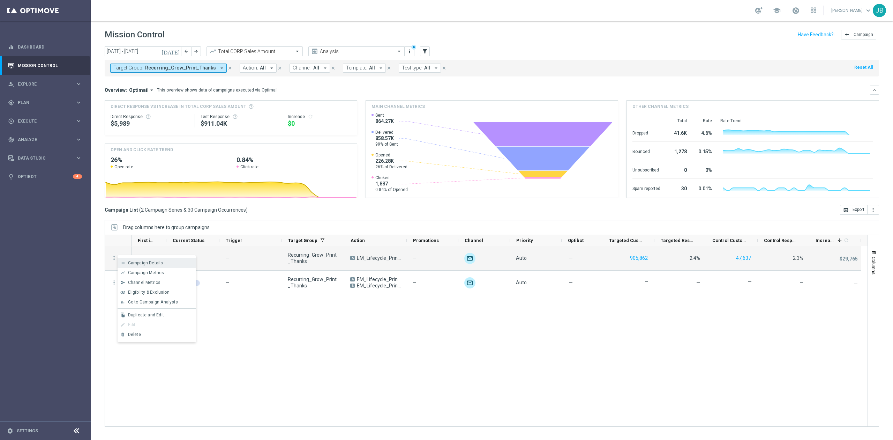
click at [143, 263] on span "Campaign Details" at bounding box center [145, 262] width 35 height 5
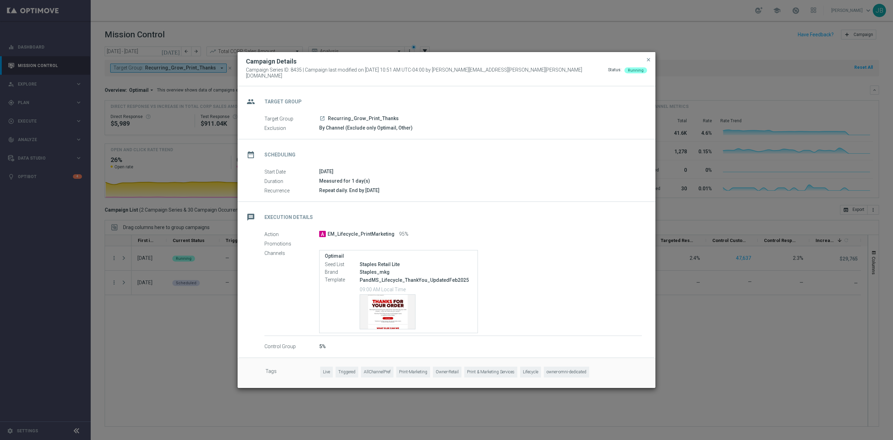
click at [652, 325] on div "Action A EM_Lifecycle_PrintMarketing 95% Promotions Channels Optimail Seed List…" at bounding box center [447, 290] width 418 height 120
click at [646, 62] on span "close" at bounding box center [649, 60] width 6 height 6
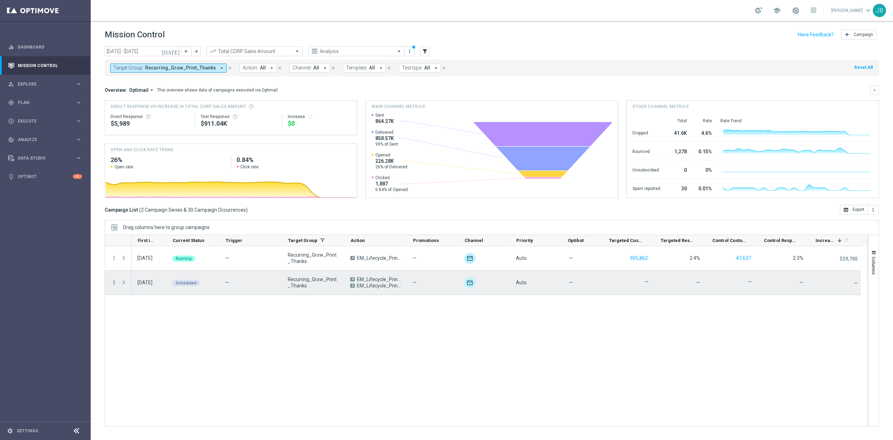
click at [115, 281] on icon "more_vert" at bounding box center [114, 282] width 6 height 6
click at [140, 288] on span "Campaign Details" at bounding box center [145, 287] width 35 height 5
